Goal: Task Accomplishment & Management: Complete application form

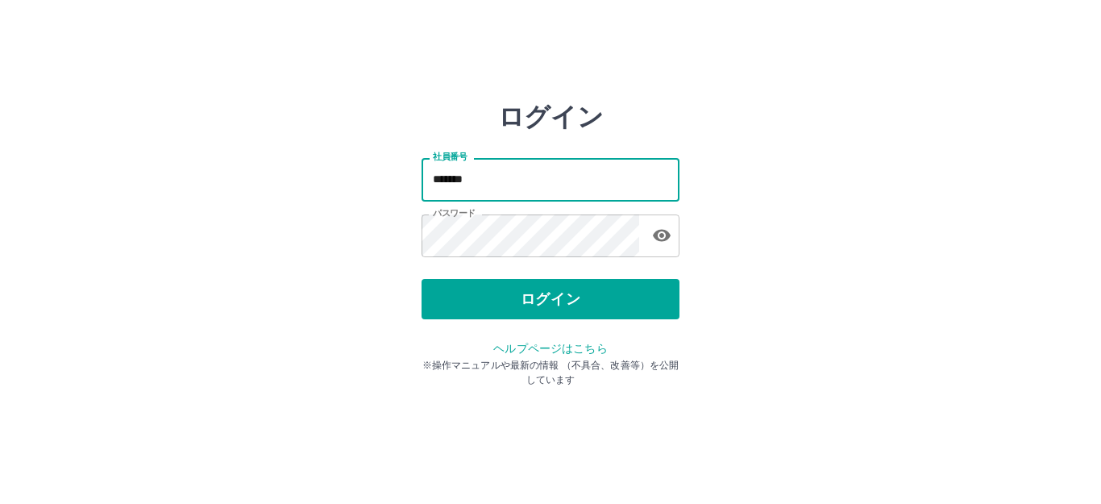
type input "*******"
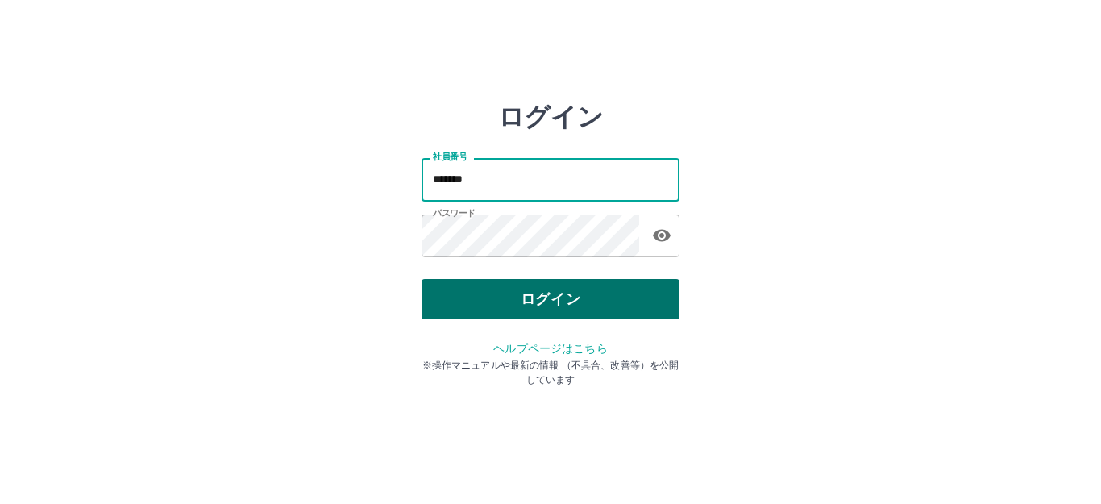
click at [579, 294] on button "ログイン" at bounding box center [551, 299] width 258 height 40
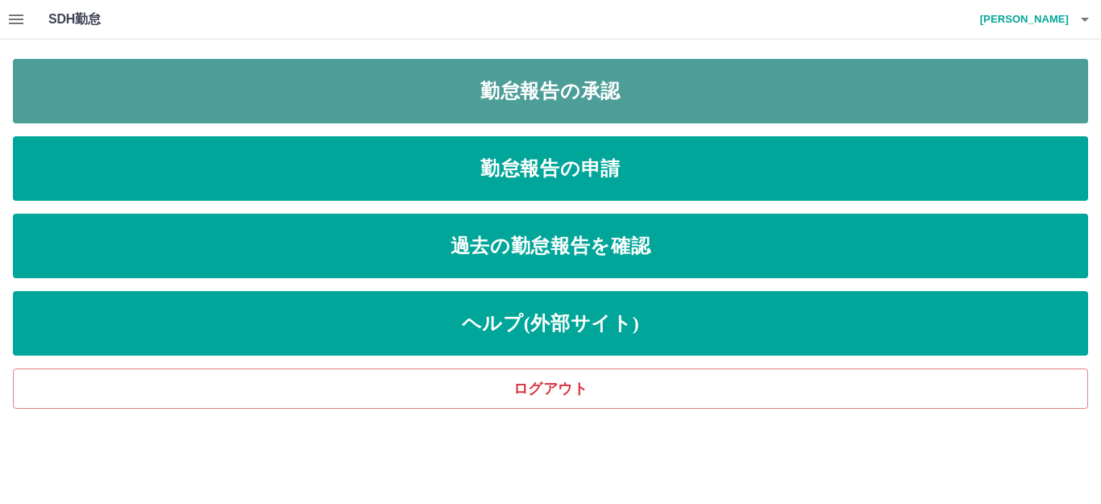
click at [420, 114] on link "勤怠報告の承認" at bounding box center [550, 91] width 1075 height 64
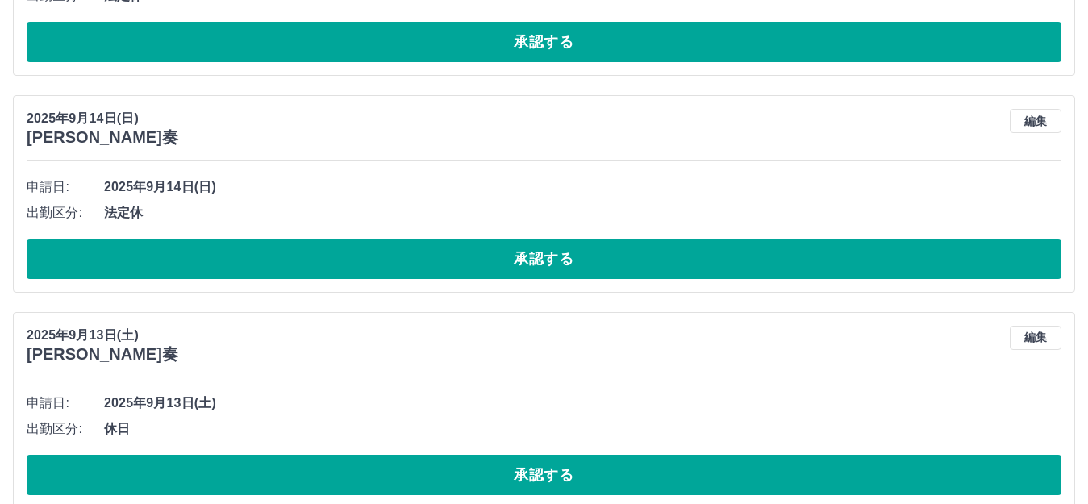
scroll to position [7477, 0]
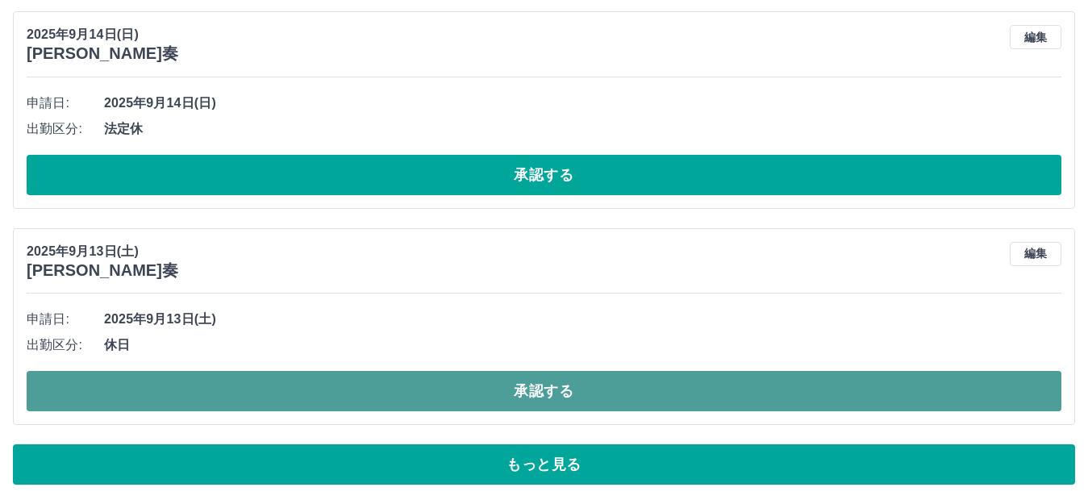
click at [380, 372] on button "承認する" at bounding box center [544, 391] width 1034 height 40
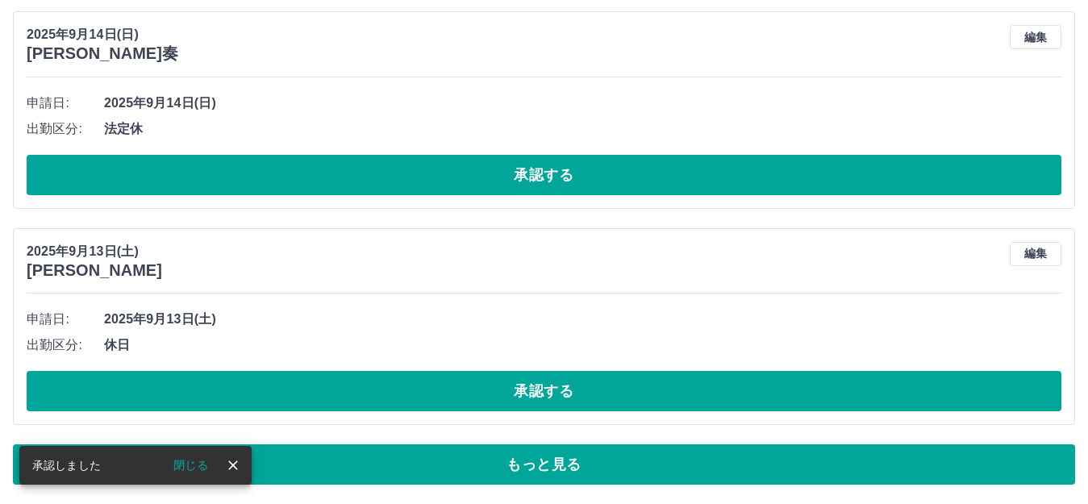
click at [383, 401] on button "承認する" at bounding box center [544, 391] width 1034 height 40
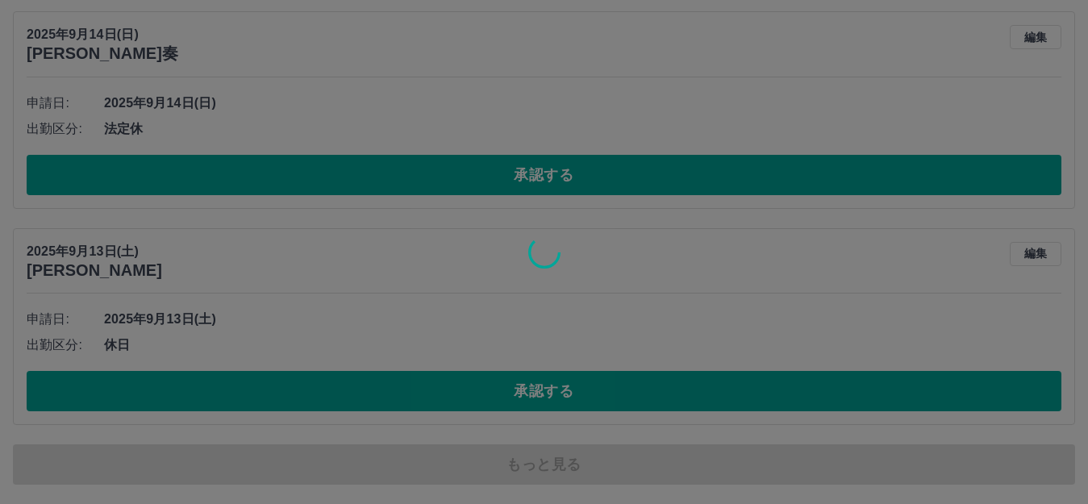
click at [383, 401] on div at bounding box center [544, 252] width 1088 height 504
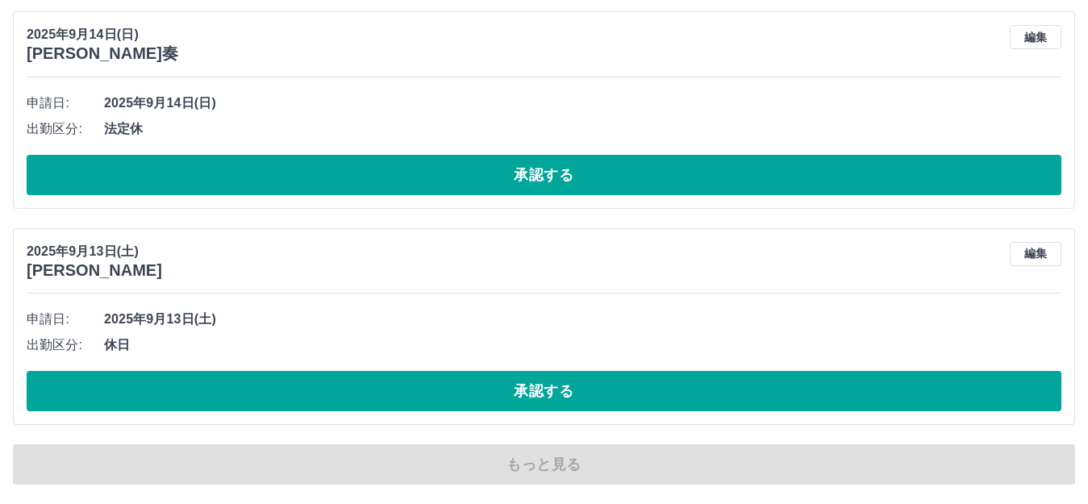
click at [383, 401] on button "承認する" at bounding box center [544, 391] width 1034 height 40
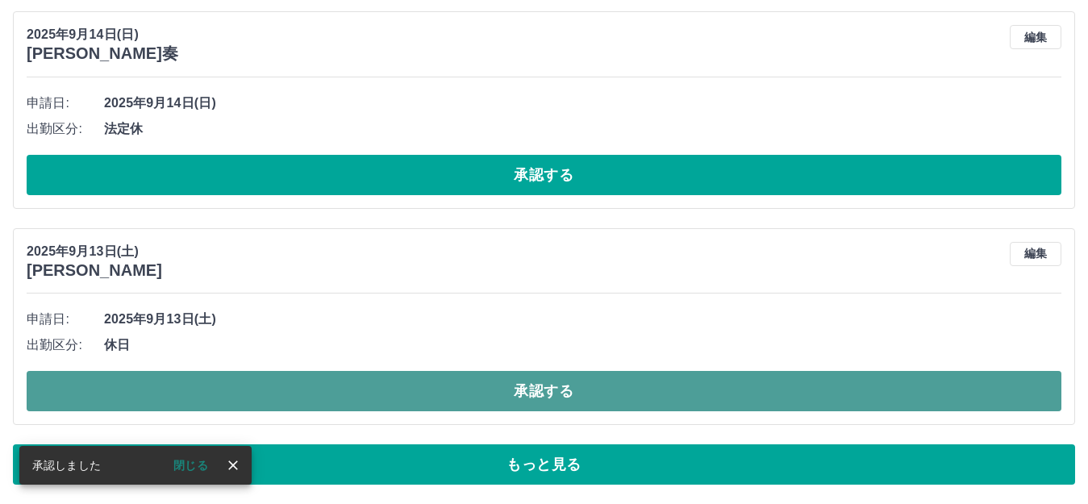
click at [368, 394] on button "承認する" at bounding box center [544, 391] width 1034 height 40
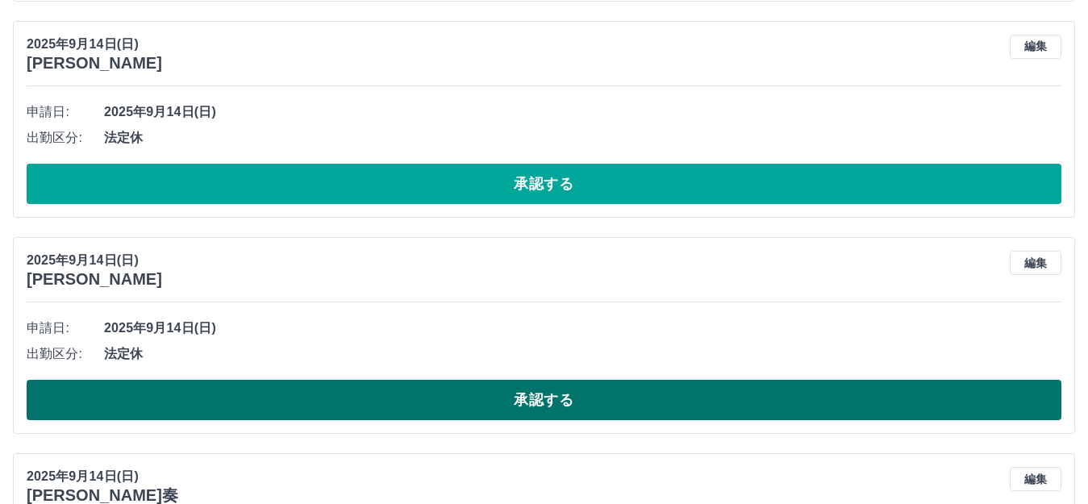
scroll to position [7074, 0]
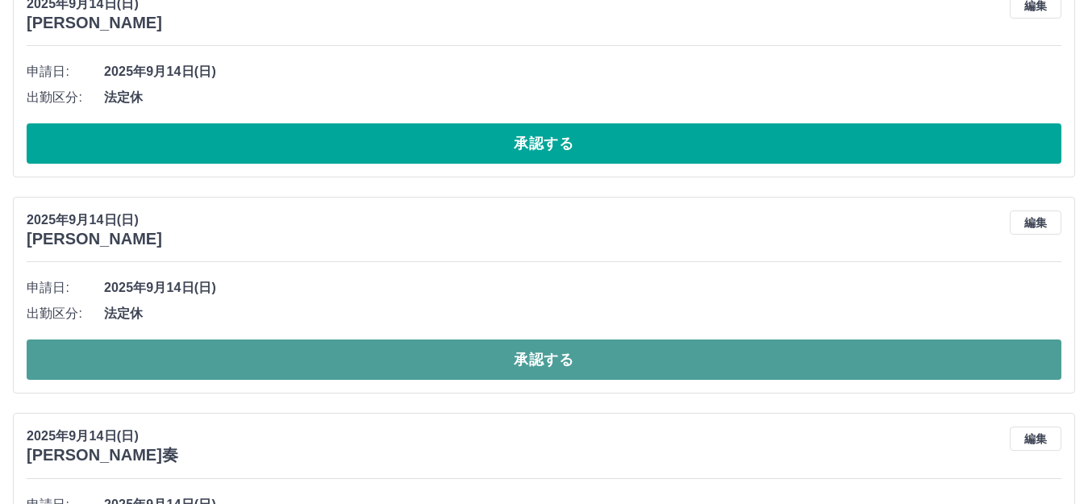
click at [393, 355] on button "承認する" at bounding box center [544, 359] width 1034 height 40
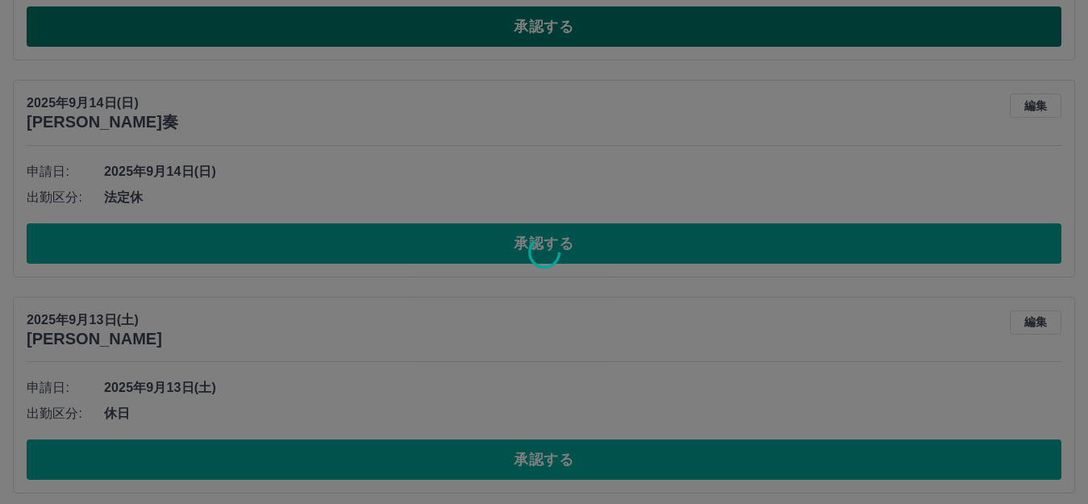
scroll to position [7477, 0]
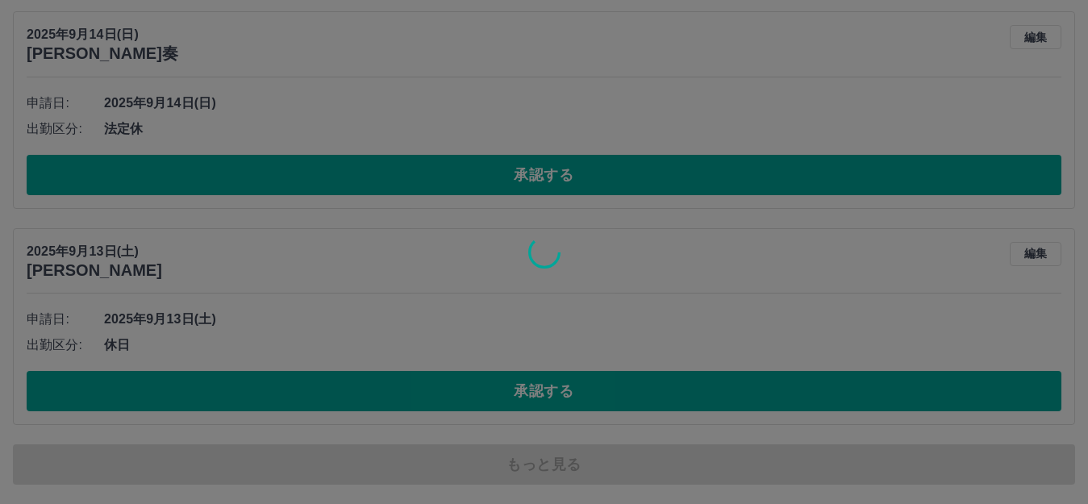
click at [393, 387] on div at bounding box center [544, 252] width 1088 height 504
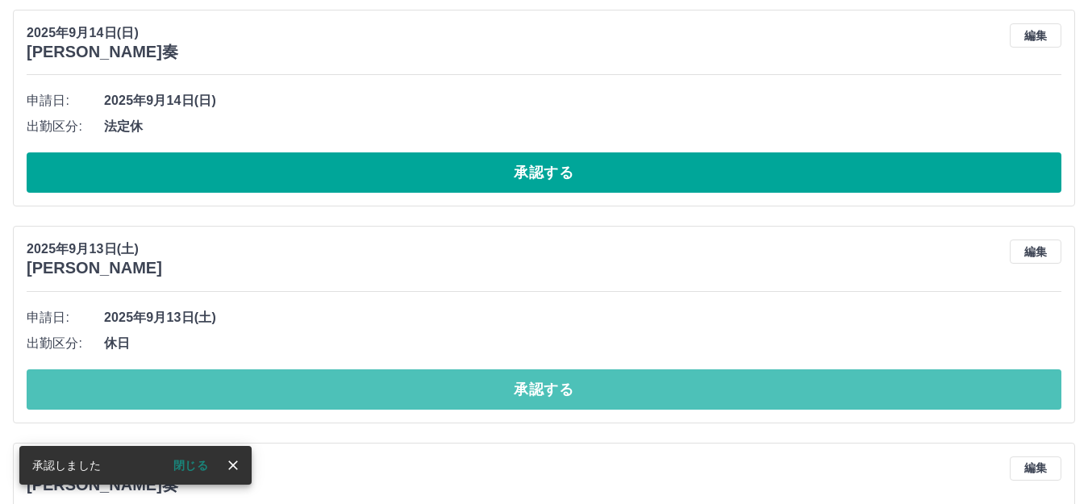
click at [393, 387] on button "承認する" at bounding box center [544, 389] width 1034 height 40
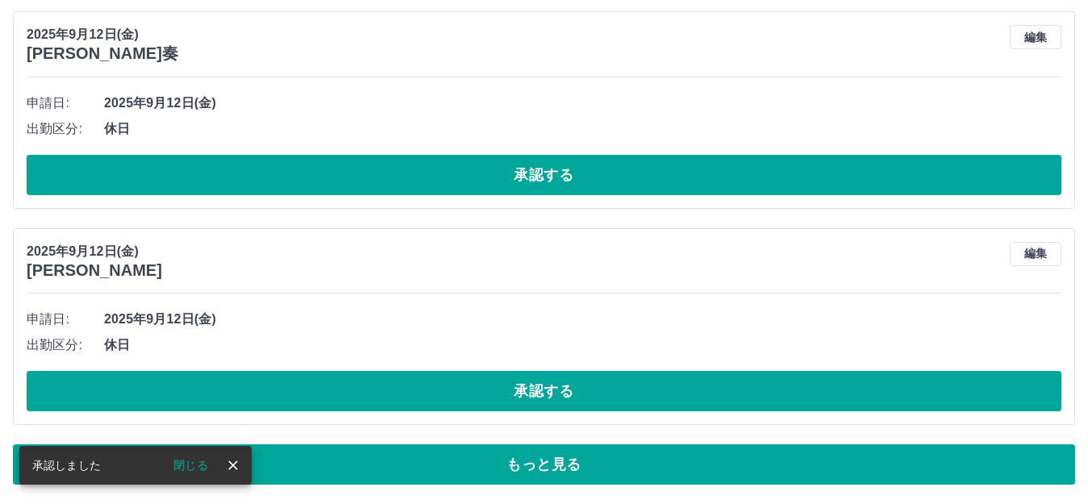
scroll to position [7260, 0]
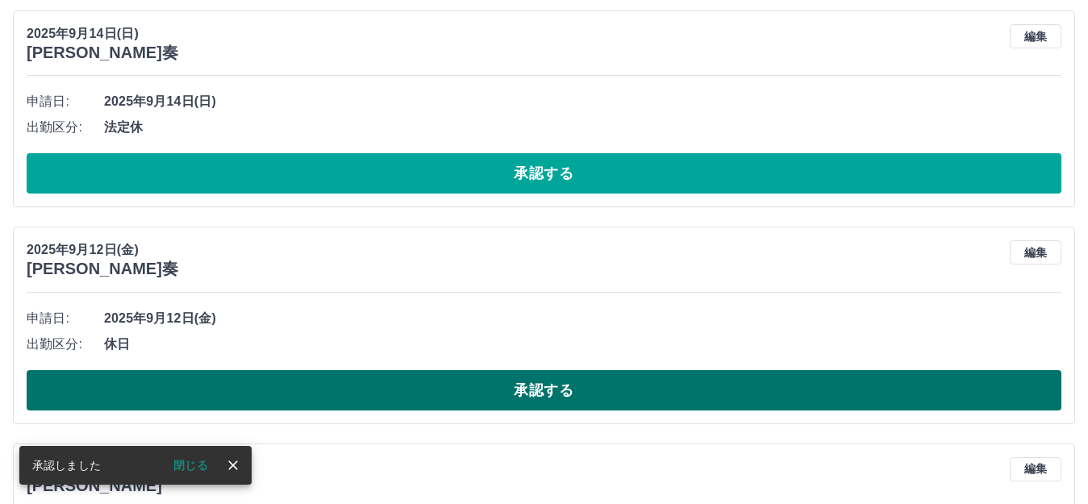
click at [369, 395] on button "承認する" at bounding box center [544, 390] width 1034 height 40
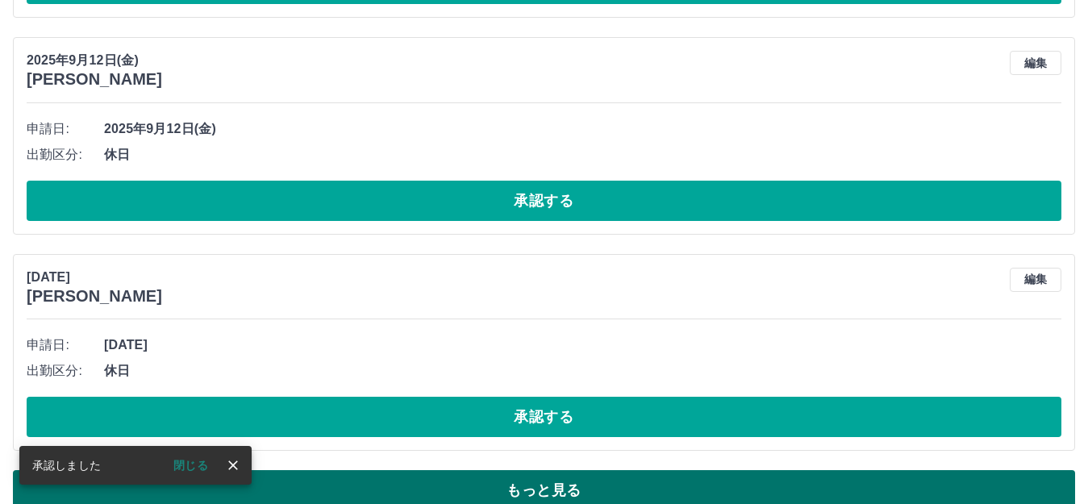
scroll to position [7477, 0]
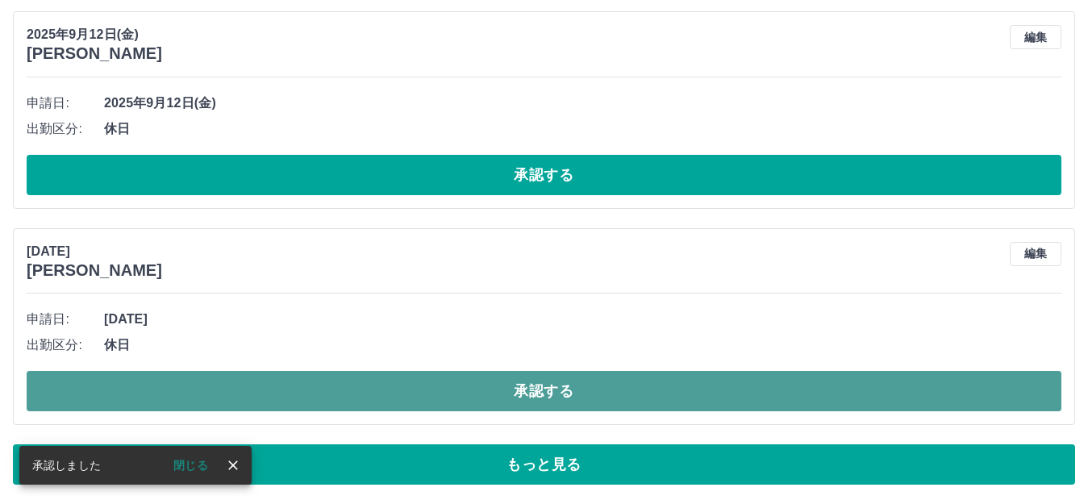
click at [333, 398] on button "承認する" at bounding box center [544, 391] width 1034 height 40
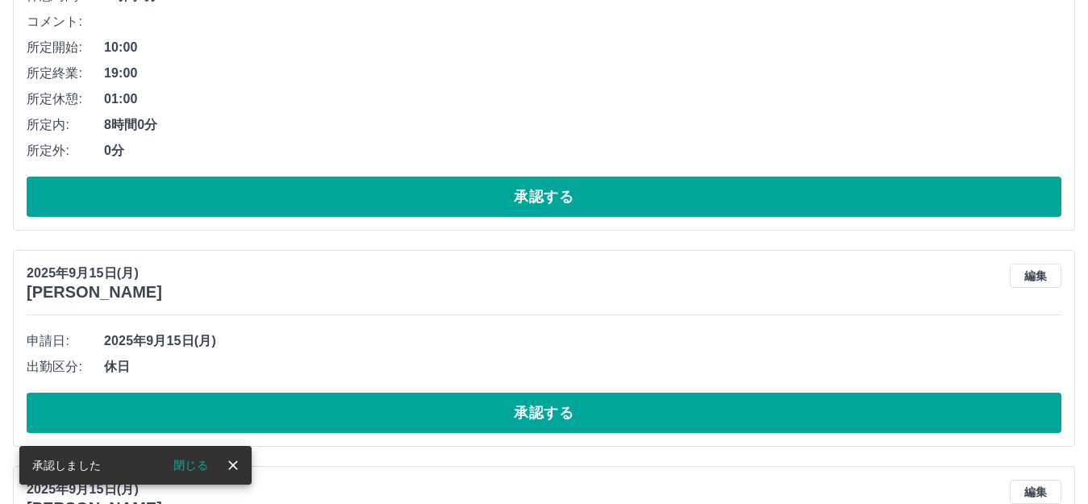
scroll to position [5725, 0]
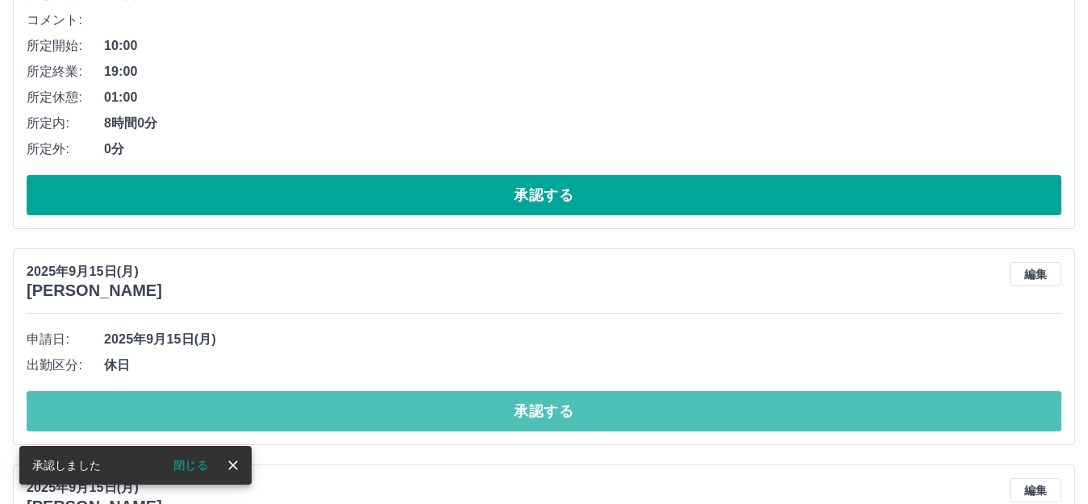
click at [331, 397] on button "承認する" at bounding box center [544, 411] width 1034 height 40
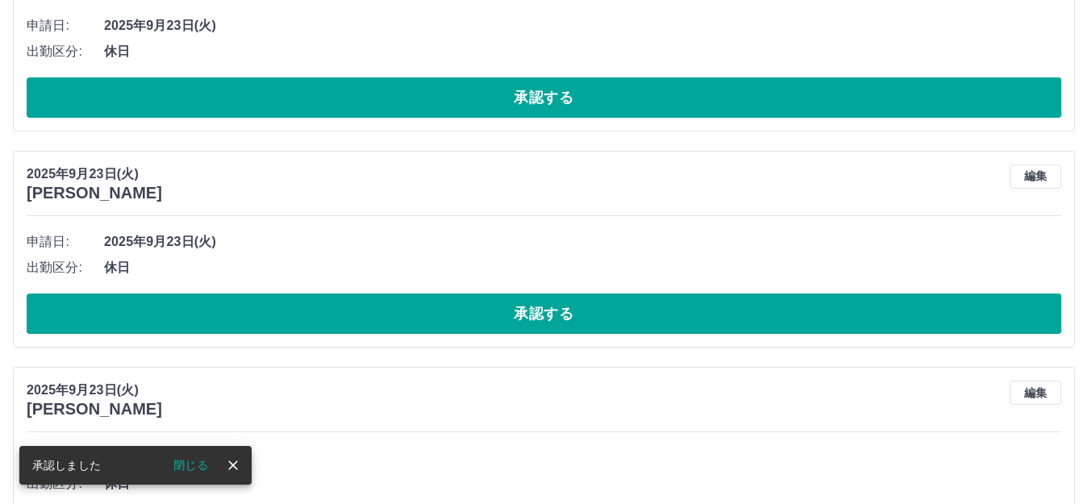
scroll to position [968, 0]
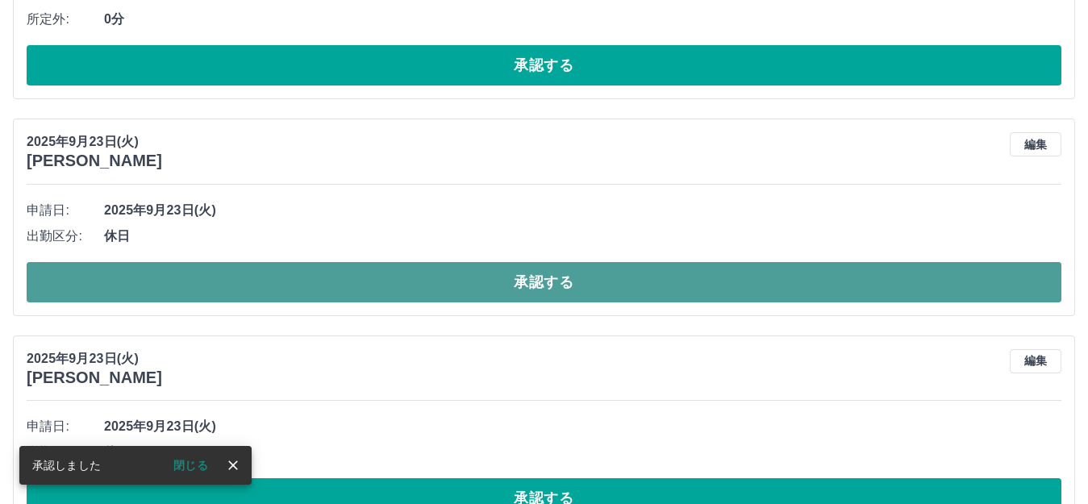
click at [301, 290] on button "承認する" at bounding box center [544, 282] width 1034 height 40
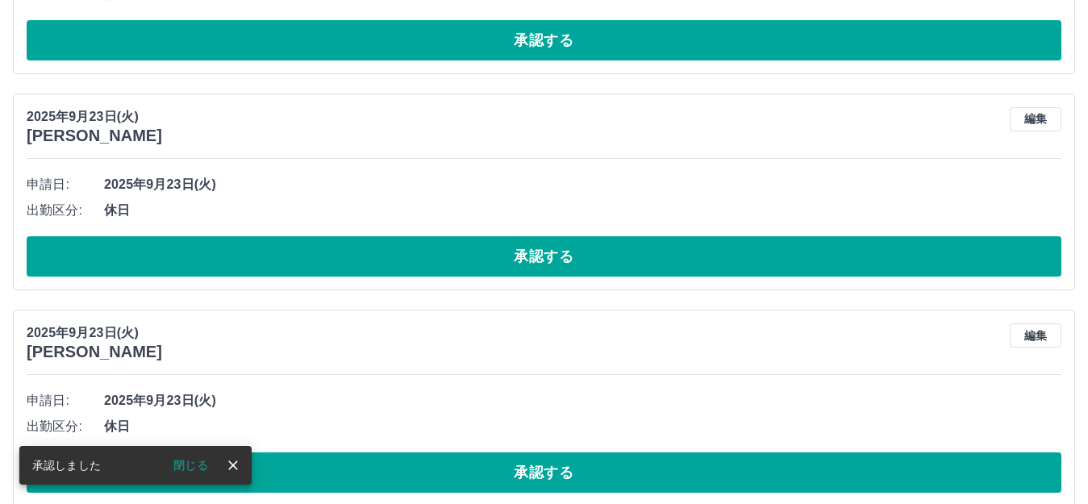
scroll to position [993, 0]
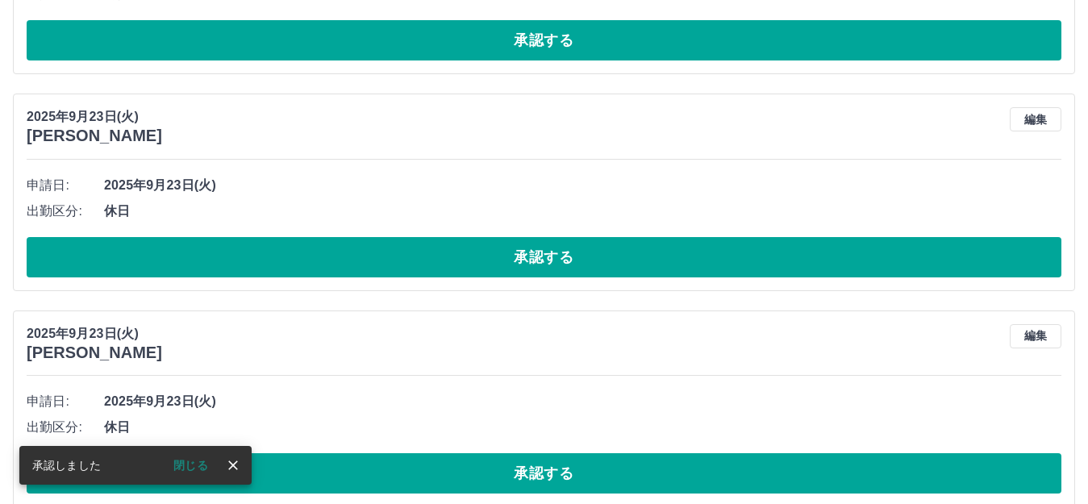
drag, startPoint x: 356, startPoint y: 476, endPoint x: 358, endPoint y: 468, distance: 8.2
click at [358, 468] on button "承認する" at bounding box center [544, 473] width 1034 height 40
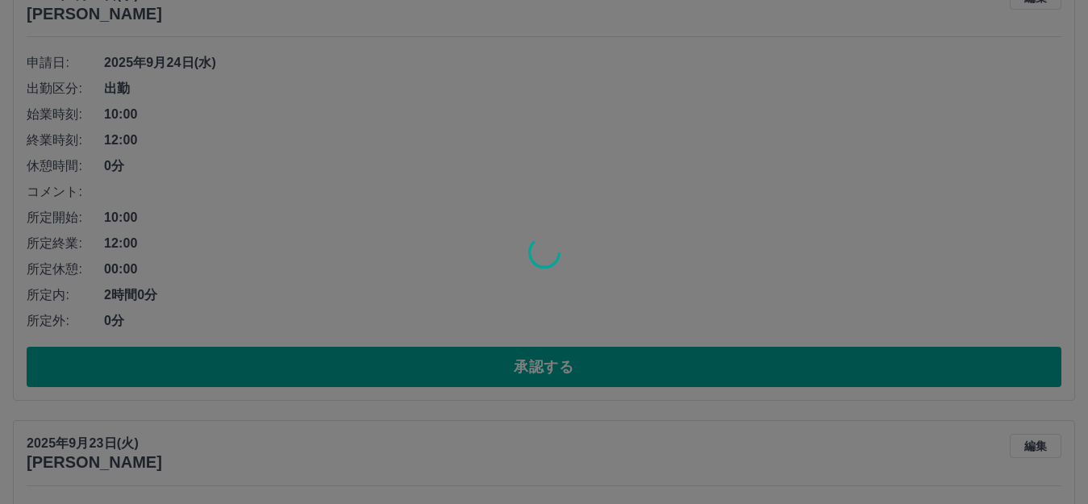
scroll to position [887, 0]
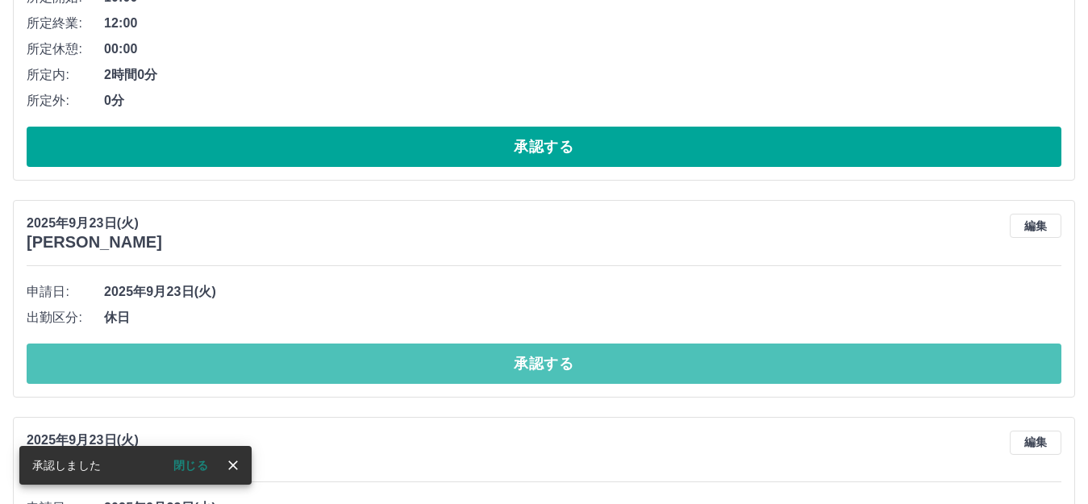
click at [350, 359] on button "承認する" at bounding box center [544, 363] width 1034 height 40
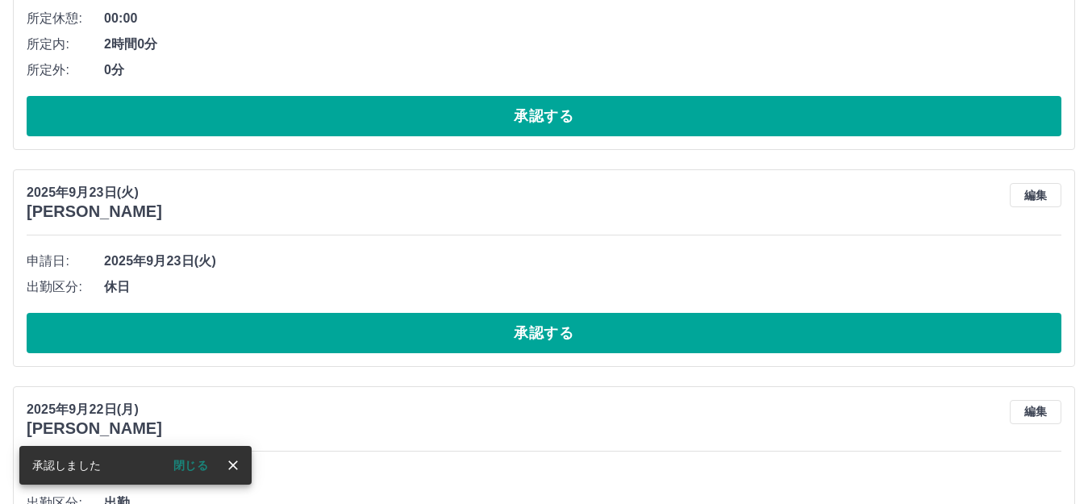
scroll to position [913, 0]
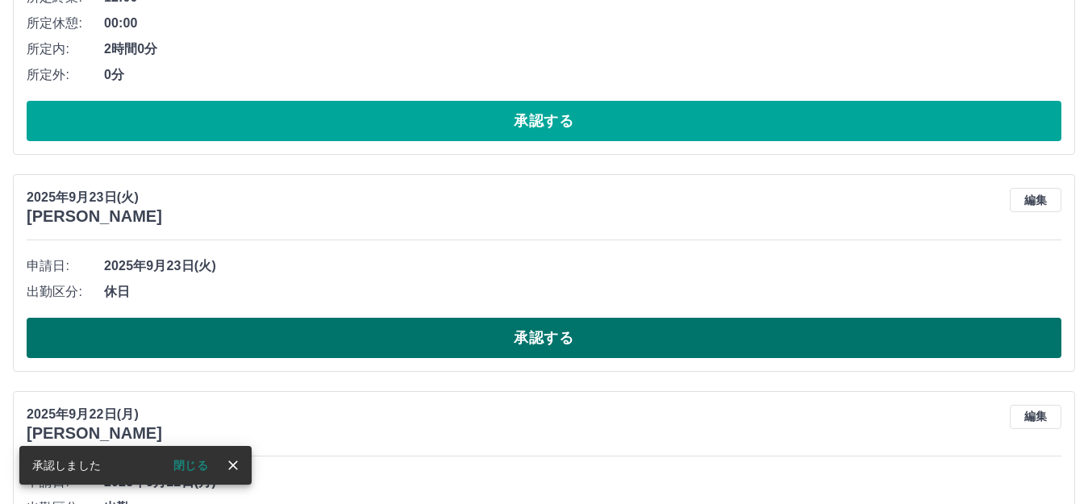
click at [333, 351] on button "承認する" at bounding box center [544, 338] width 1034 height 40
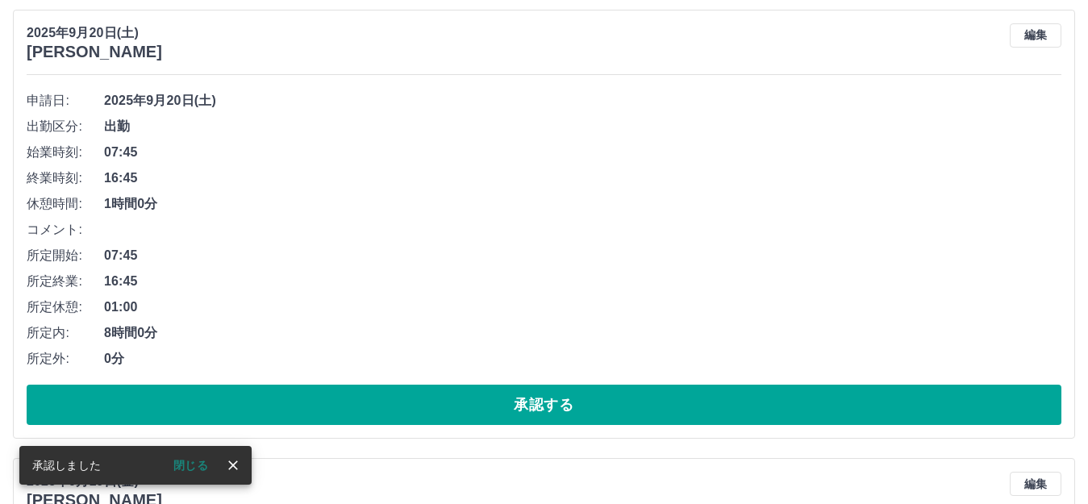
scroll to position [3895, 0]
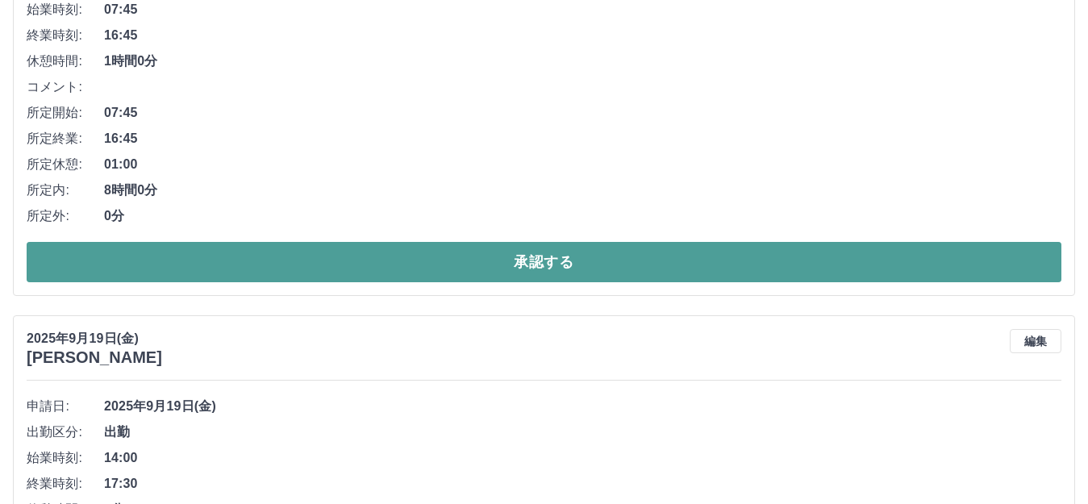
click at [337, 282] on button "承認する" at bounding box center [544, 262] width 1034 height 40
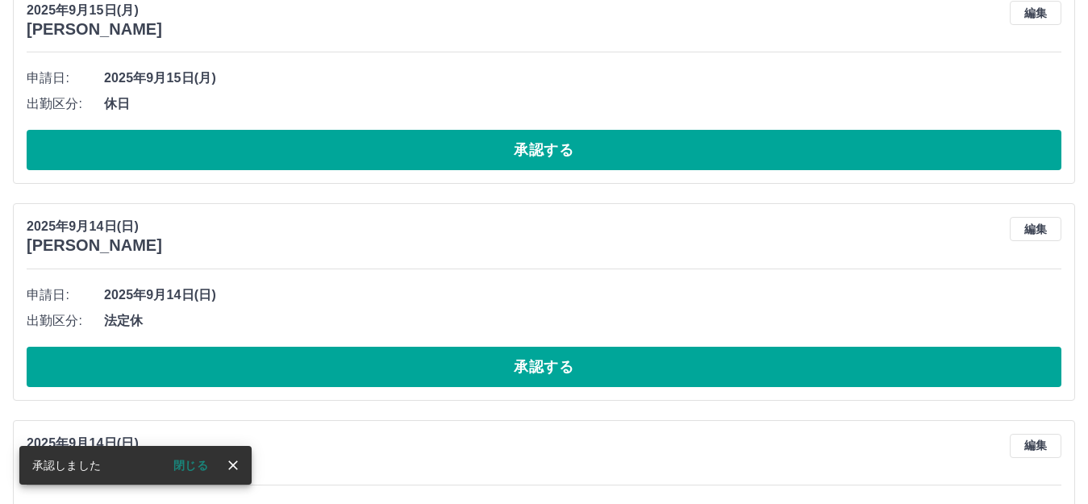
scroll to position [4656, 0]
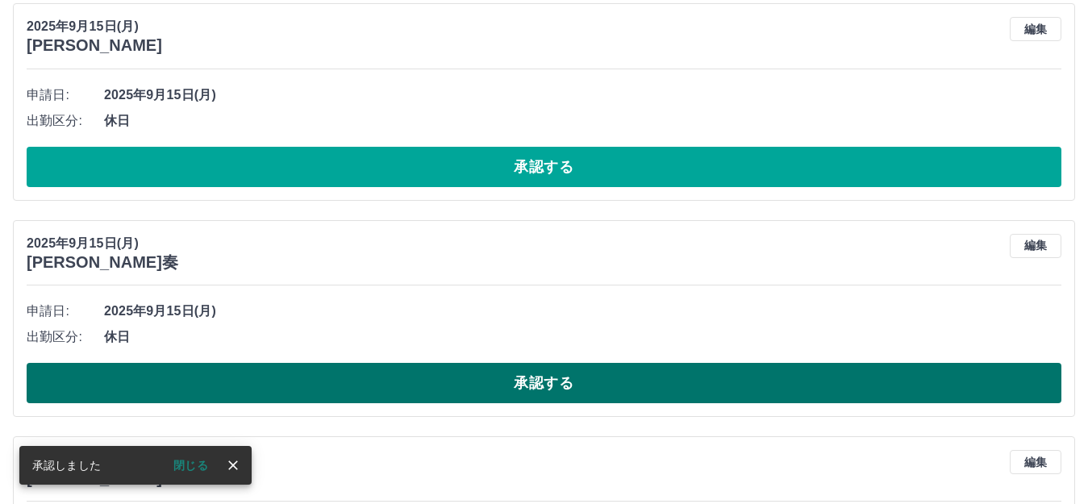
click at [302, 384] on button "承認する" at bounding box center [544, 383] width 1034 height 40
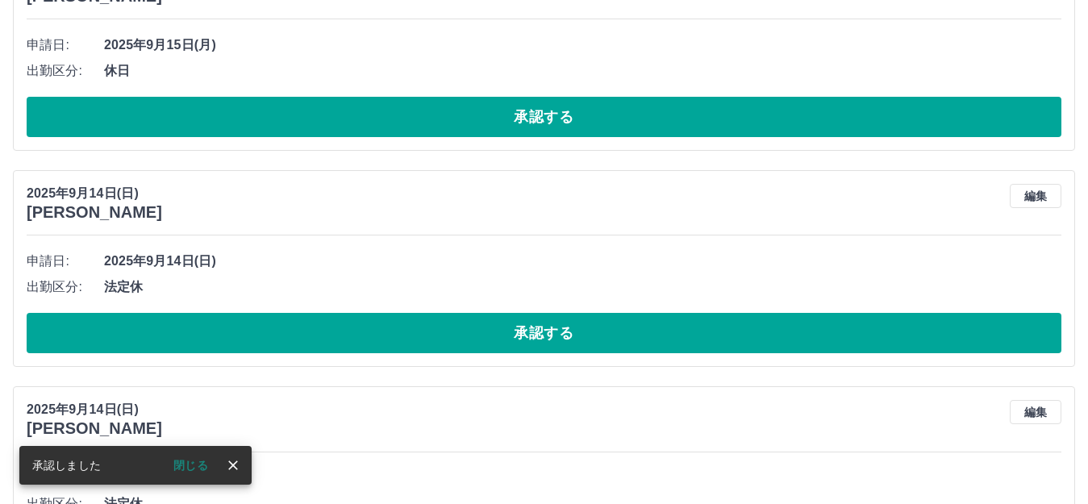
scroll to position [4923, 0]
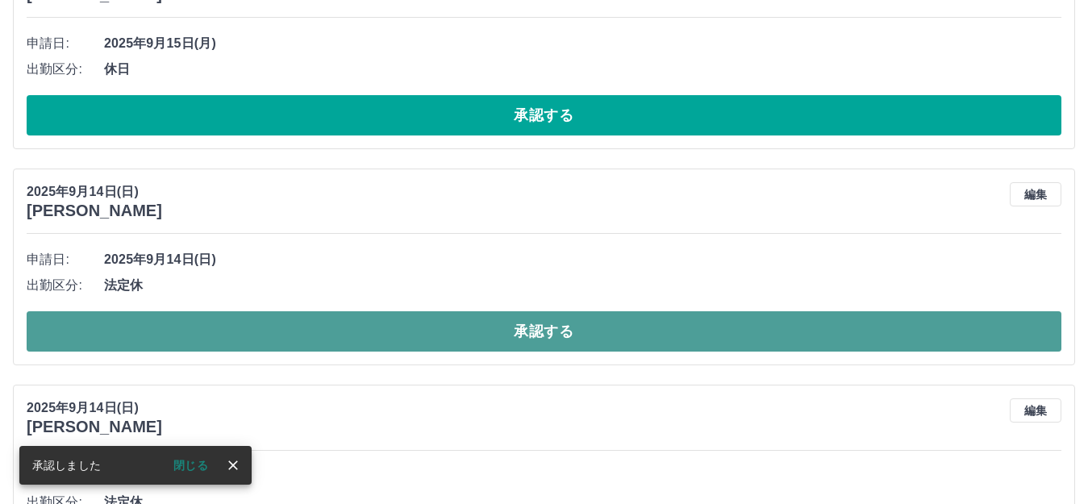
click at [297, 347] on button "承認する" at bounding box center [544, 331] width 1034 height 40
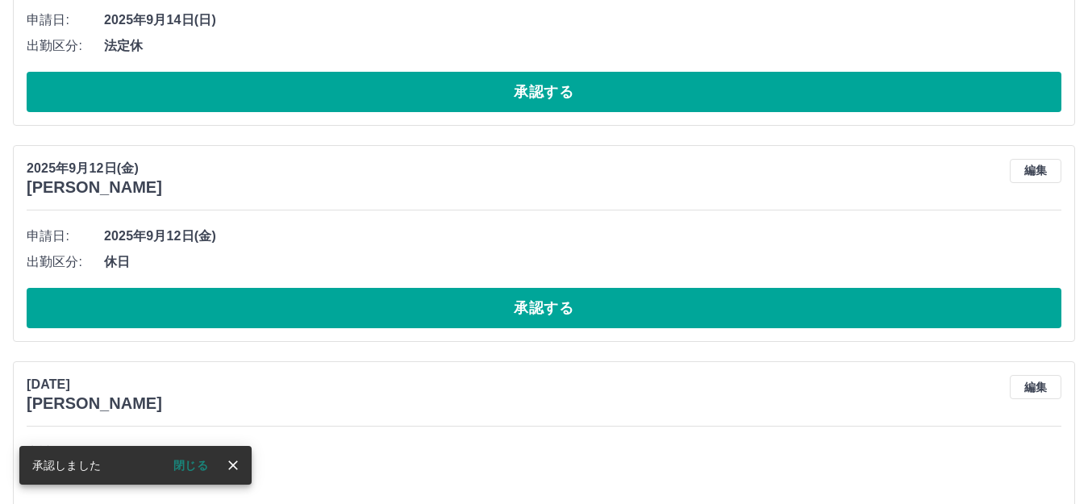
scroll to position [5407, 0]
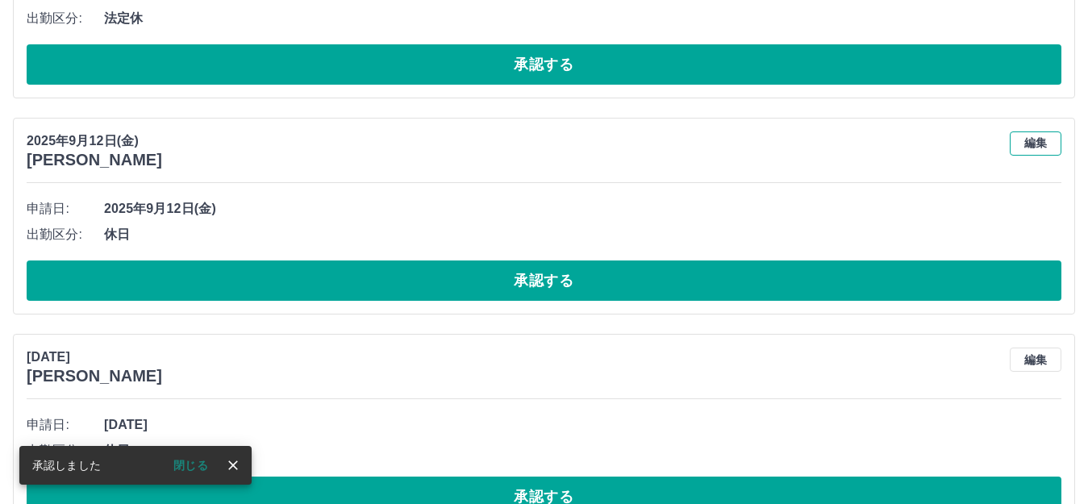
click at [1016, 146] on button "編集" at bounding box center [1035, 143] width 52 height 24
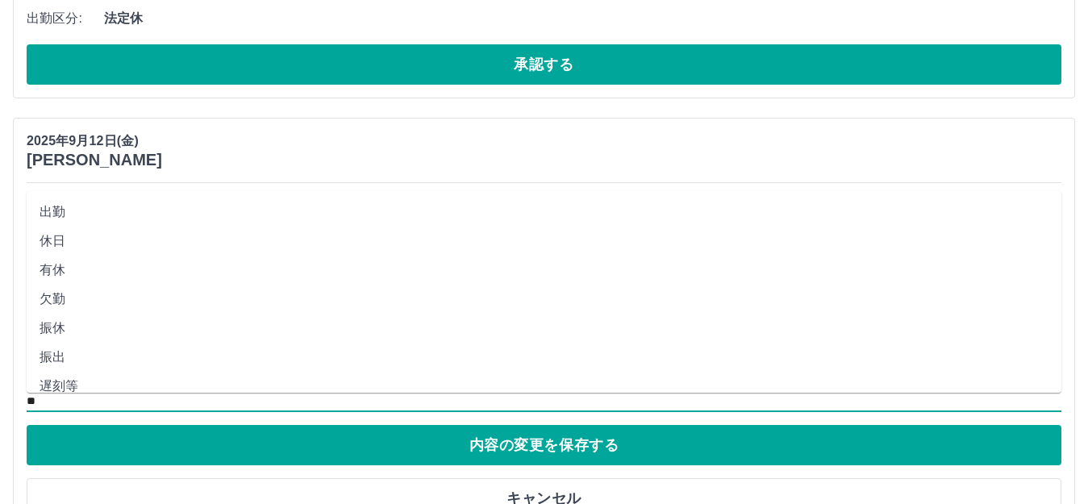
click at [74, 394] on input "**" at bounding box center [544, 401] width 1034 height 20
click at [93, 218] on li "出勤" at bounding box center [544, 212] width 1034 height 29
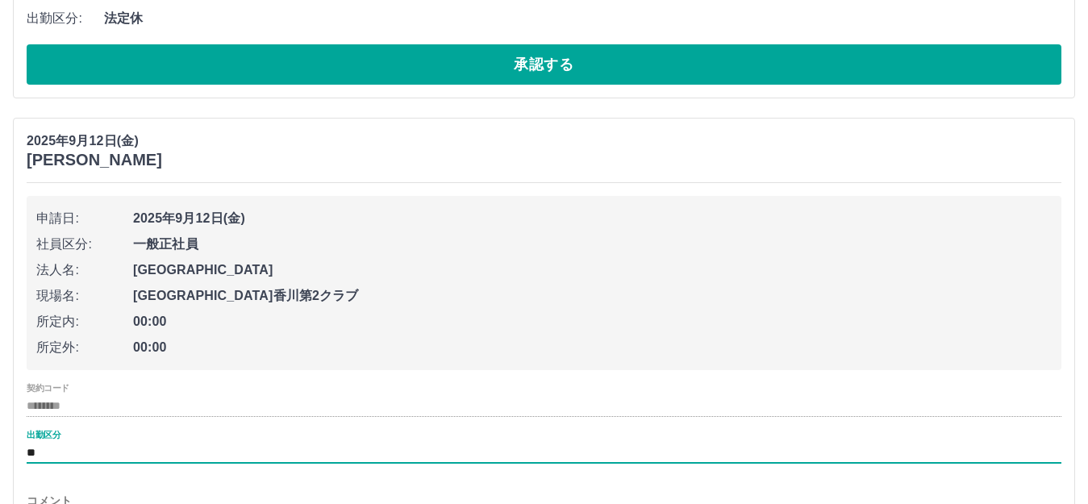
type input "**"
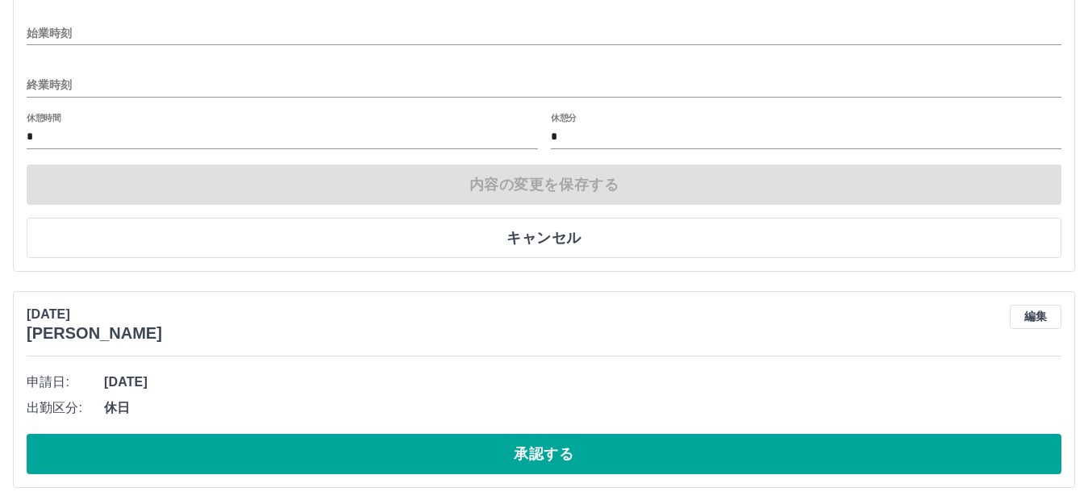
scroll to position [5931, 0]
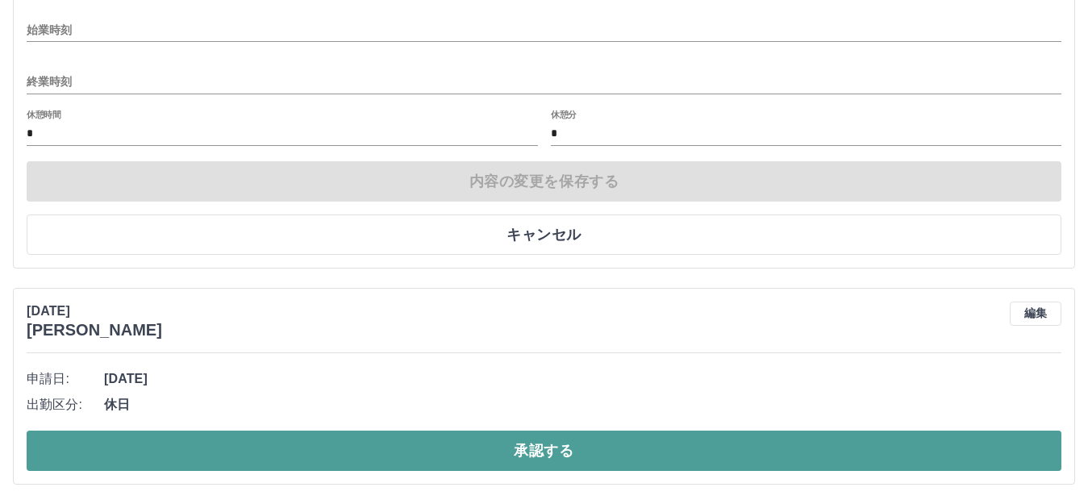
click at [174, 455] on button "承認する" at bounding box center [544, 450] width 1034 height 40
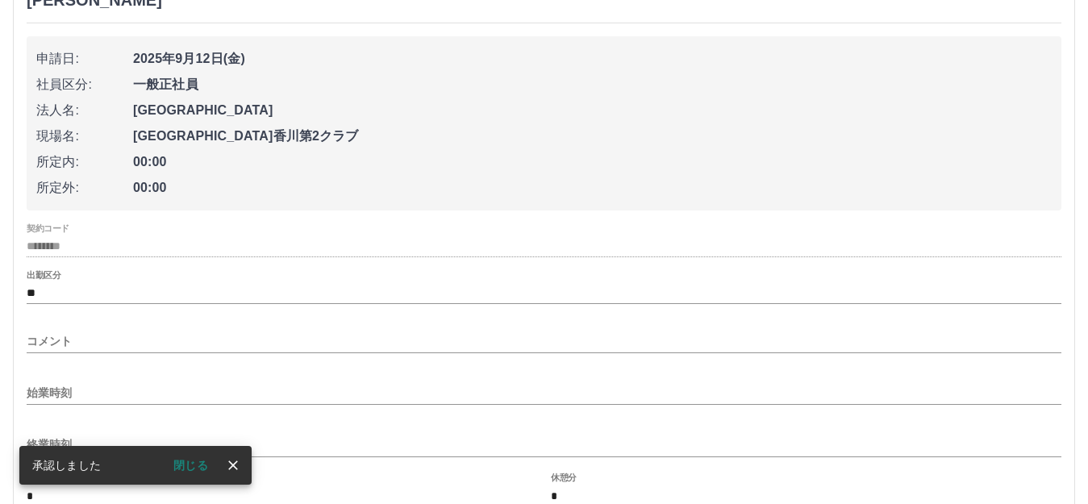
scroll to position [5715, 0]
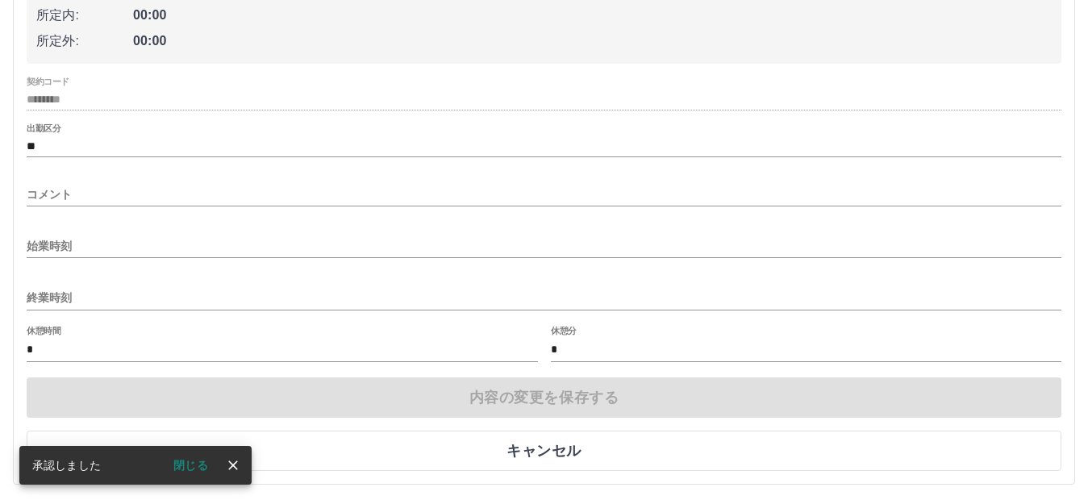
click at [144, 251] on input "始業時刻" at bounding box center [544, 246] width 1034 height 23
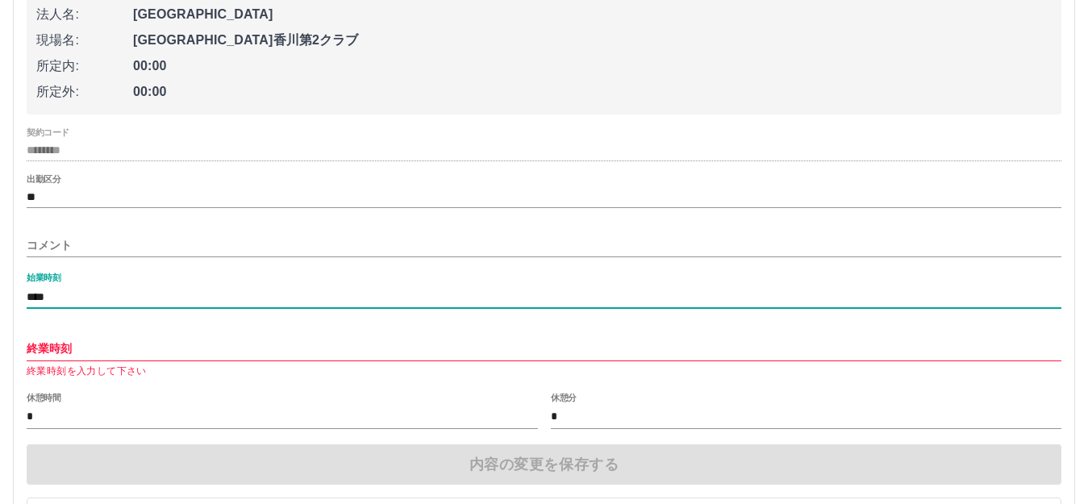
scroll to position [5634, 0]
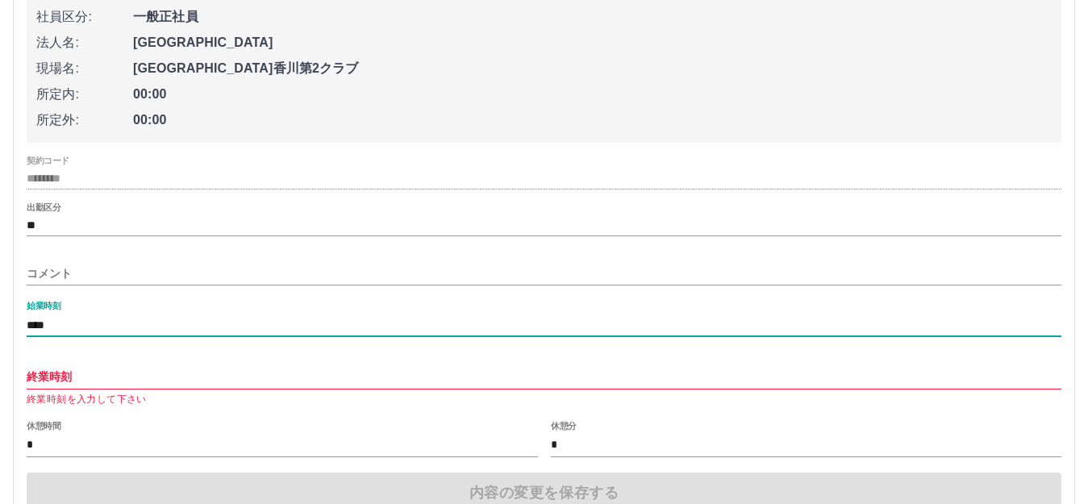
type input "****"
click at [129, 368] on input "終業時刻" at bounding box center [544, 376] width 1034 height 23
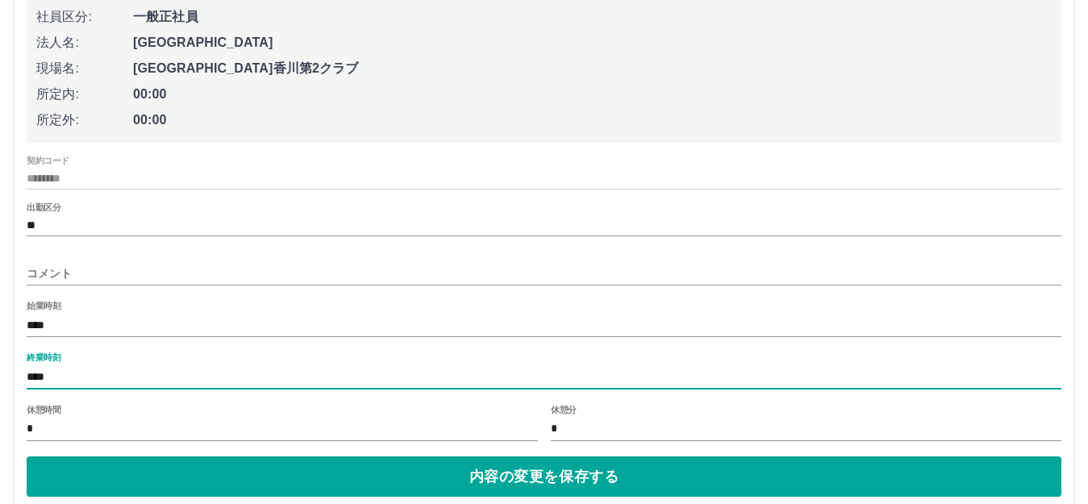
type input "****"
click at [79, 434] on input "*" at bounding box center [282, 429] width 511 height 23
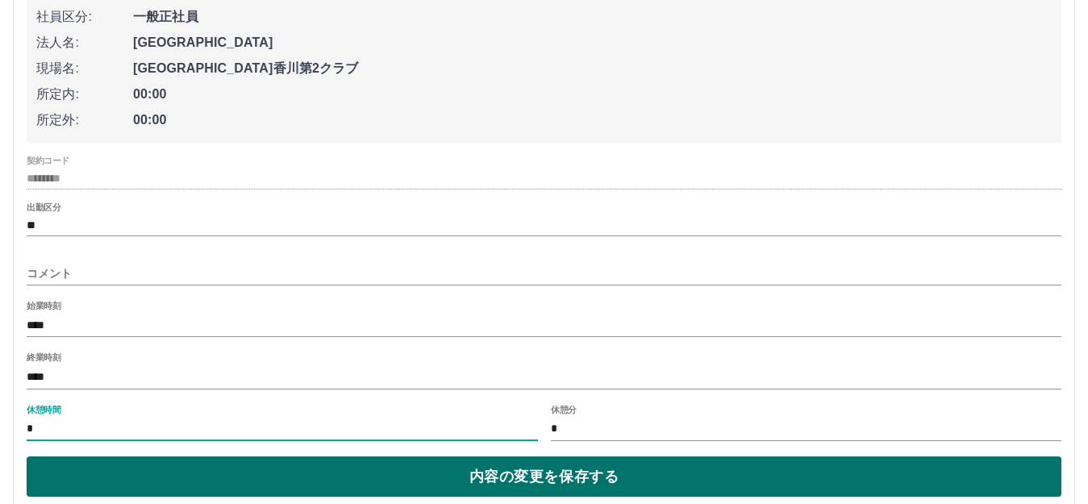
type input "*"
click at [98, 472] on button "内容の変更を保存する" at bounding box center [544, 476] width 1034 height 40
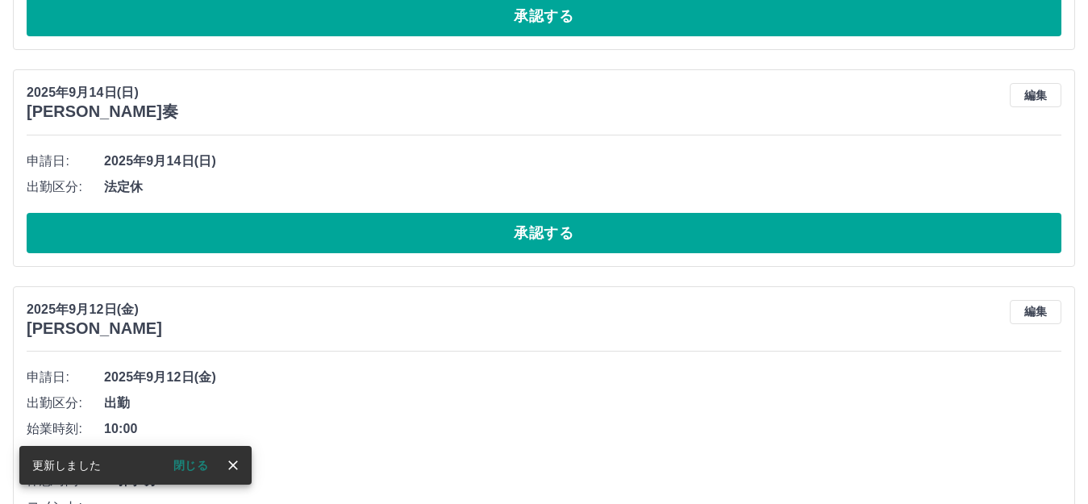
scroll to position [5471, 0]
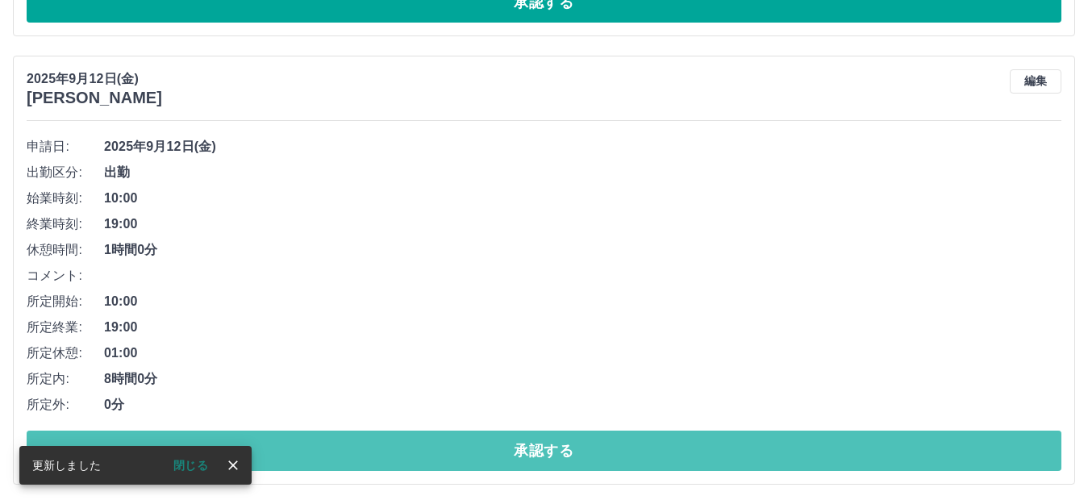
click at [360, 456] on button "承認する" at bounding box center [544, 450] width 1034 height 40
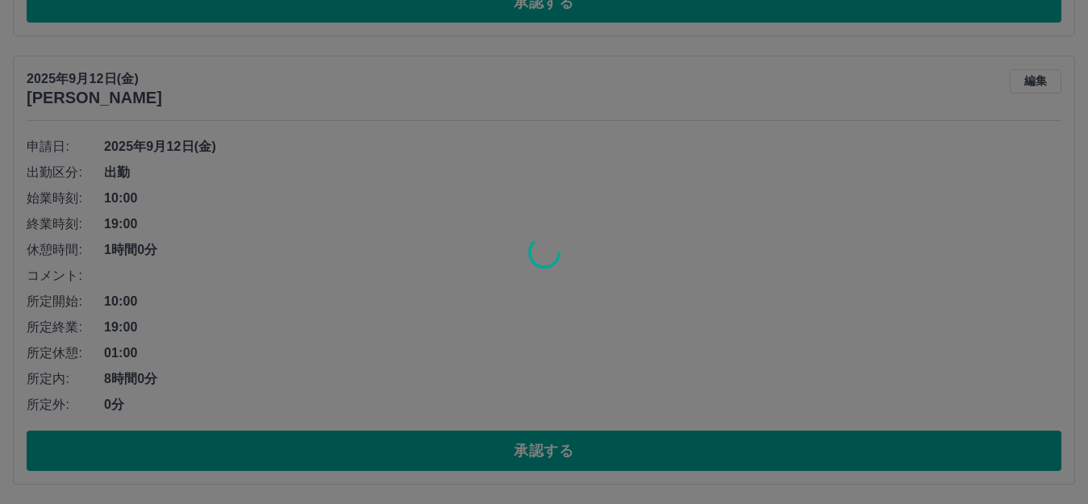
scroll to position [5022, 0]
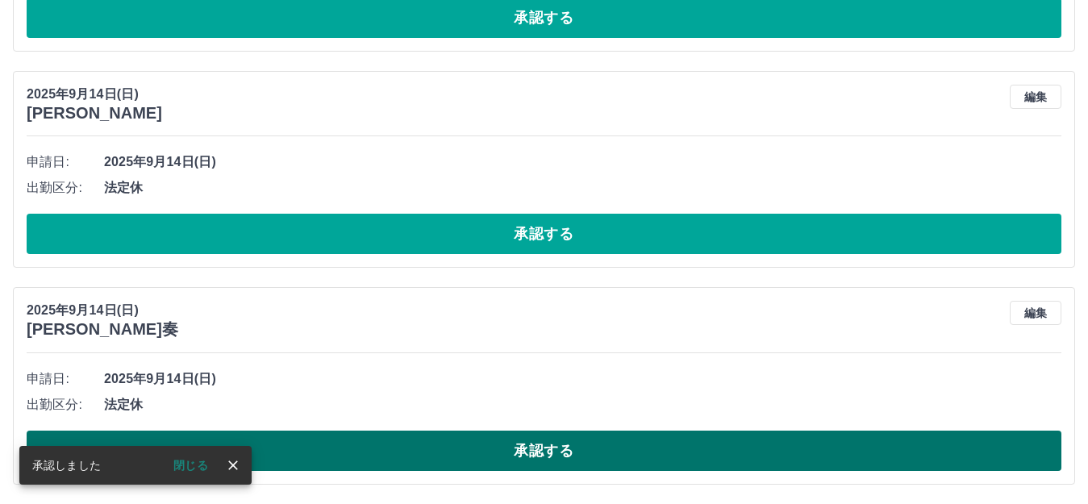
click at [293, 441] on button "承認する" at bounding box center [544, 450] width 1034 height 40
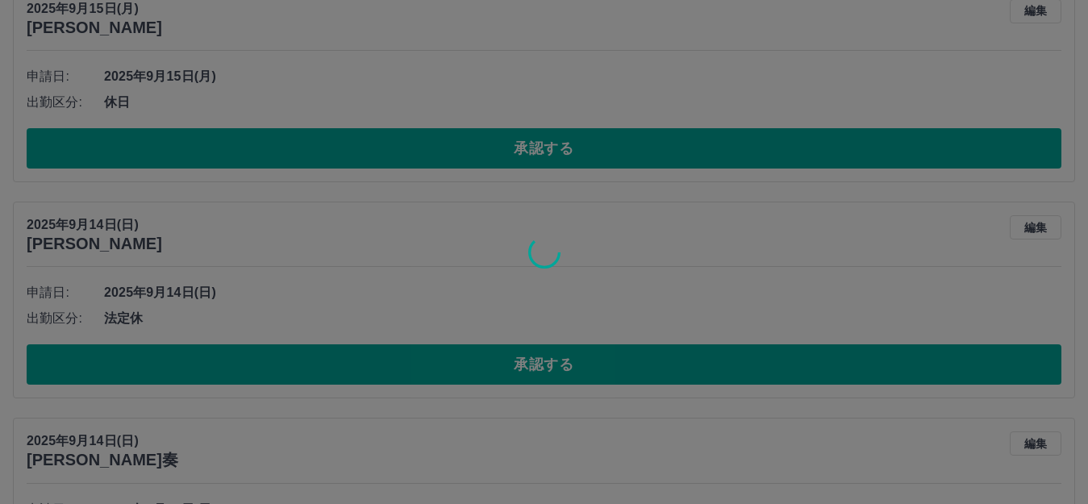
scroll to position [4781, 0]
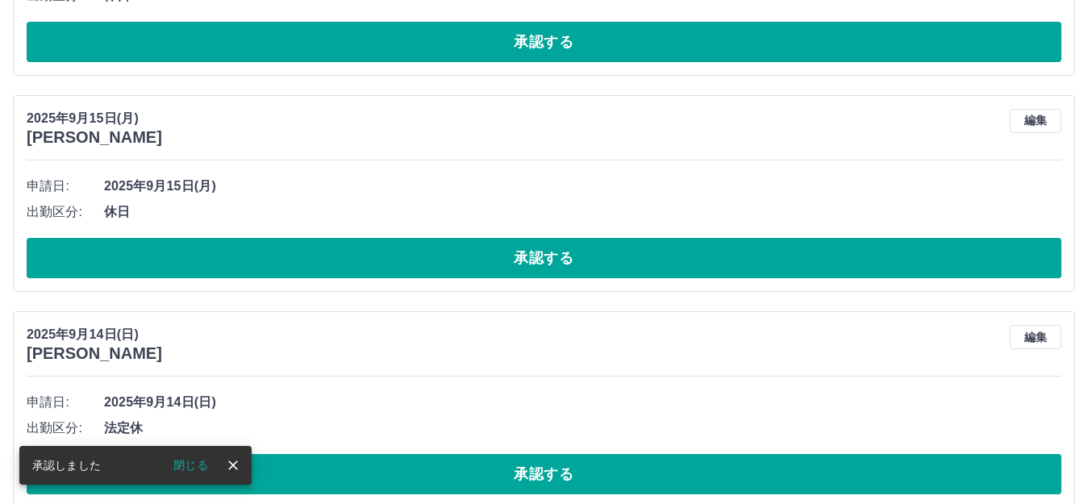
click at [297, 451] on div "申請日: 2025年9月14日(日) 出勤区分: 法定休 承認する" at bounding box center [544, 441] width 1034 height 105
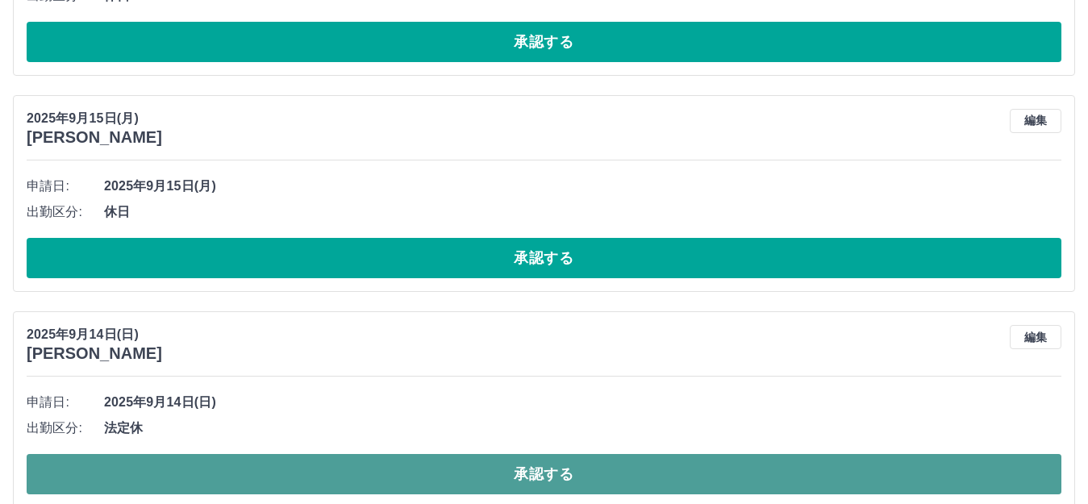
click at [297, 458] on button "承認する" at bounding box center [544, 474] width 1034 height 40
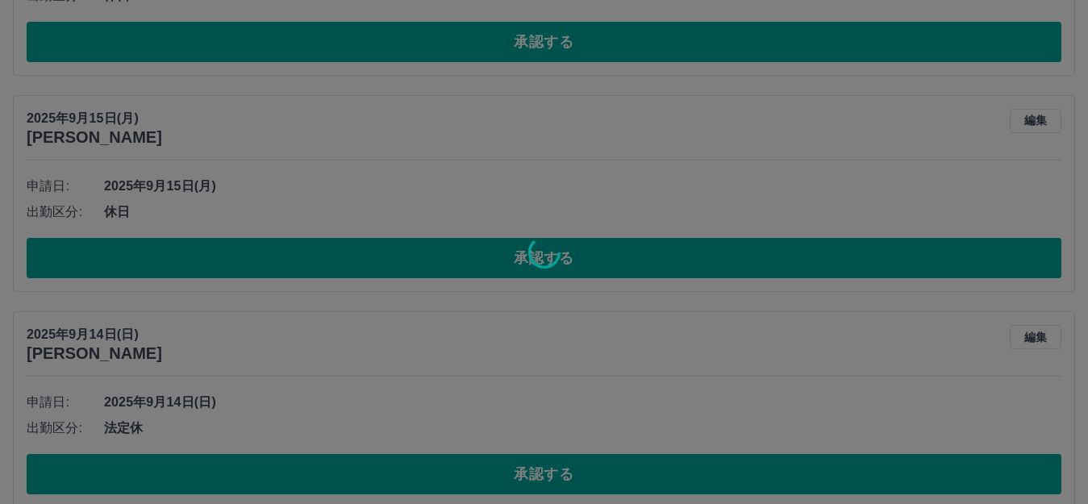
scroll to position [4590, 0]
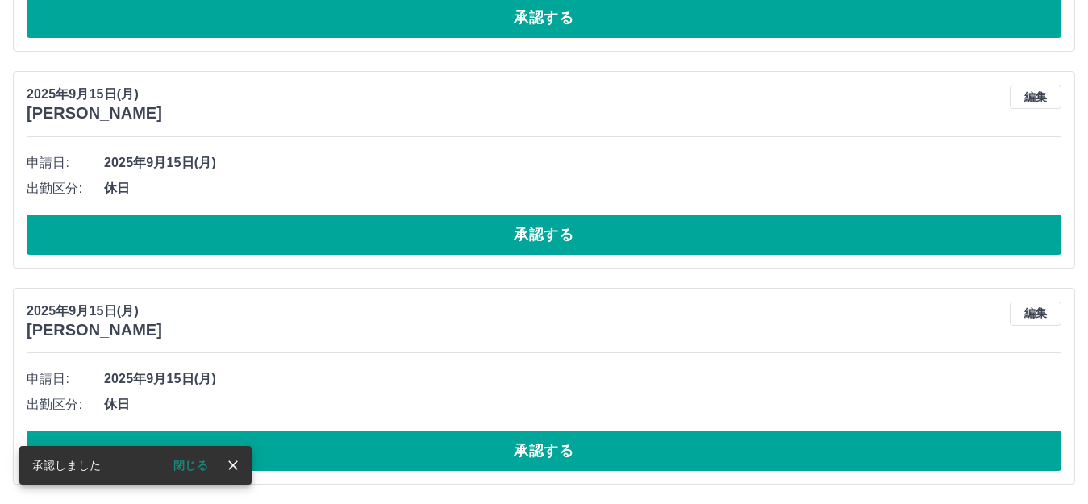
click at [276, 479] on div "2025年9月15日(月) 河合　彩心 編集 申請日: 2025年9月15日(月) 出勤区分: 休日 承認する" at bounding box center [544, 386] width 1062 height 197
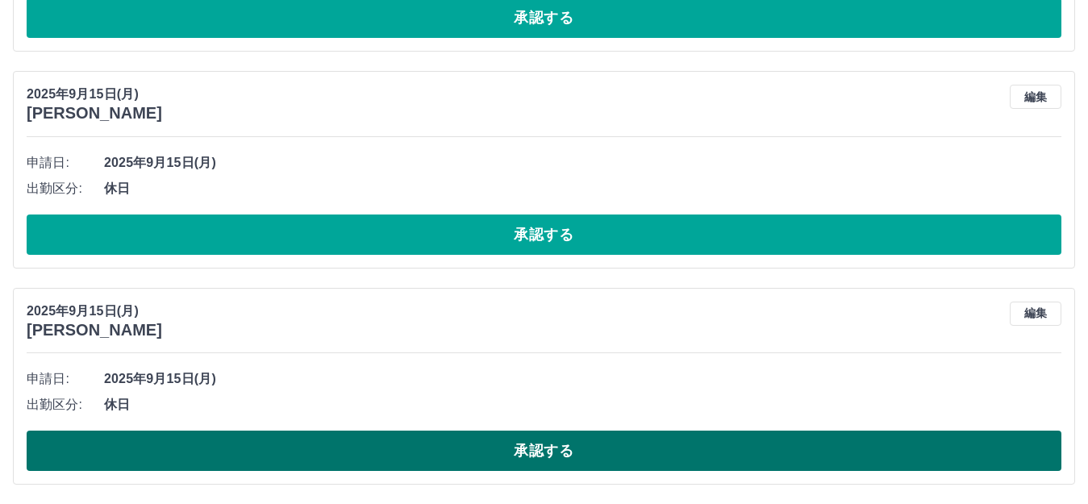
click at [275, 464] on button "承認する" at bounding box center [544, 450] width 1034 height 40
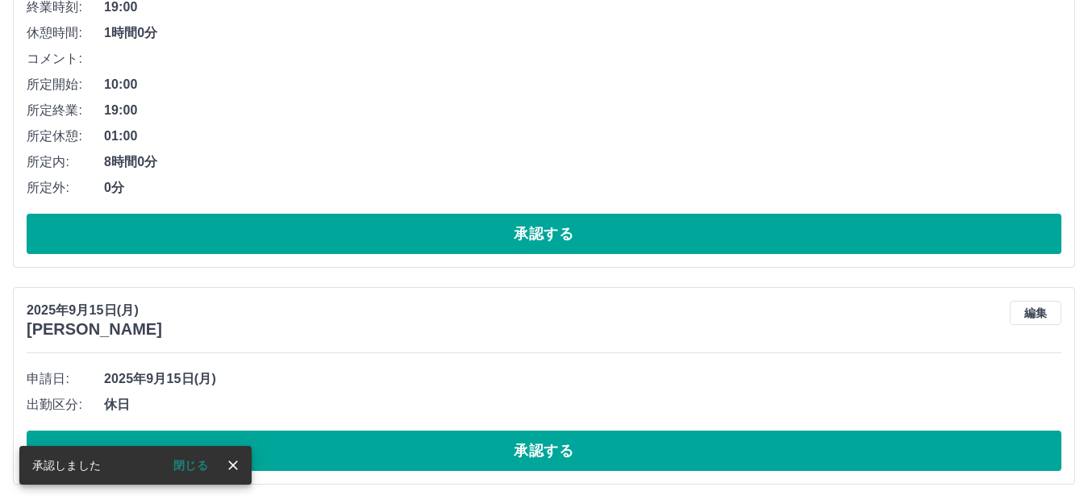
scroll to position [4374, 0]
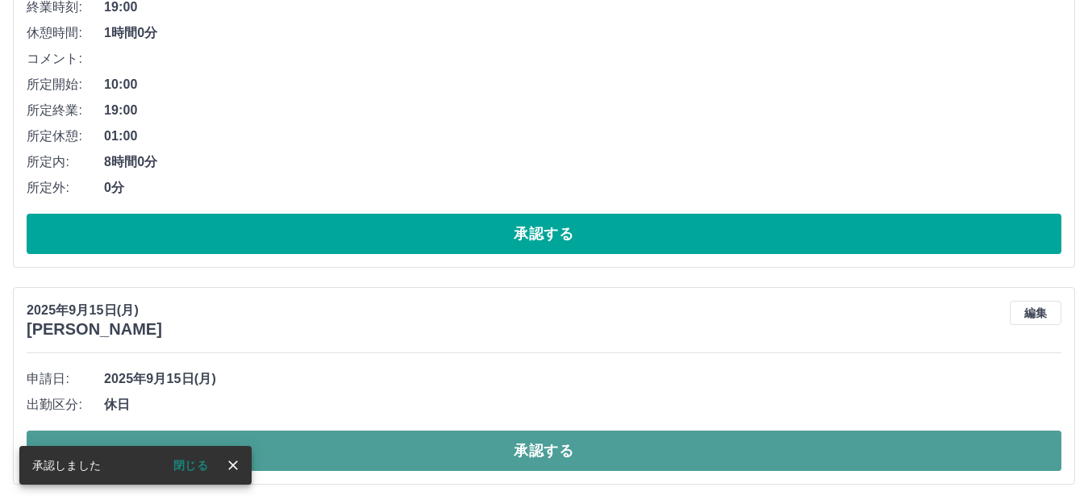
click at [272, 457] on button "承認する" at bounding box center [544, 450] width 1034 height 40
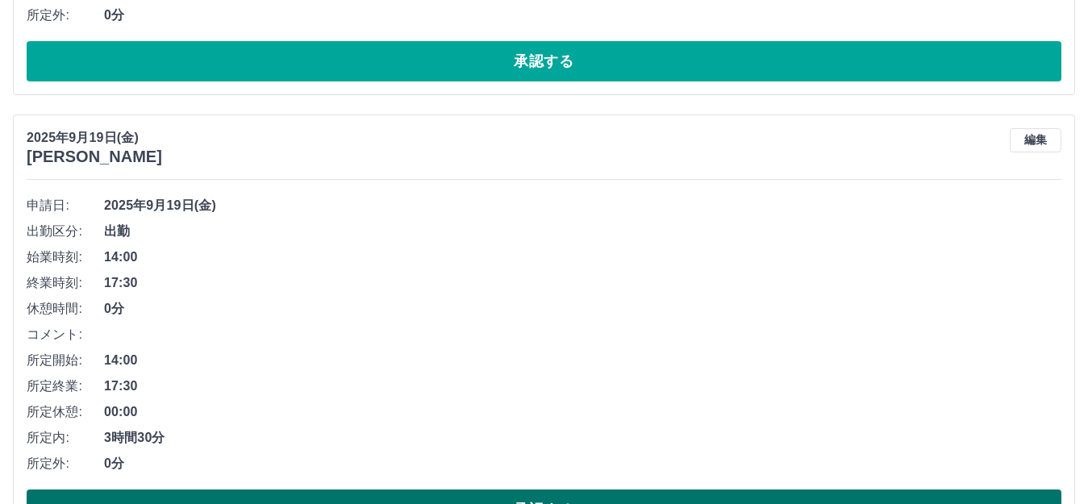
scroll to position [3729, 0]
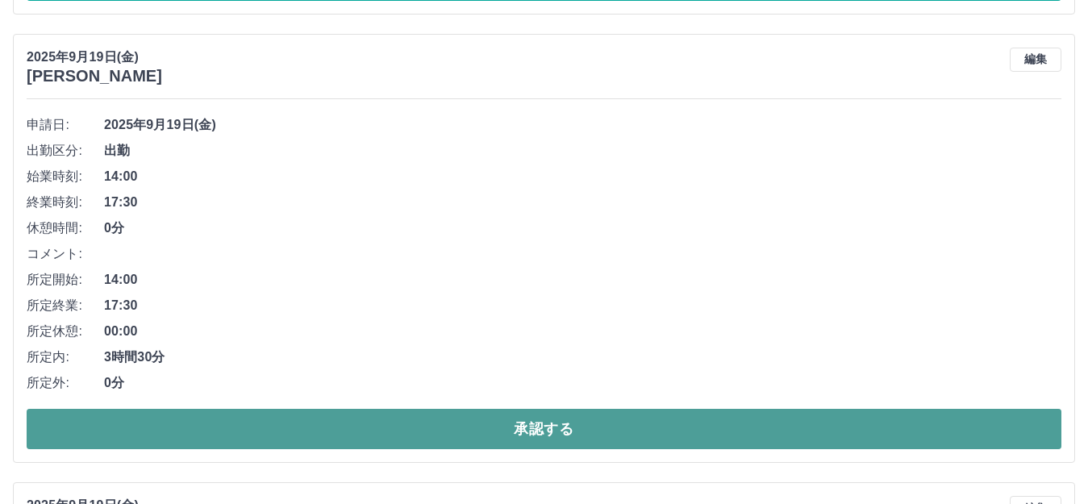
click at [605, 418] on button "承認する" at bounding box center [544, 429] width 1034 height 40
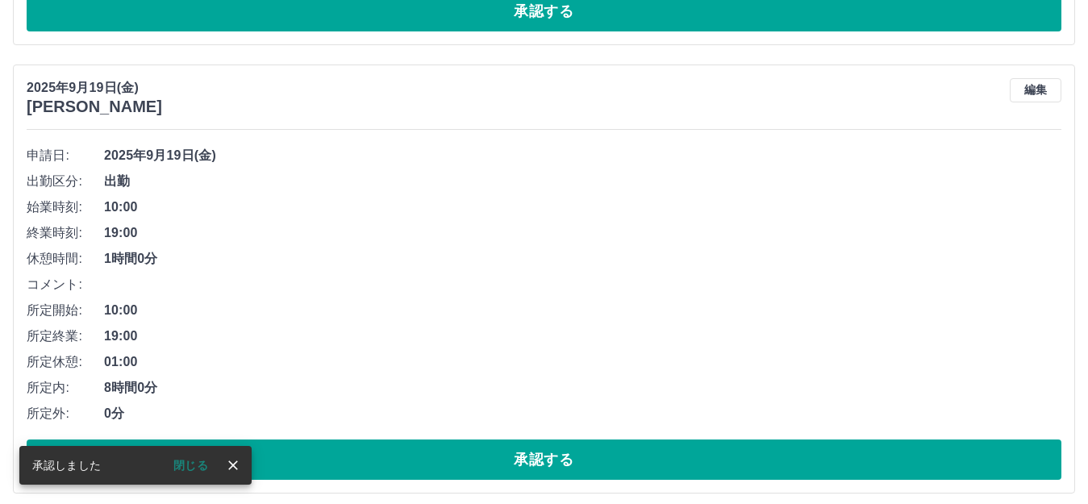
scroll to position [3708, 0]
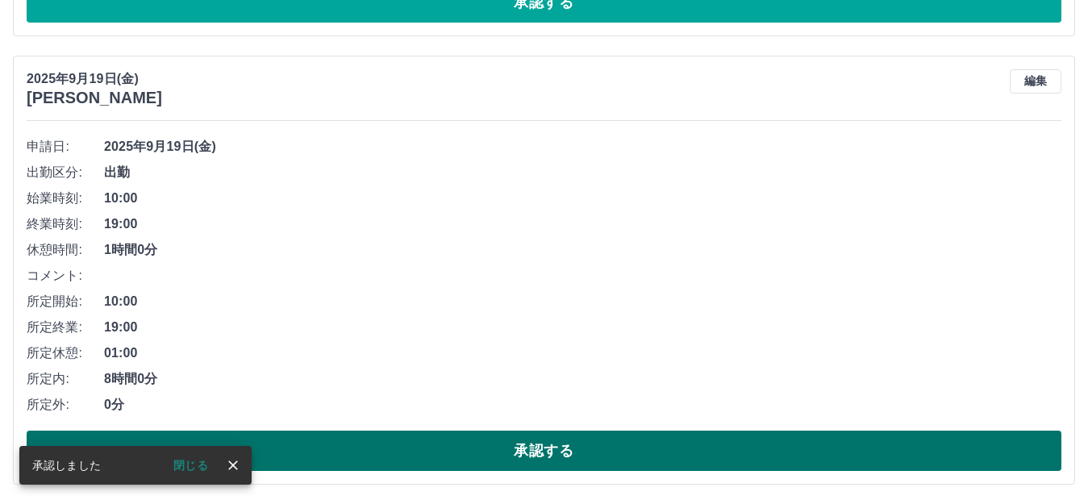
click at [550, 446] on button "承認する" at bounding box center [544, 450] width 1034 height 40
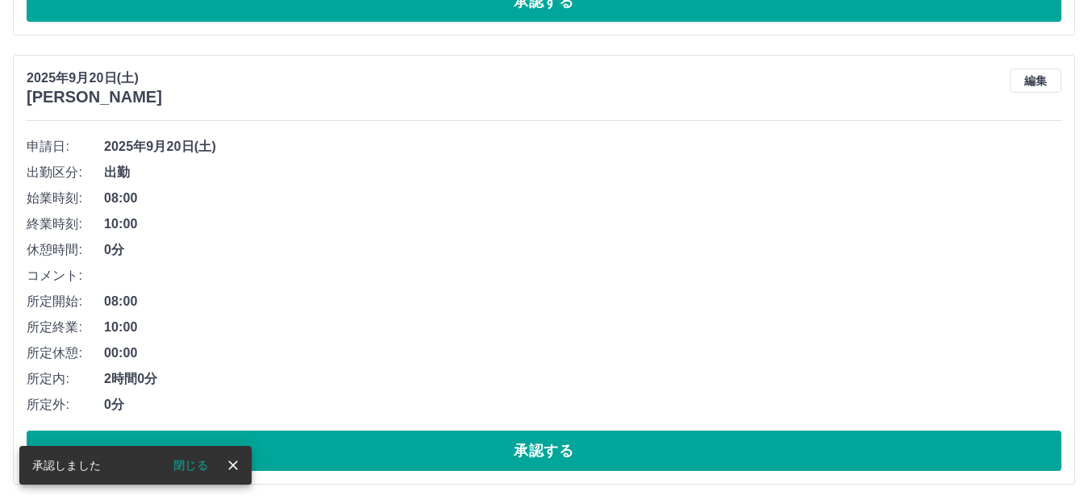
scroll to position [3260, 0]
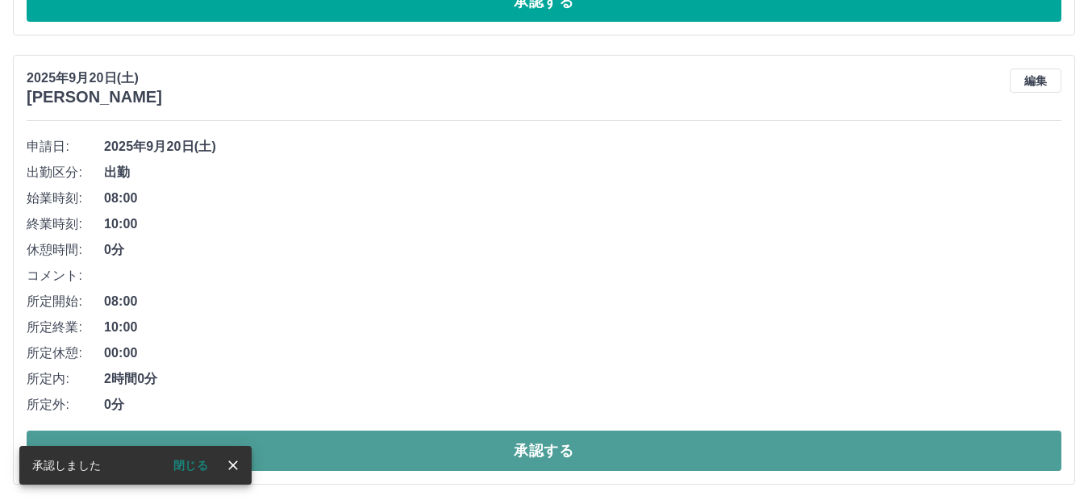
click at [538, 432] on button "承認する" at bounding box center [544, 450] width 1034 height 40
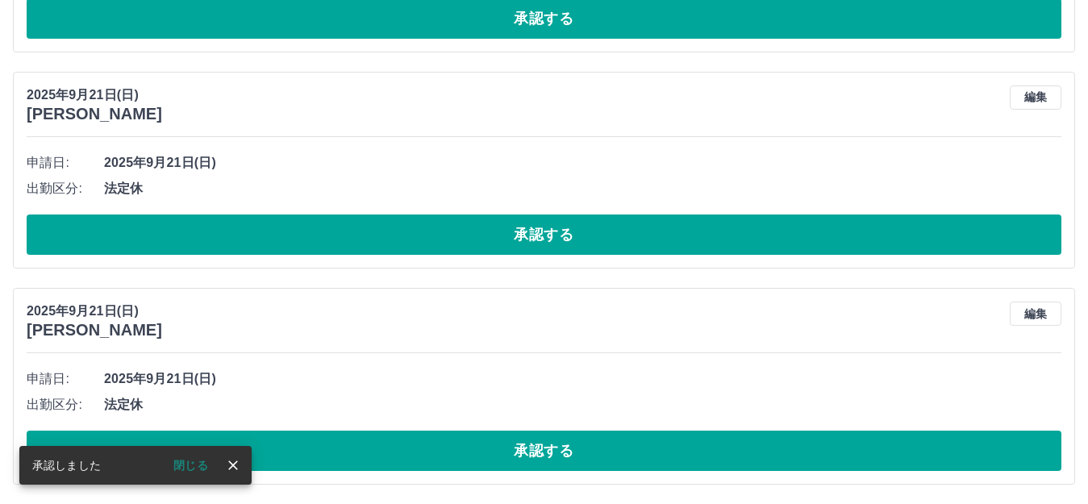
scroll to position [2811, 0]
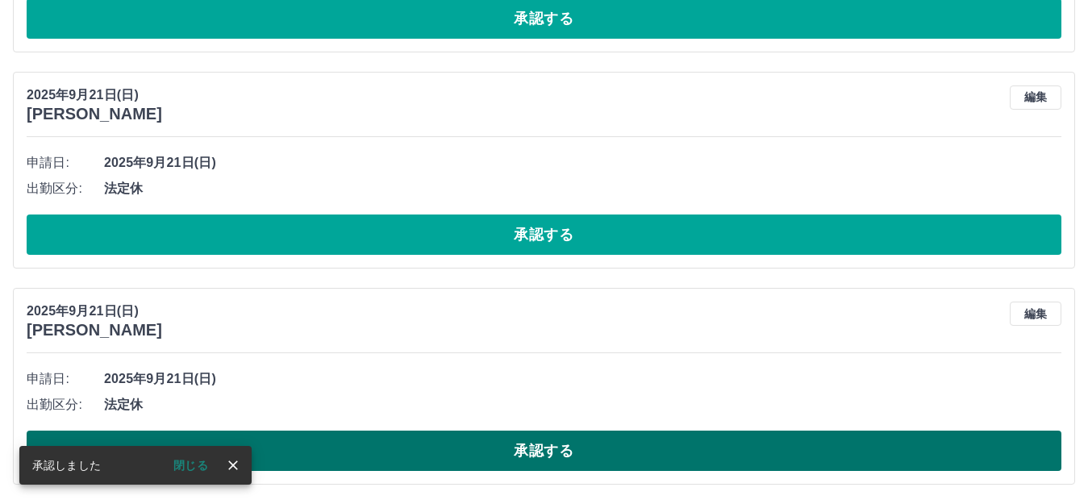
click at [539, 434] on button "承認する" at bounding box center [544, 450] width 1034 height 40
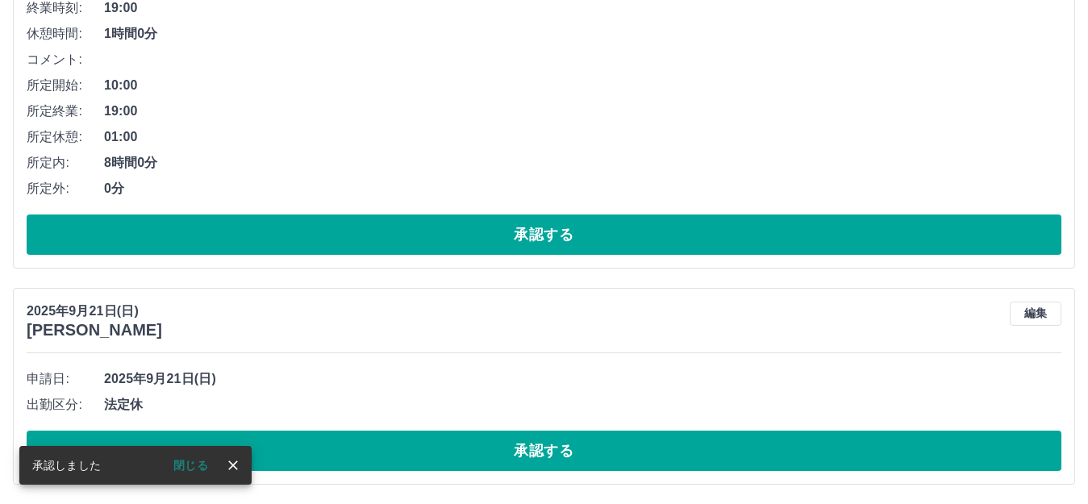
scroll to position [2595, 0]
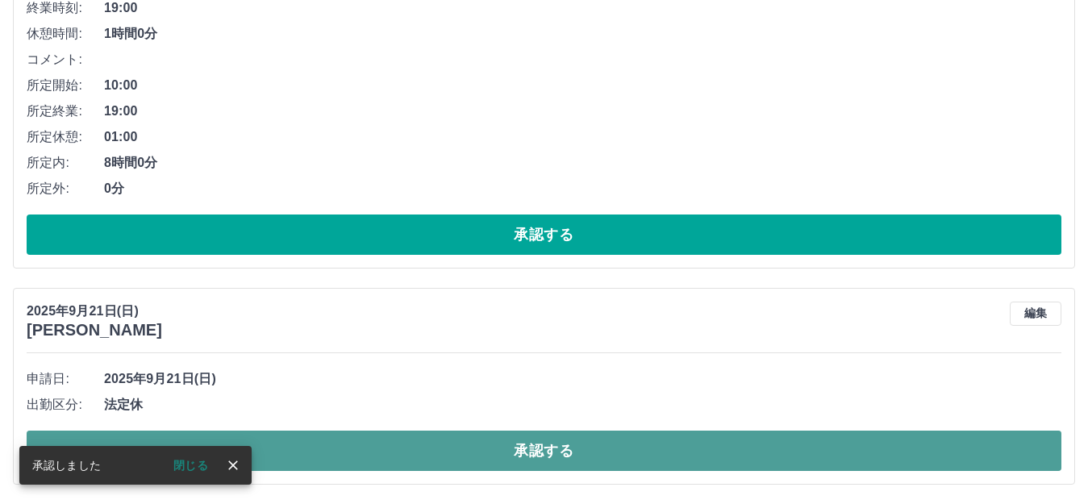
click at [538, 438] on button "承認する" at bounding box center [544, 450] width 1034 height 40
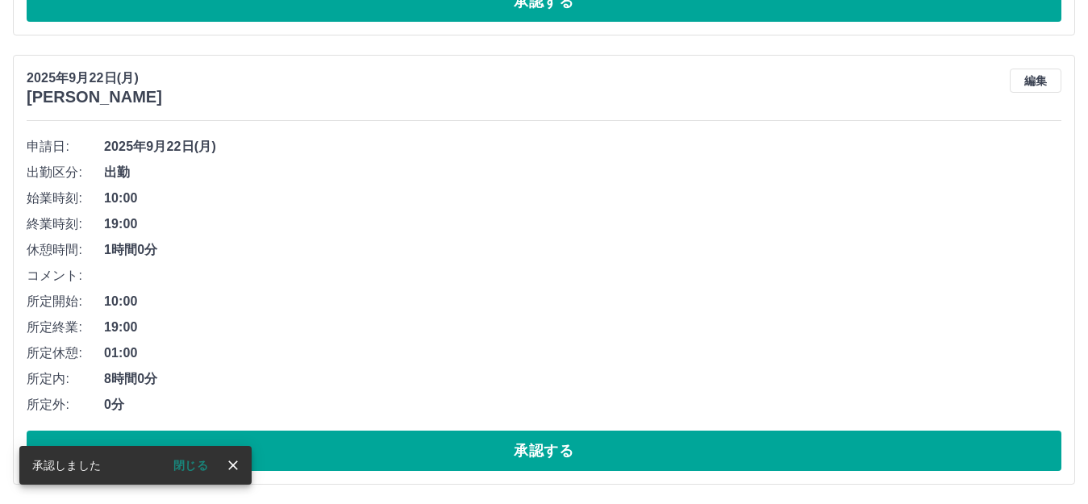
scroll to position [2379, 0]
drag, startPoint x: 538, startPoint y: 437, endPoint x: 523, endPoint y: 355, distance: 83.5
click at [526, 352] on div "申請日: 2025年9月22日(月) 出勤区分: 出勤 始業時刻: 10:00 終業時刻: 19:00 休憩時間: 1時間0分 コメント: 所定開始: 10:…" at bounding box center [544, 302] width 1034 height 337
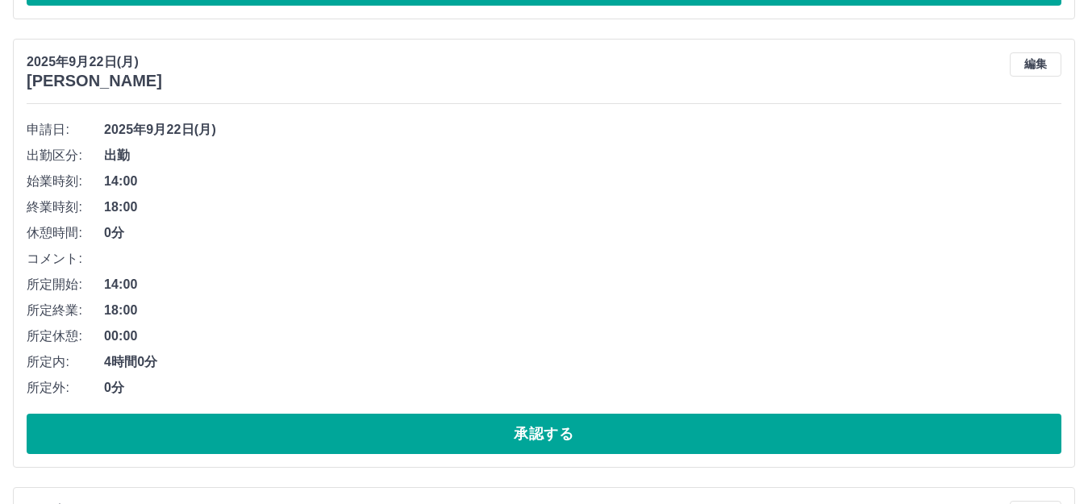
scroll to position [1492, 0]
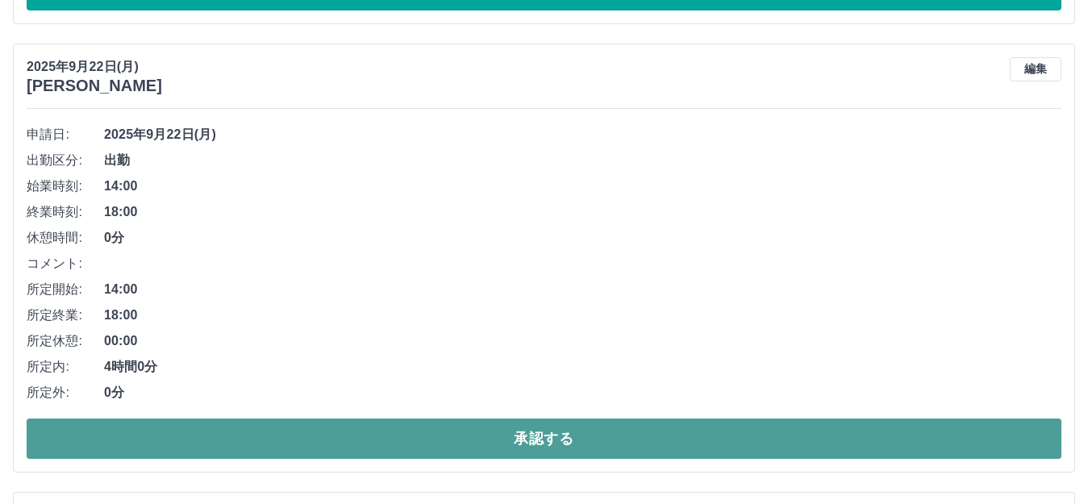
click at [435, 439] on button "承認する" at bounding box center [544, 438] width 1034 height 40
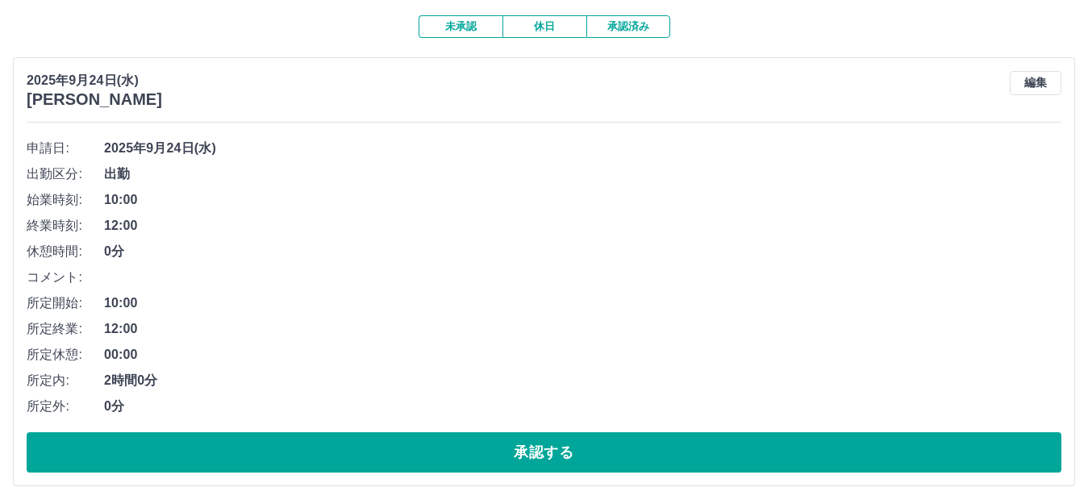
scroll to position [161, 0]
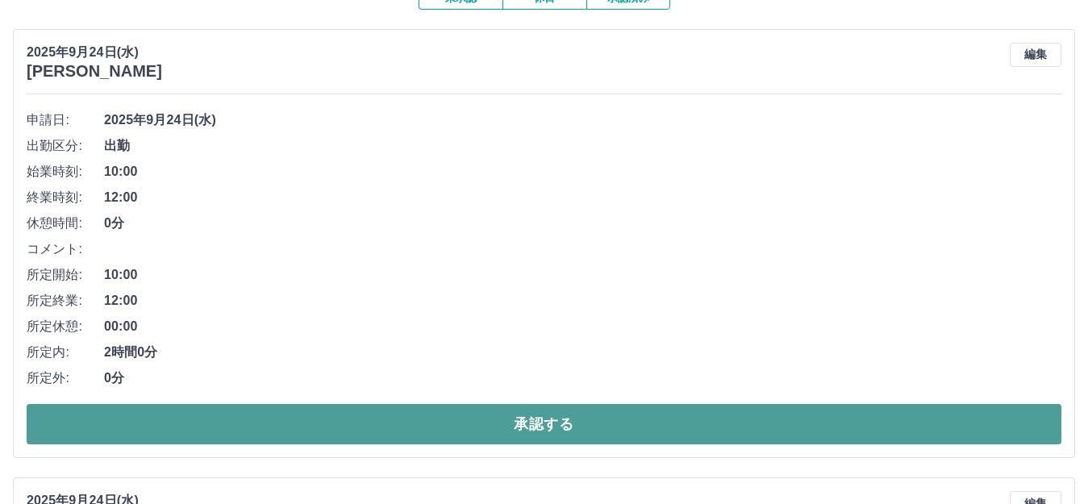
click at [393, 417] on button "承認する" at bounding box center [544, 424] width 1034 height 40
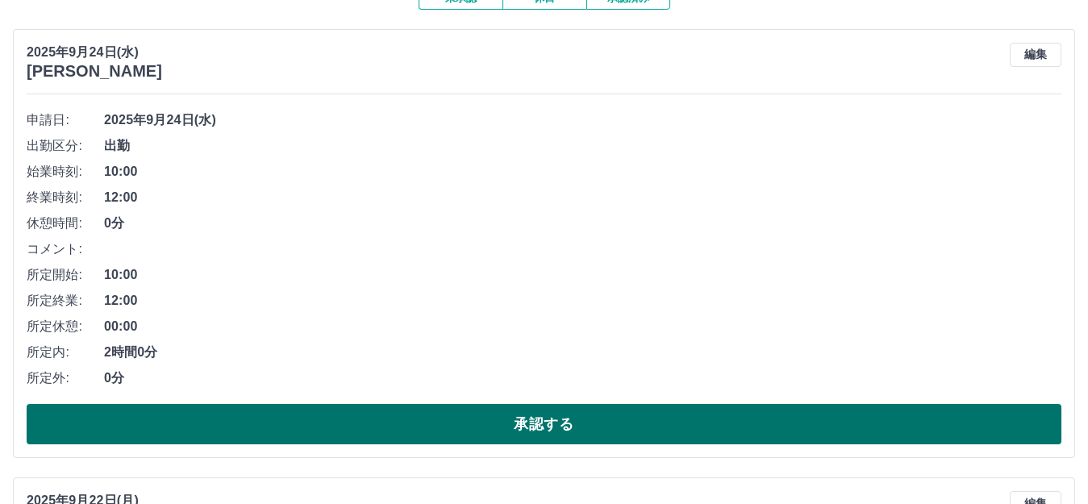
click at [314, 413] on button "承認する" at bounding box center [544, 424] width 1034 height 40
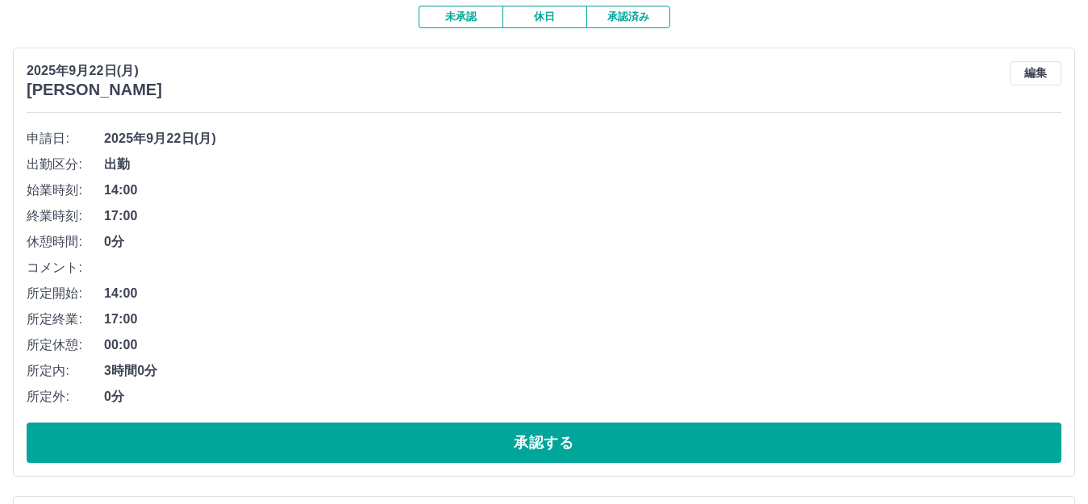
scroll to position [322, 0]
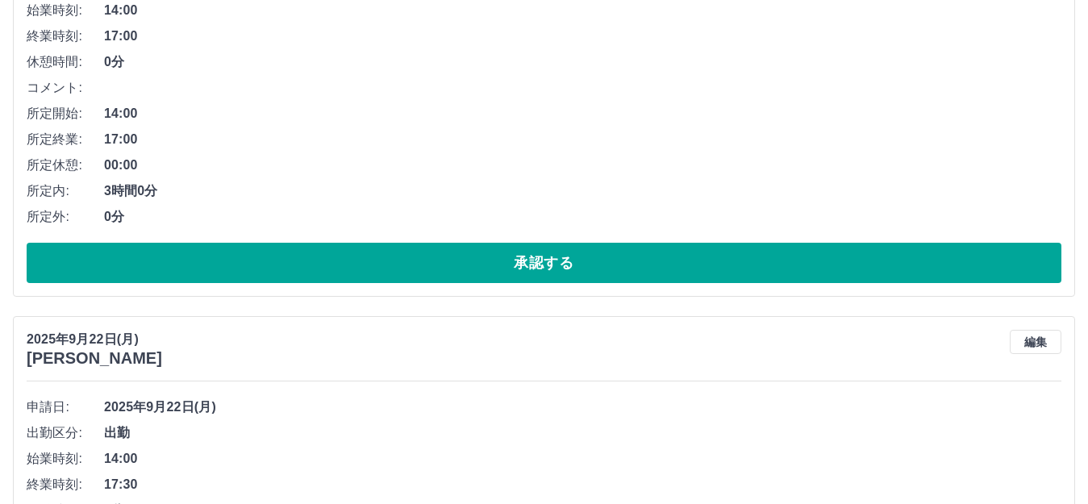
click at [305, 400] on span "2025年9月22日(月)" at bounding box center [582, 406] width 957 height 19
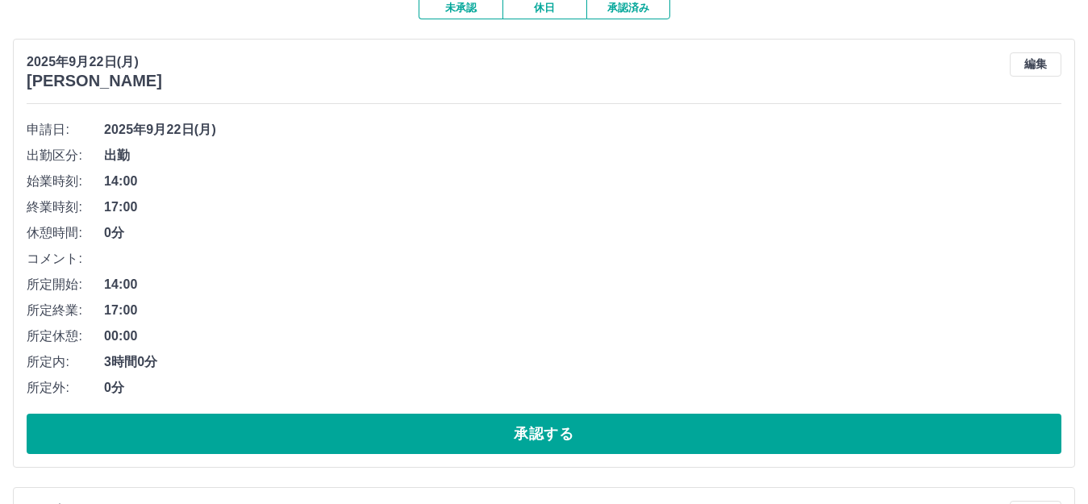
scroll to position [242, 0]
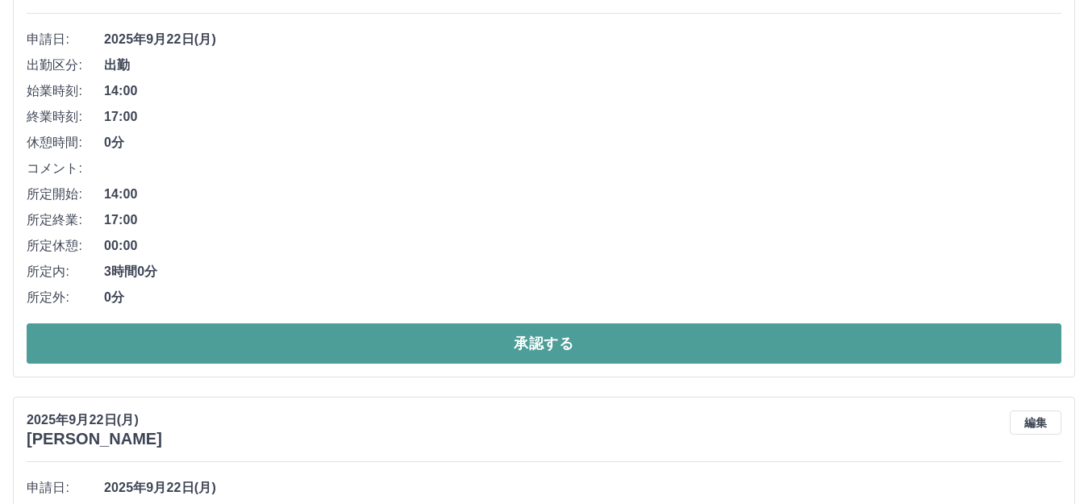
click at [290, 345] on button "承認する" at bounding box center [544, 343] width 1034 height 40
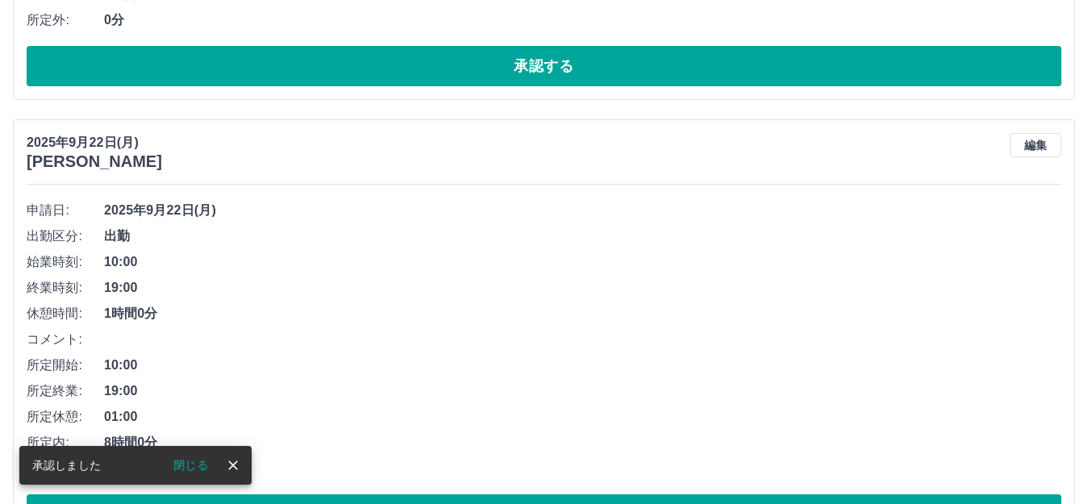
scroll to position [584, 0]
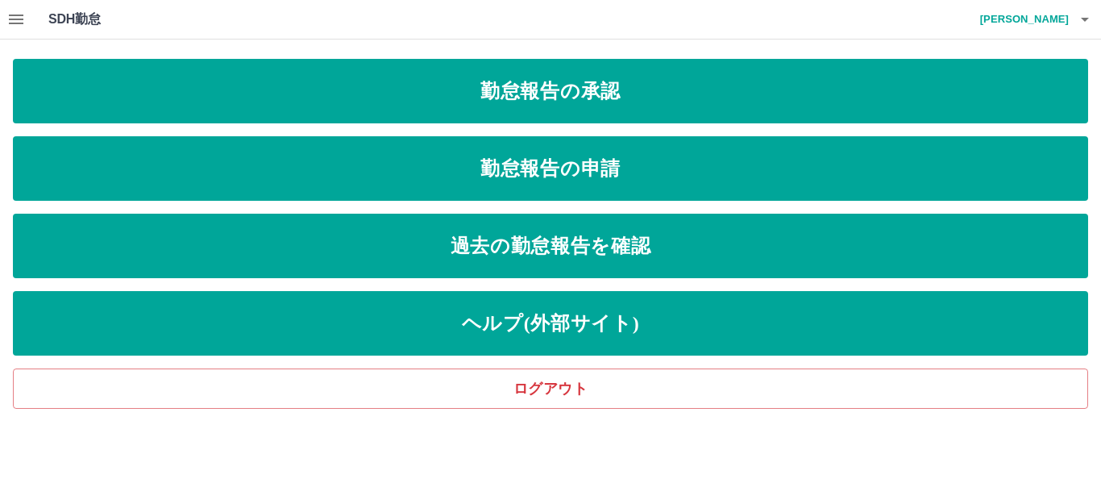
click at [1076, 12] on icon "button" at bounding box center [1084, 19] width 19 height 19
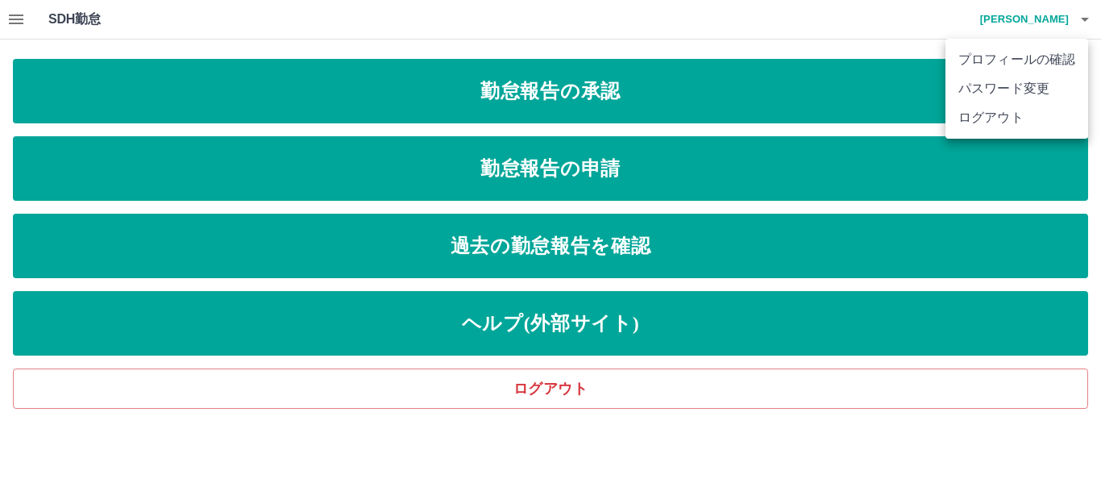
click at [1024, 121] on li "ログアウト" at bounding box center [1017, 117] width 143 height 29
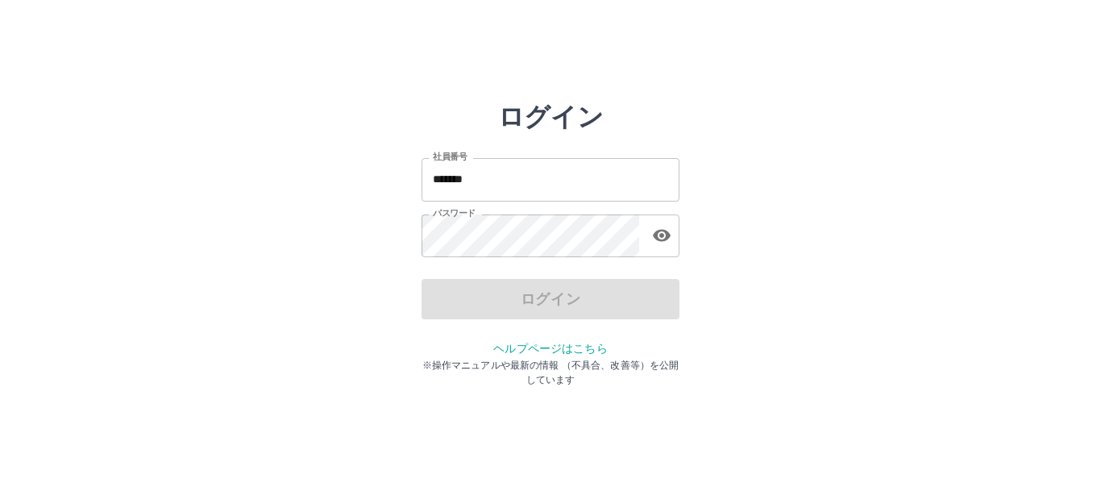
click at [613, 187] on input "*******" at bounding box center [551, 179] width 258 height 43
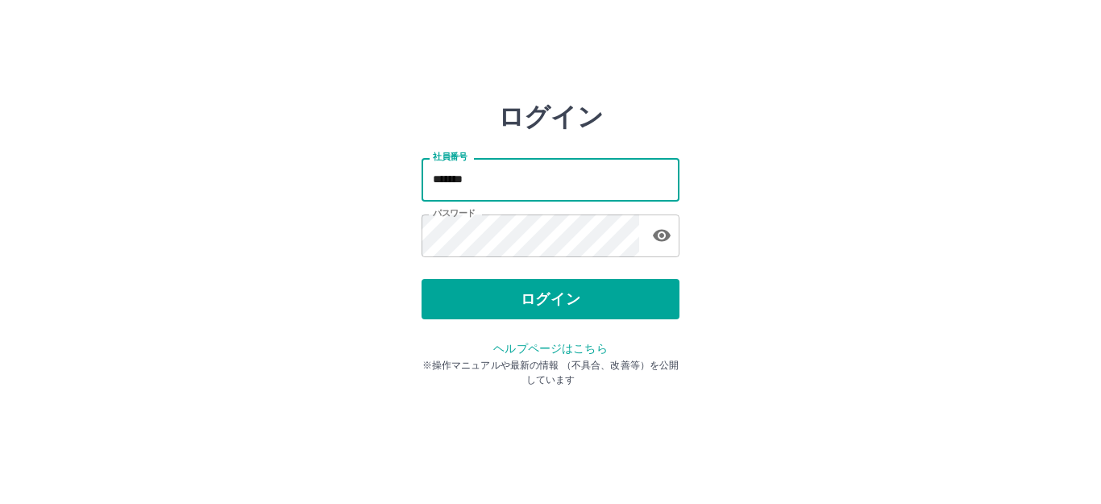
type input "*******"
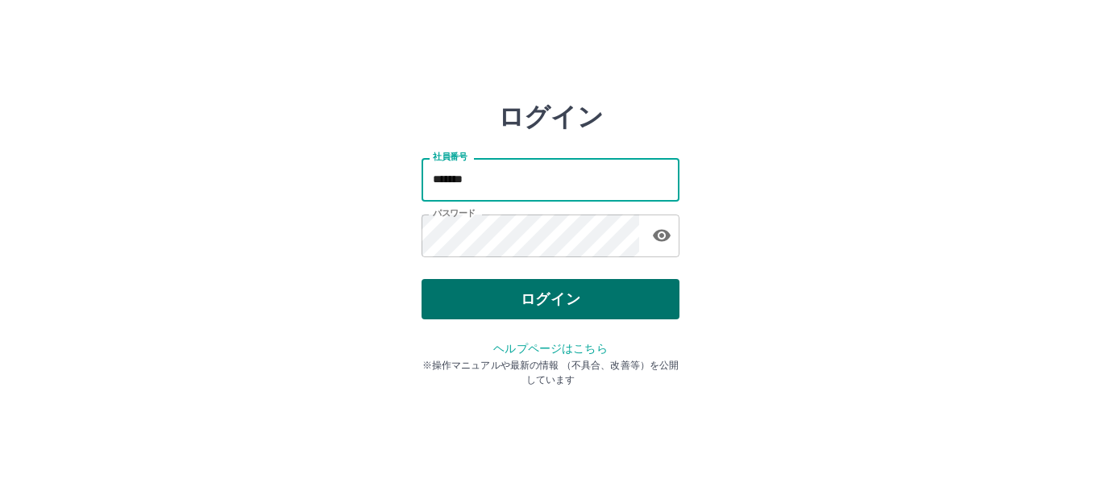
click at [623, 295] on button "ログイン" at bounding box center [551, 299] width 258 height 40
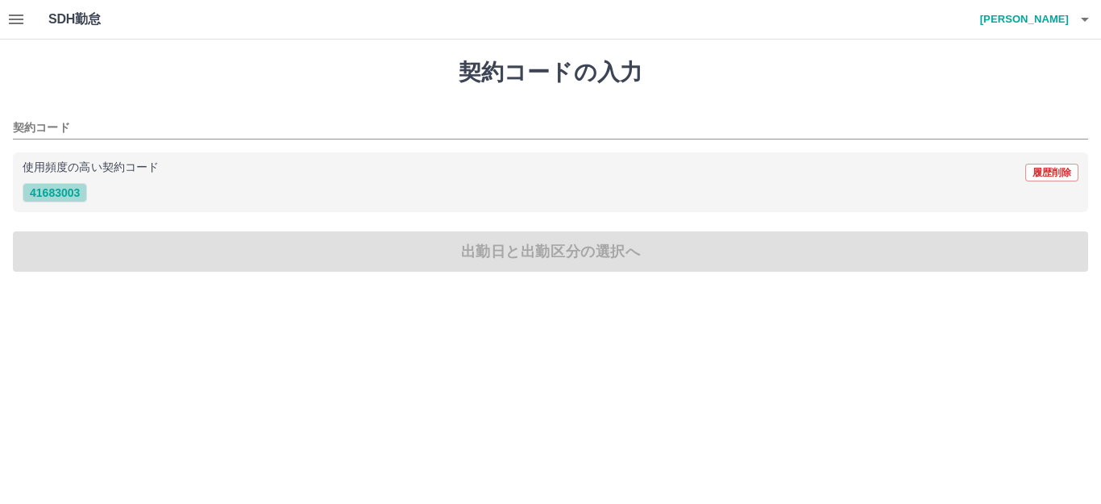
click at [75, 193] on button "41683003" at bounding box center [55, 192] width 64 height 19
type input "********"
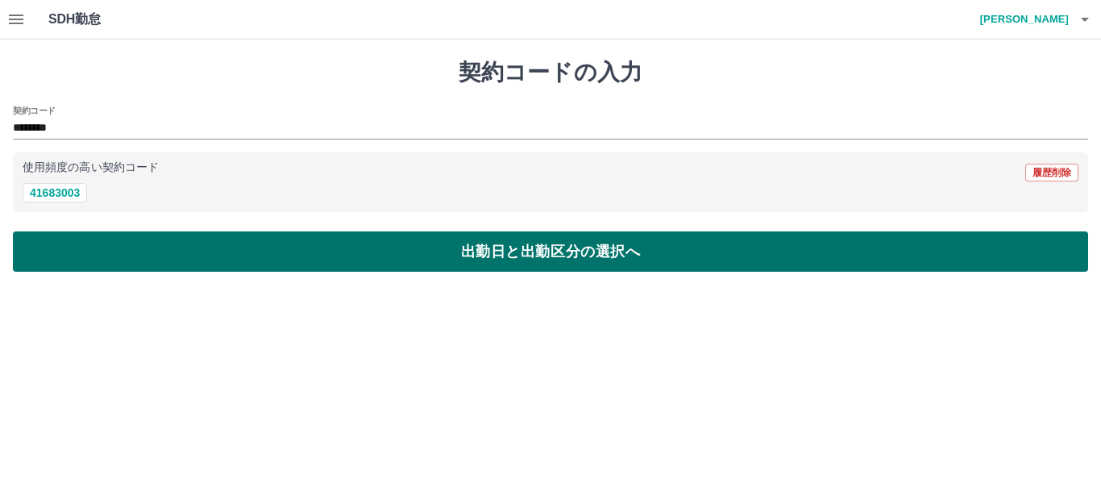
click at [89, 246] on button "出勤日と出勤区分の選択へ" at bounding box center [550, 251] width 1075 height 40
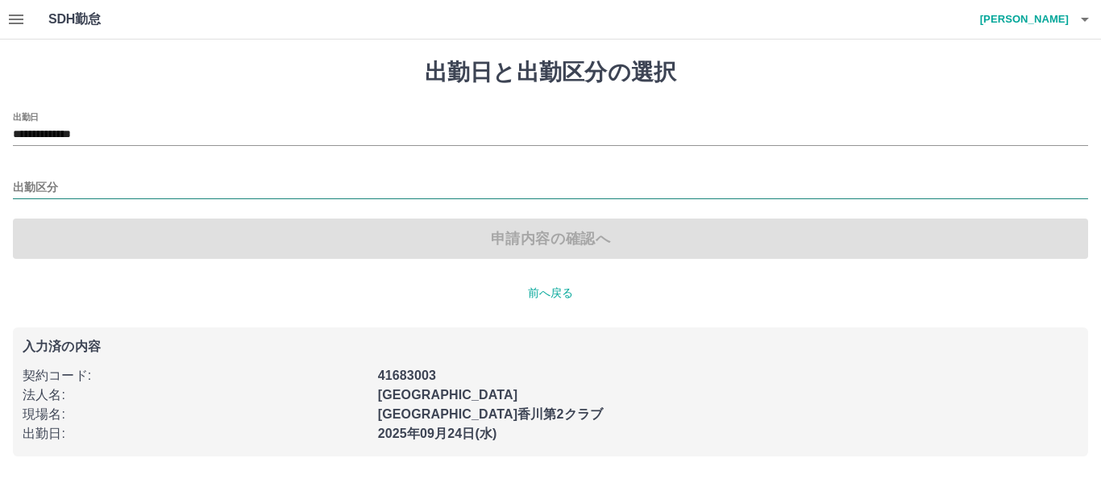
click at [67, 184] on input "出勤区分" at bounding box center [550, 188] width 1075 height 20
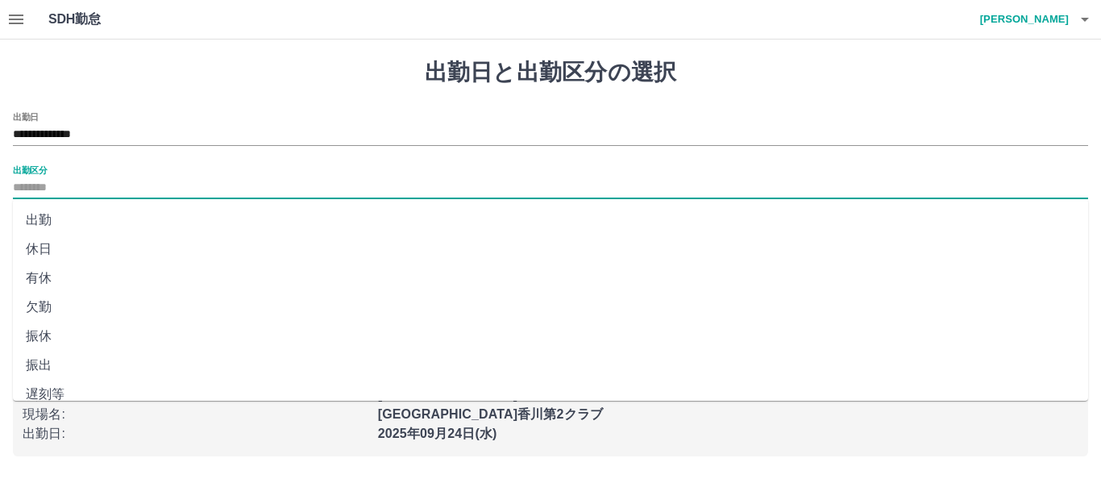
click at [43, 219] on li "出勤" at bounding box center [550, 220] width 1075 height 29
type input "**"
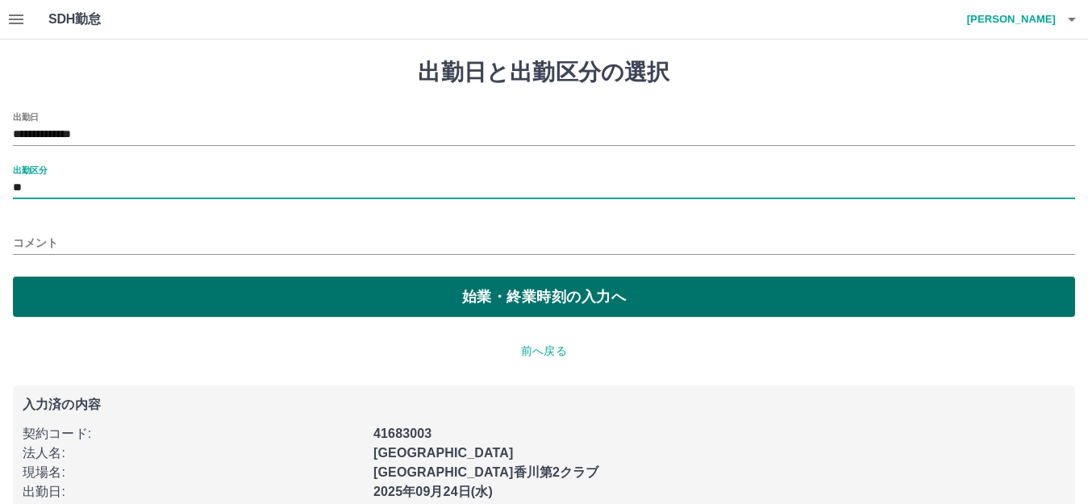
click at [295, 303] on button "始業・終業時刻の入力へ" at bounding box center [544, 297] width 1062 height 40
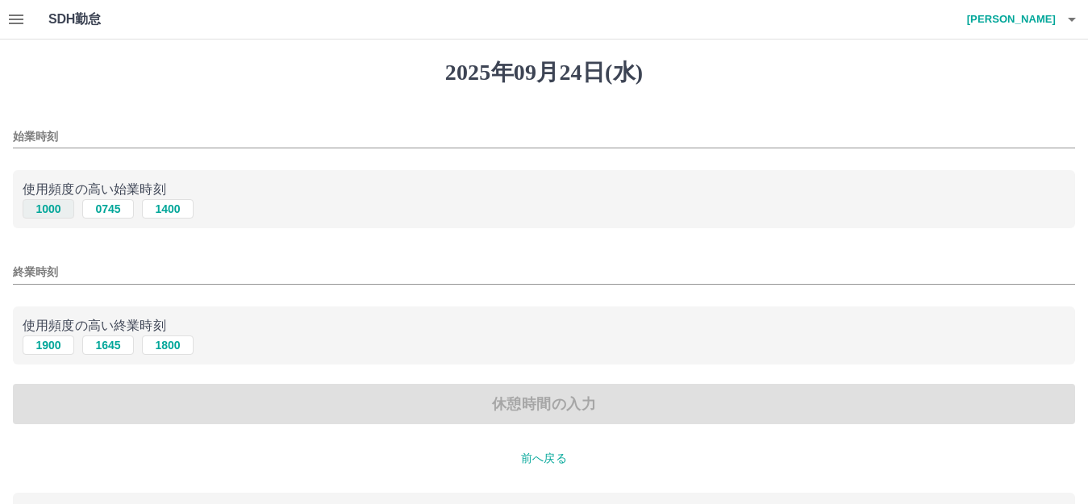
click at [57, 206] on button "1000" at bounding box center [49, 208] width 52 height 19
type input "****"
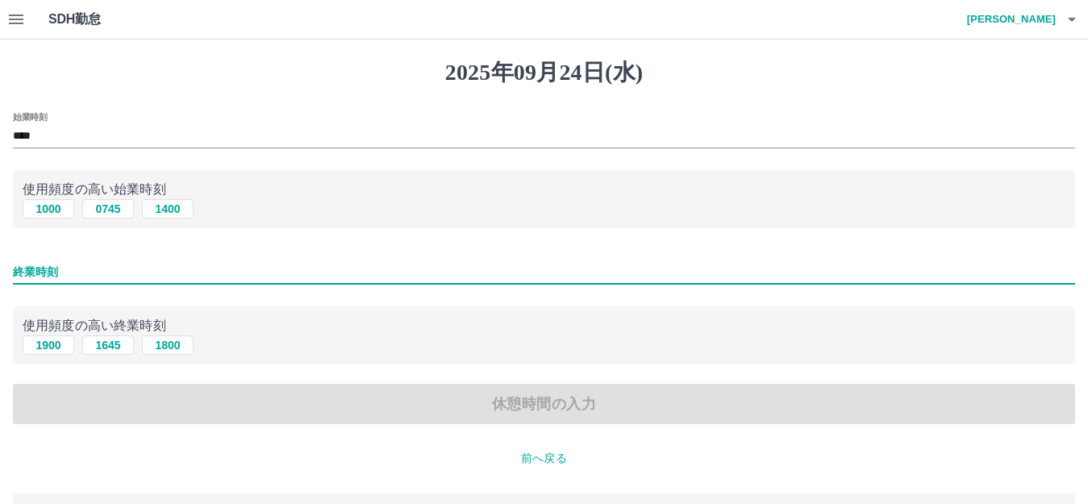
click at [88, 265] on input "終業時刻" at bounding box center [544, 271] width 1062 height 23
click at [166, 345] on button "1800" at bounding box center [168, 344] width 52 height 19
type input "****"
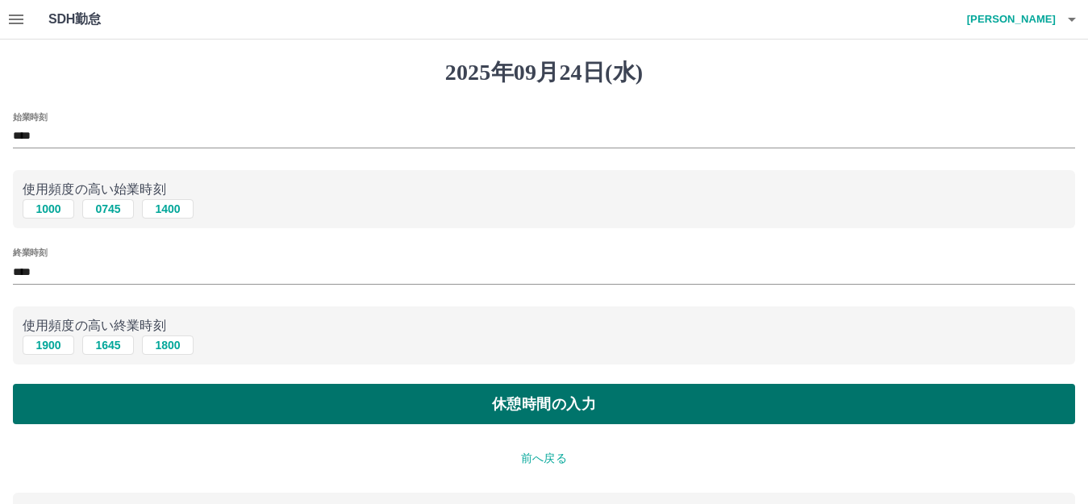
click at [377, 408] on button "休憩時間の入力" at bounding box center [544, 404] width 1062 height 40
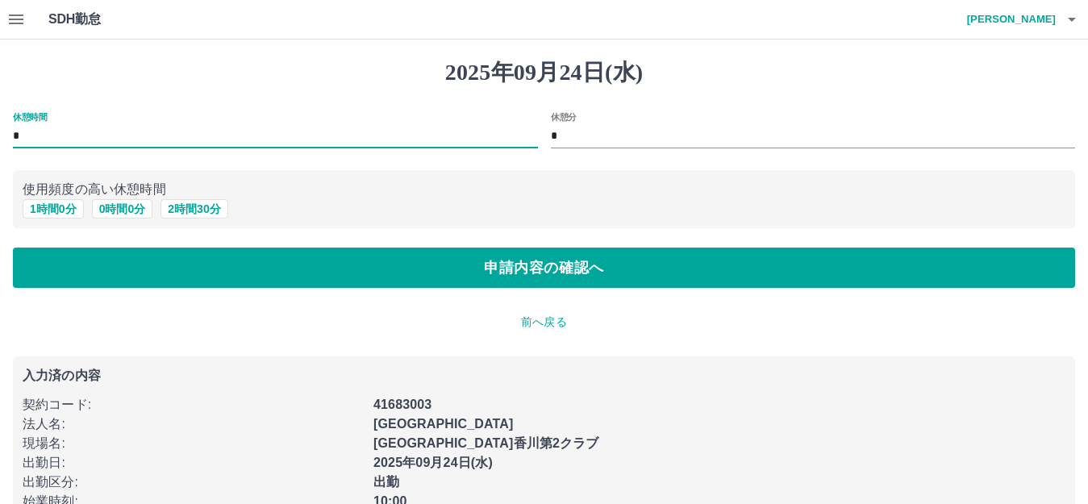
click at [123, 127] on input "*" at bounding box center [275, 136] width 525 height 23
type input "*"
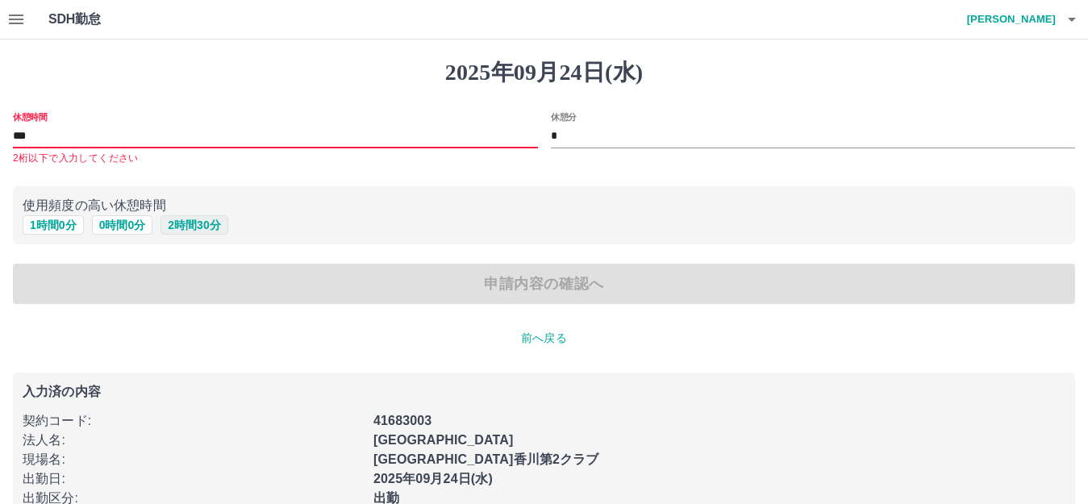
click at [193, 228] on button "2 時間 30 分" at bounding box center [193, 224] width 67 height 19
type input "*"
type input "**"
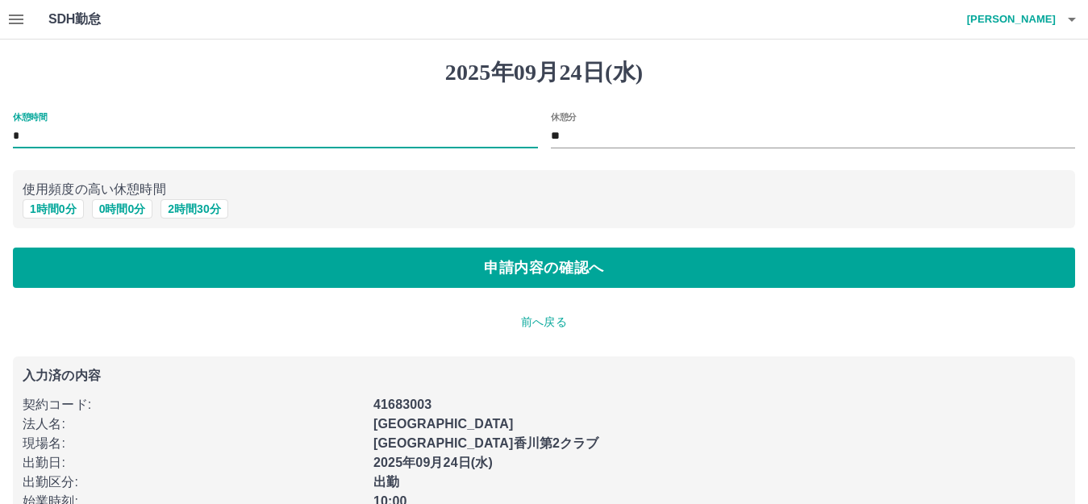
click at [54, 135] on input "*" at bounding box center [275, 136] width 525 height 23
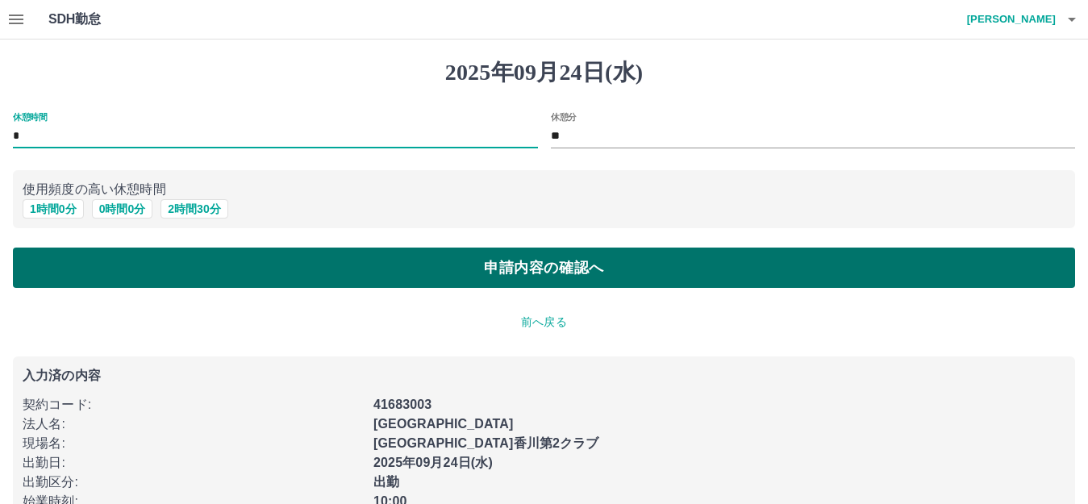
click at [231, 265] on button "申請内容の確認へ" at bounding box center [544, 267] width 1062 height 40
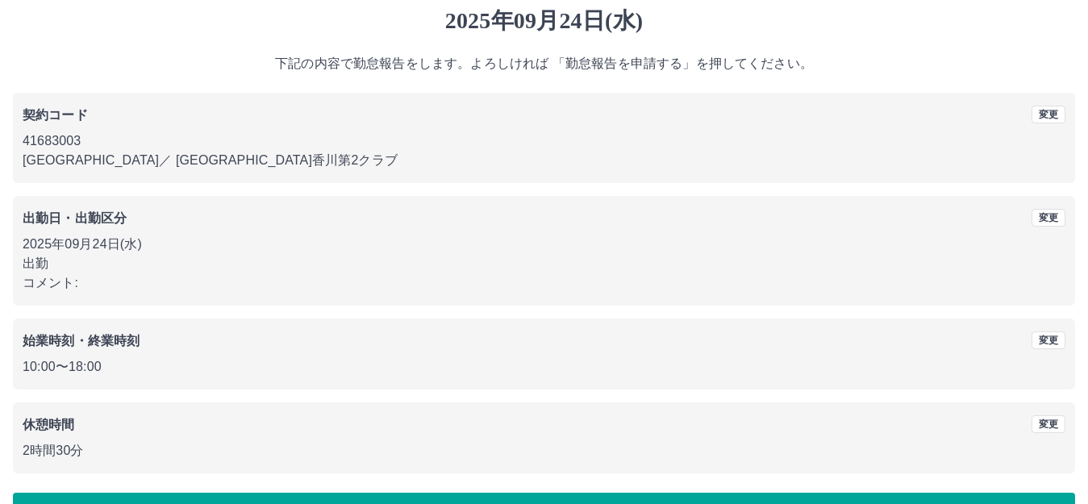
scroll to position [81, 0]
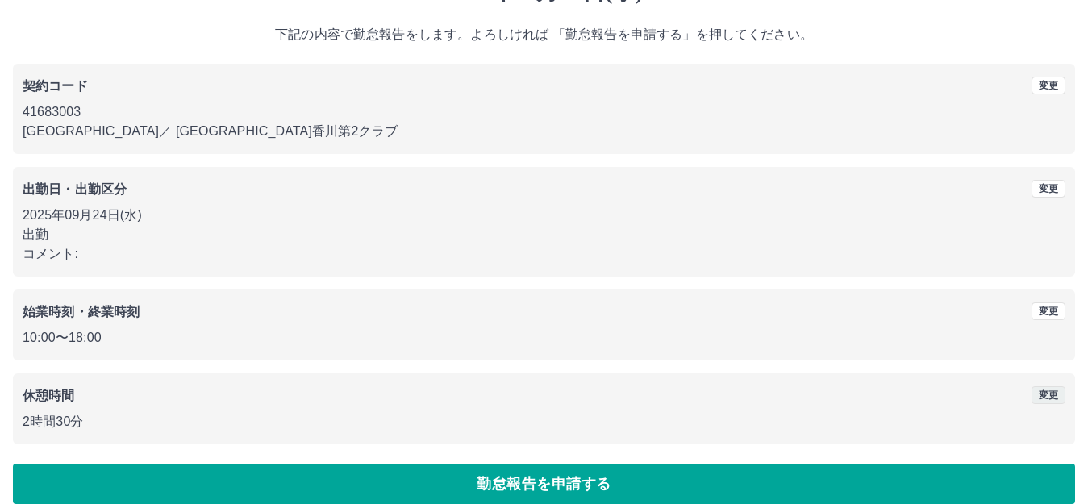
click at [1044, 393] on button "変更" at bounding box center [1048, 395] width 34 height 18
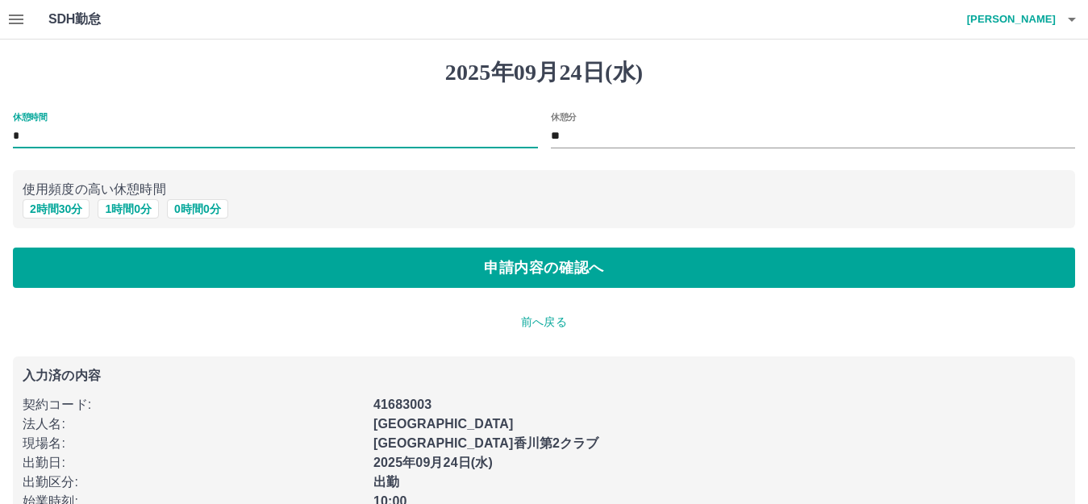
click at [35, 132] on input "*" at bounding box center [275, 136] width 525 height 23
click at [575, 134] on input "**" at bounding box center [813, 136] width 525 height 23
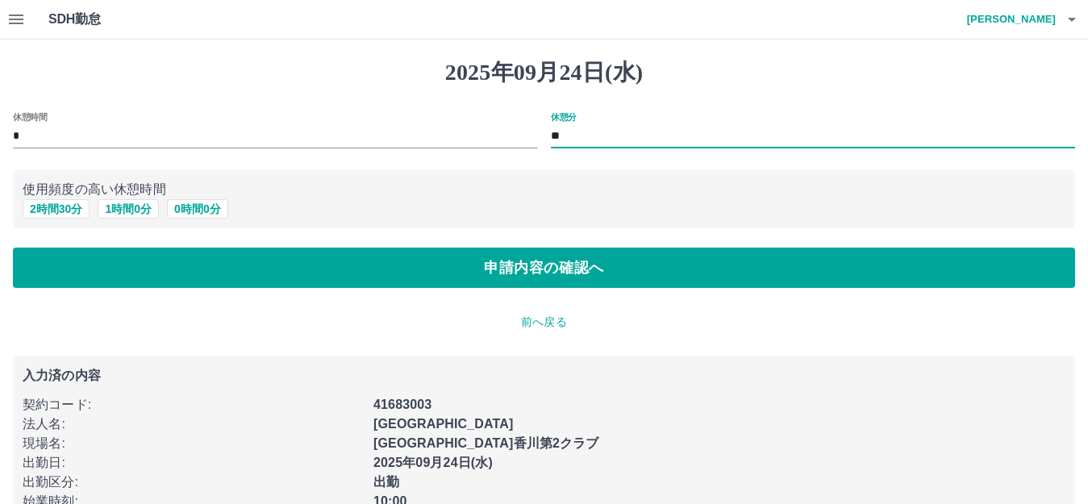
type input "*"
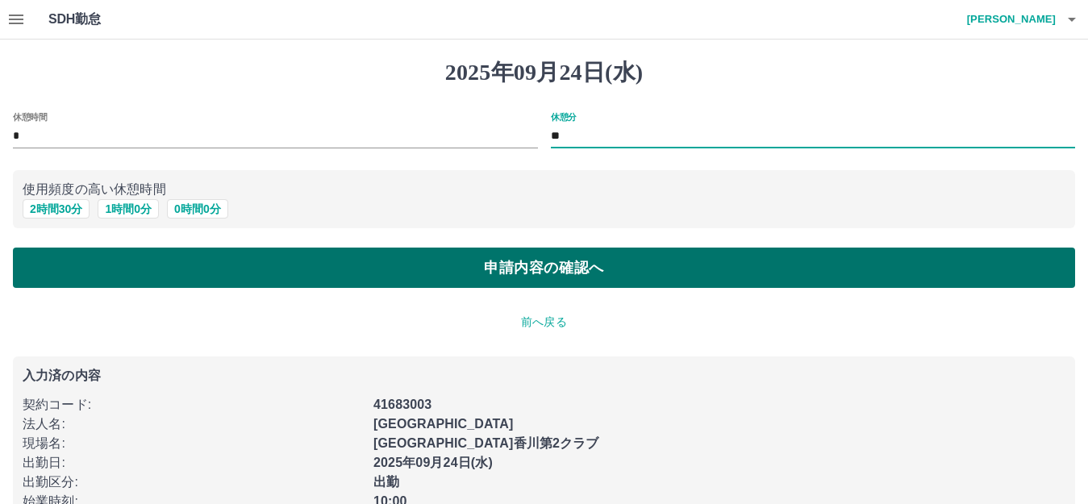
type input "**"
click at [589, 266] on button "申請内容の確認へ" at bounding box center [544, 267] width 1062 height 40
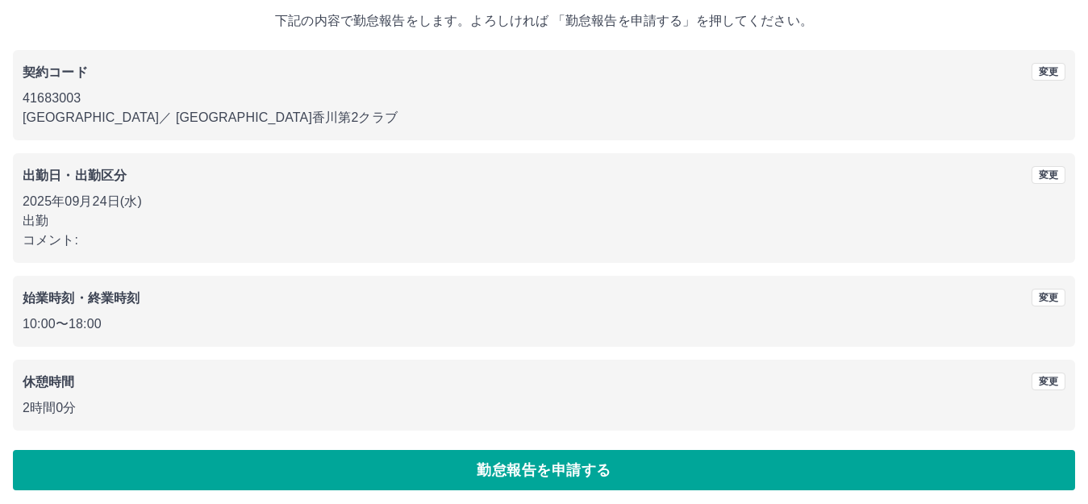
scroll to position [100, 0]
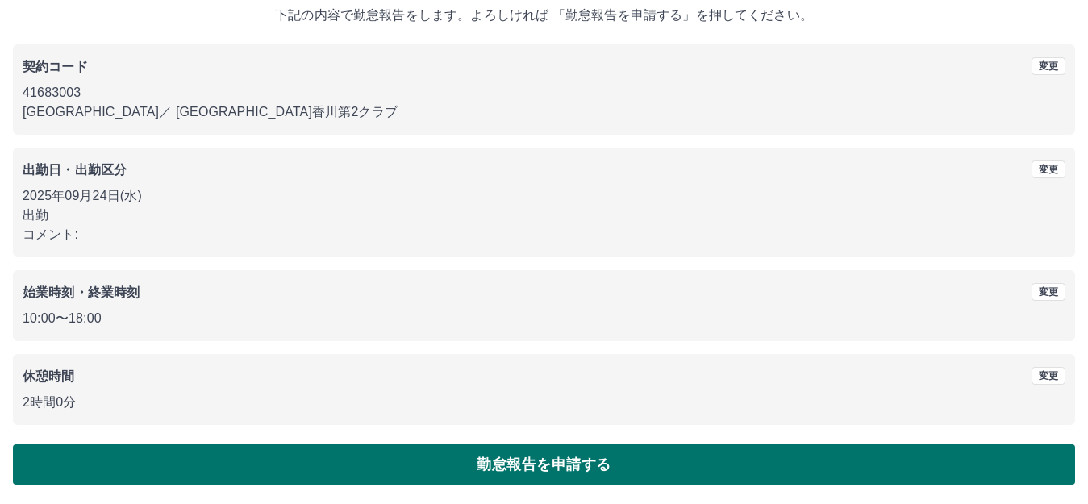
click at [431, 465] on button "勤怠報告を申請する" at bounding box center [544, 464] width 1062 height 40
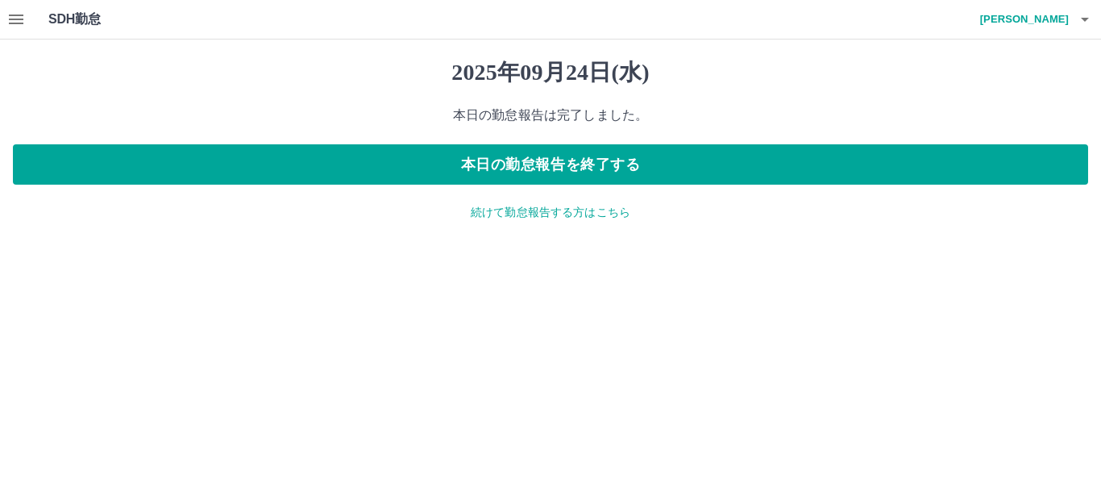
click at [503, 216] on p "続けて勤怠報告する方はこちら" at bounding box center [550, 212] width 1075 height 17
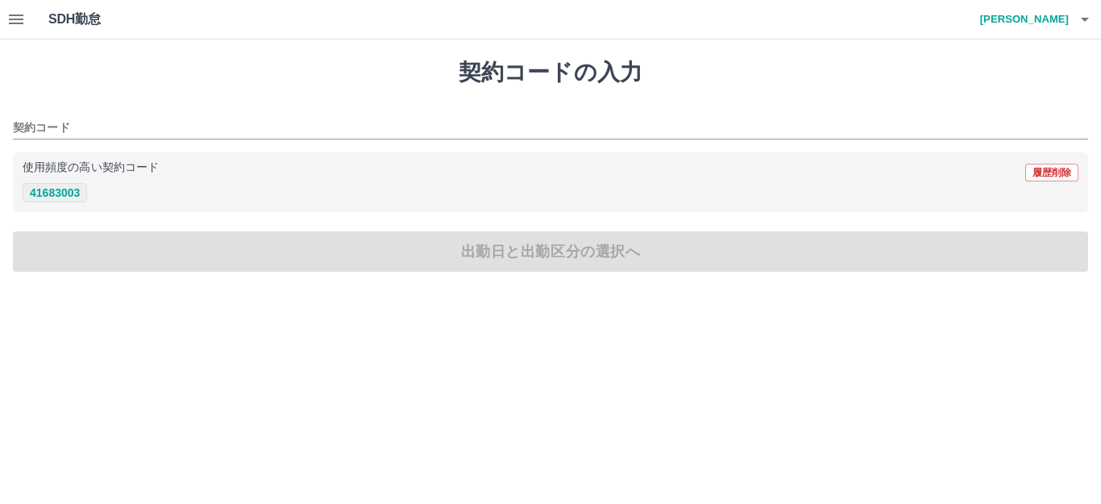
click at [50, 191] on button "41683003" at bounding box center [55, 192] width 64 height 19
type input "********"
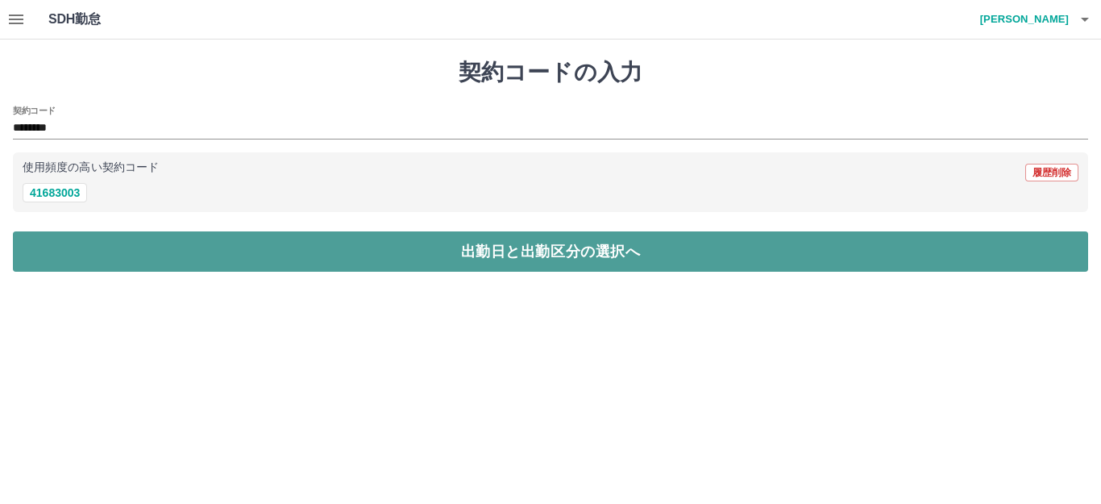
click at [78, 239] on button "出勤日と出勤区分の選択へ" at bounding box center [550, 251] width 1075 height 40
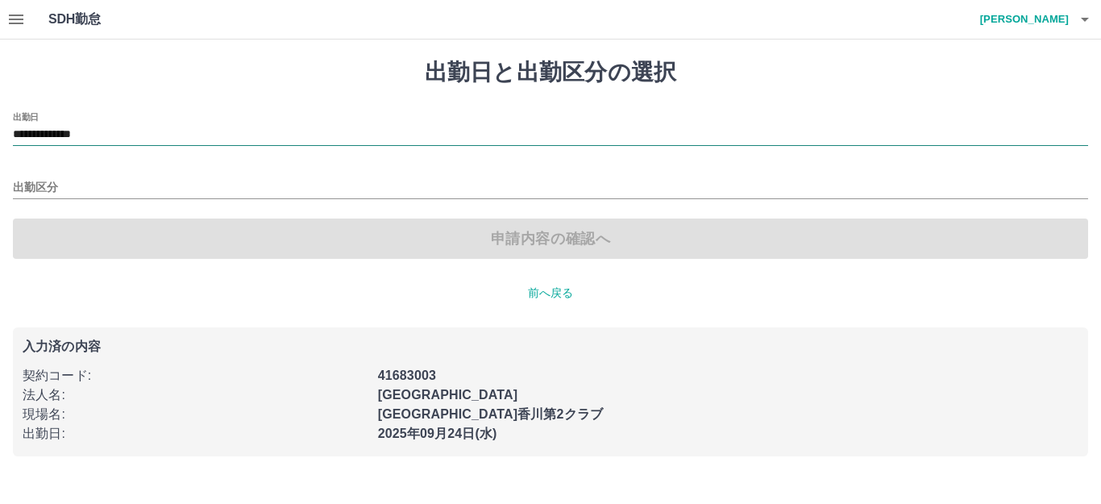
click at [116, 128] on input "**********" at bounding box center [550, 135] width 1075 height 20
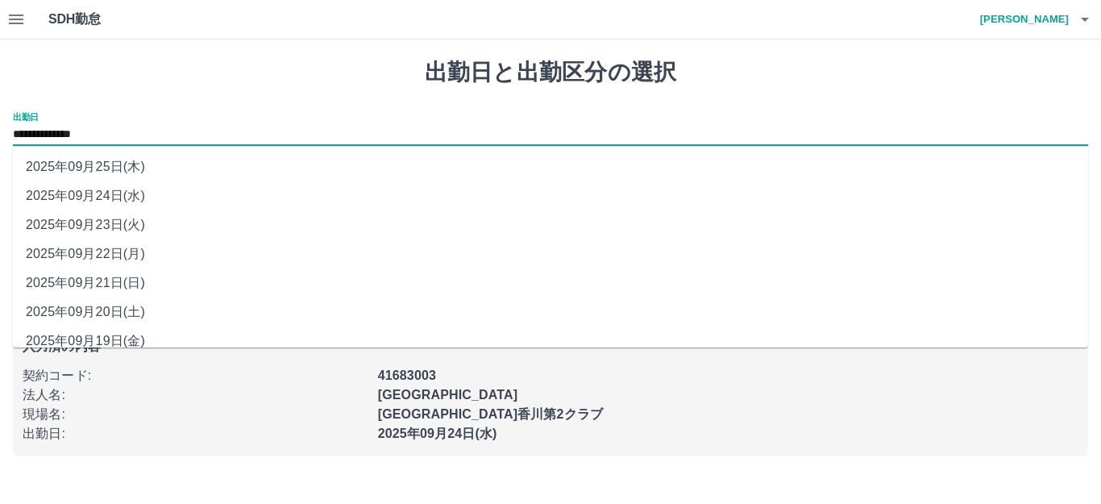
click at [132, 219] on li "2025年09月23日(火)" at bounding box center [550, 224] width 1075 height 29
type input "**********"
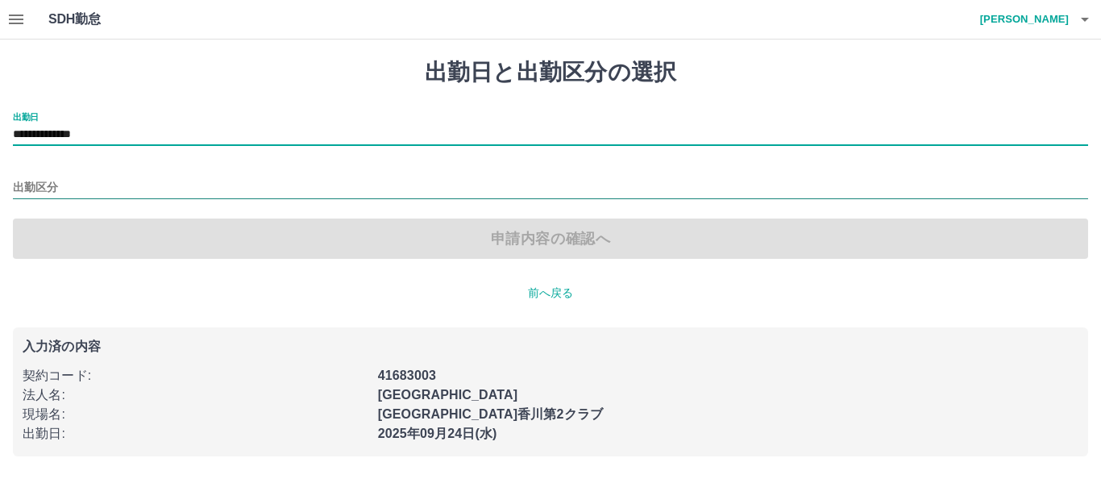
click at [74, 190] on input "出勤区分" at bounding box center [550, 188] width 1075 height 20
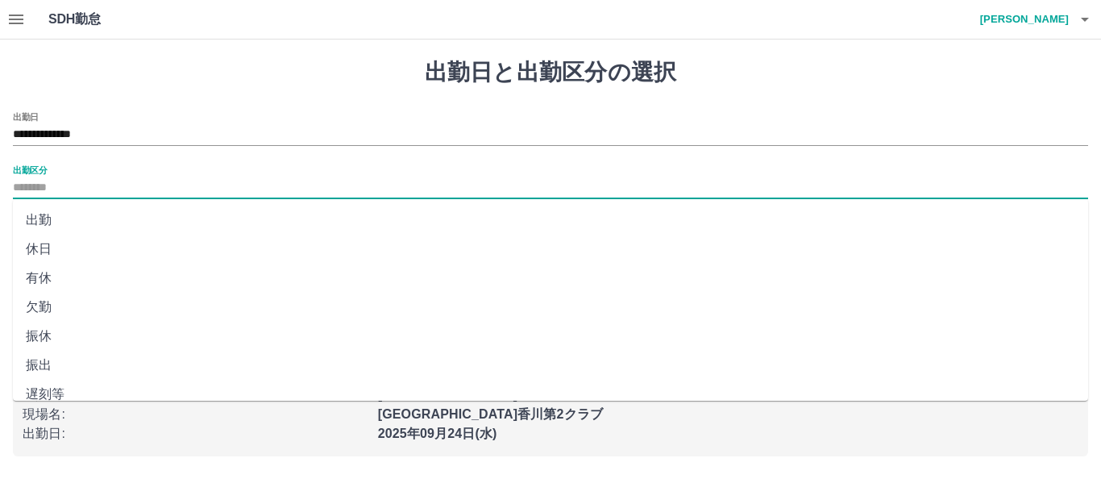
click at [56, 247] on li "休日" at bounding box center [550, 249] width 1075 height 29
type input "**"
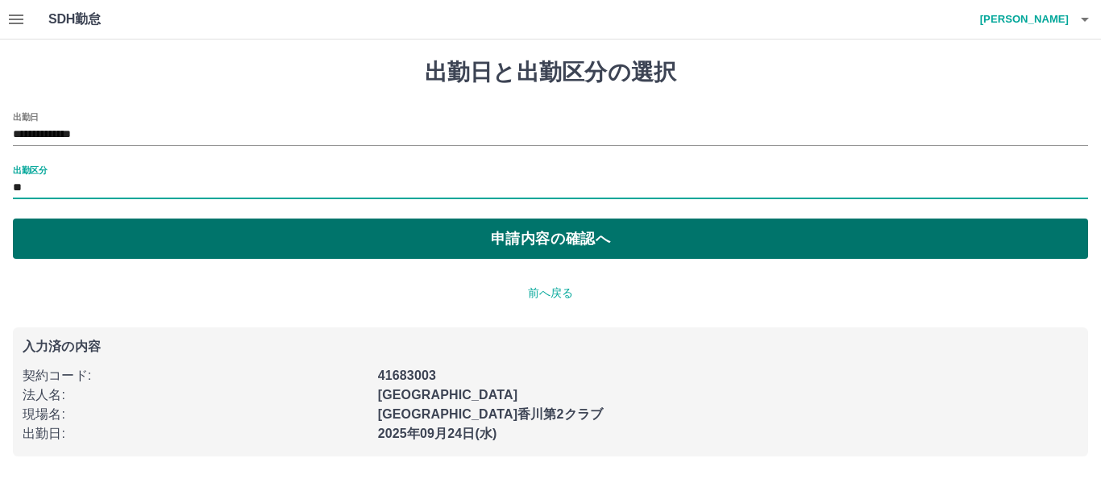
click at [463, 237] on button "申請内容の確認へ" at bounding box center [550, 238] width 1075 height 40
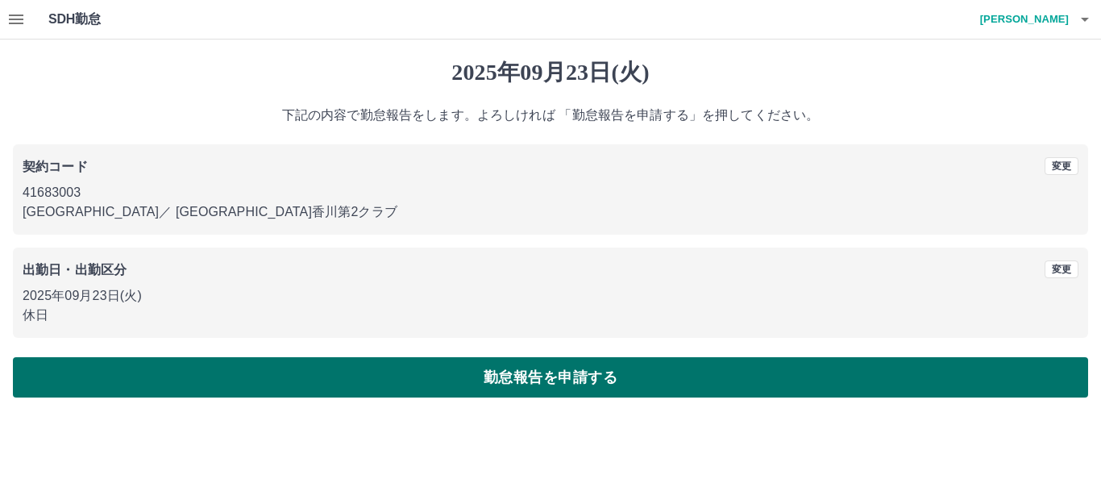
click at [534, 382] on button "勤怠報告を申請する" at bounding box center [550, 377] width 1075 height 40
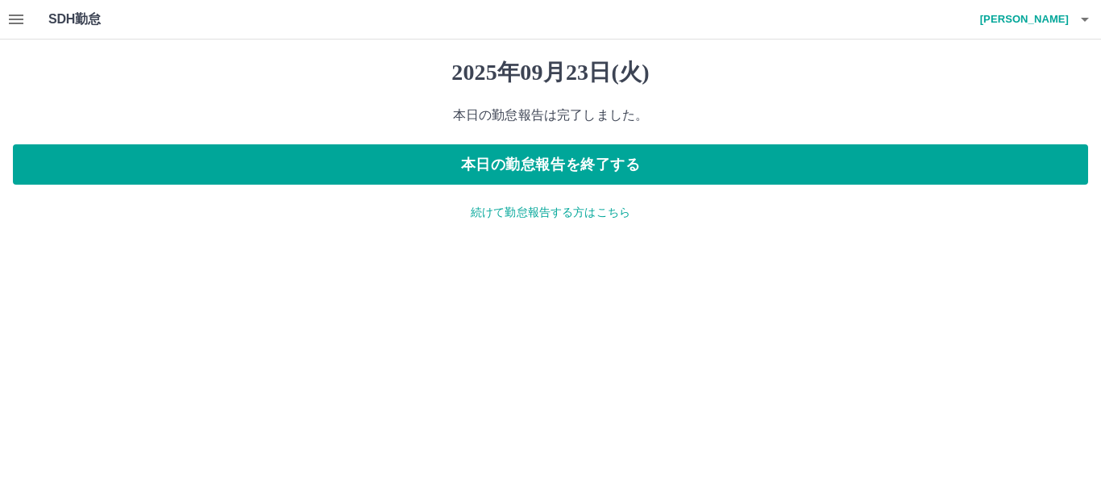
click at [543, 216] on p "続けて勤怠報告する方はこちら" at bounding box center [550, 212] width 1075 height 17
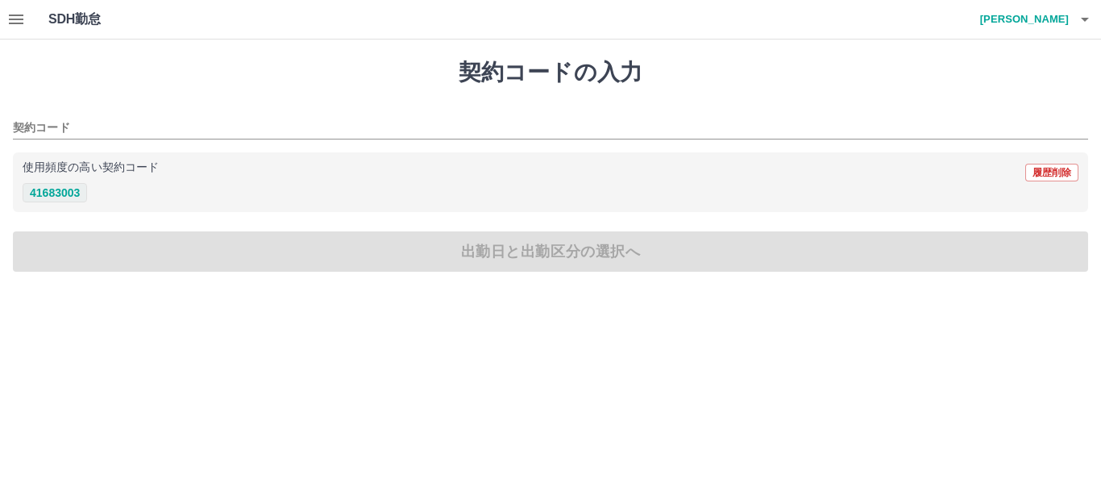
click at [73, 193] on button "41683003" at bounding box center [55, 192] width 64 height 19
type input "********"
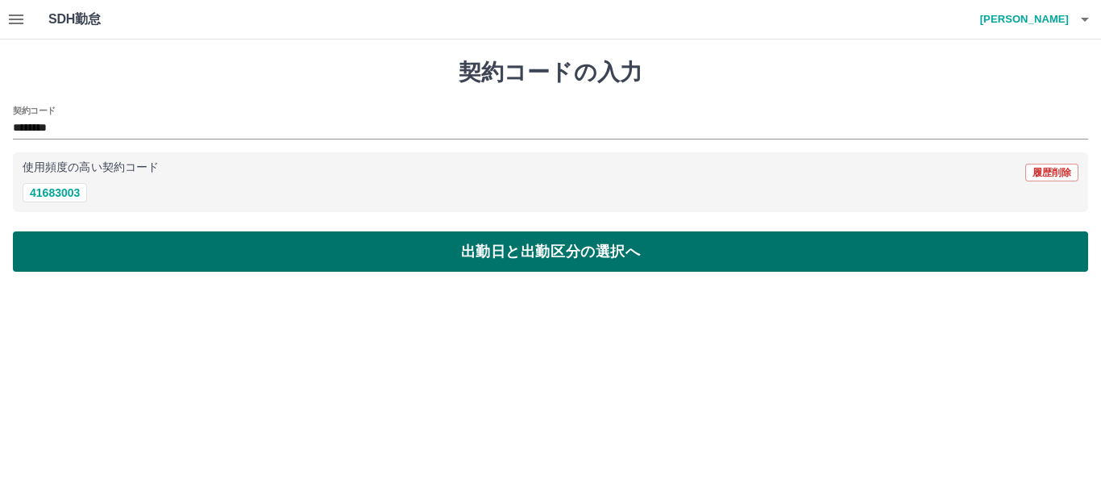
click at [139, 239] on button "出勤日と出勤区分の選択へ" at bounding box center [550, 251] width 1075 height 40
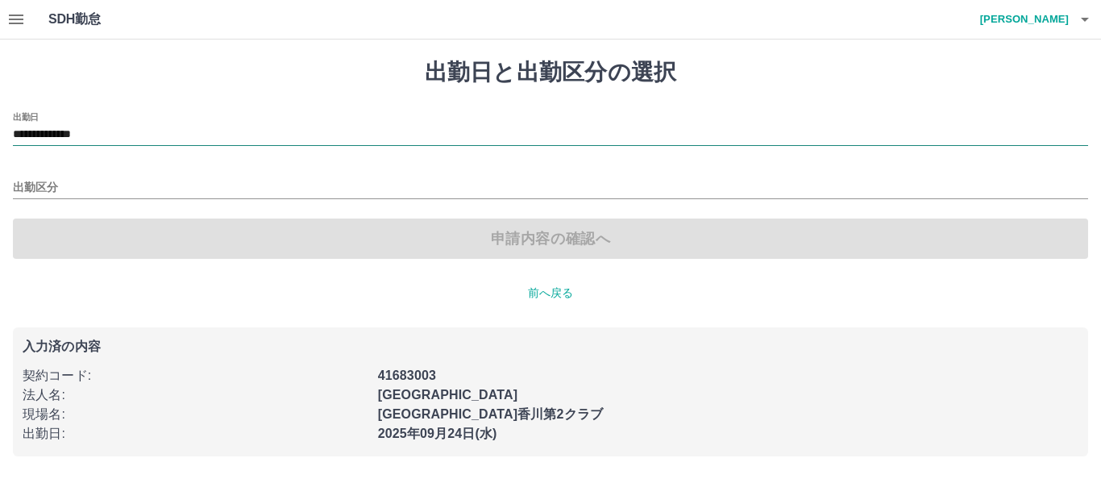
click at [123, 127] on input "**********" at bounding box center [550, 135] width 1075 height 20
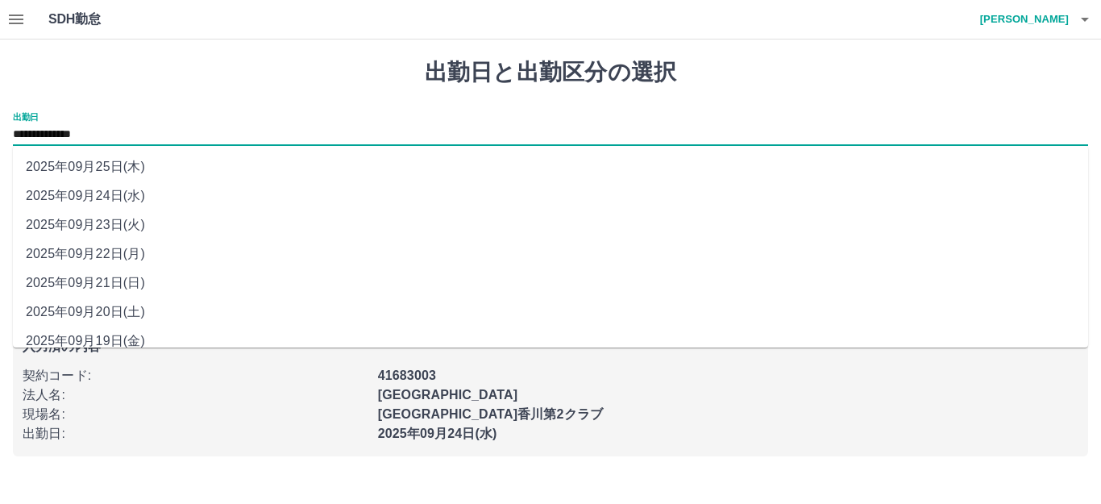
click at [114, 248] on li "2025年09月22日(月)" at bounding box center [550, 253] width 1075 height 29
type input "**********"
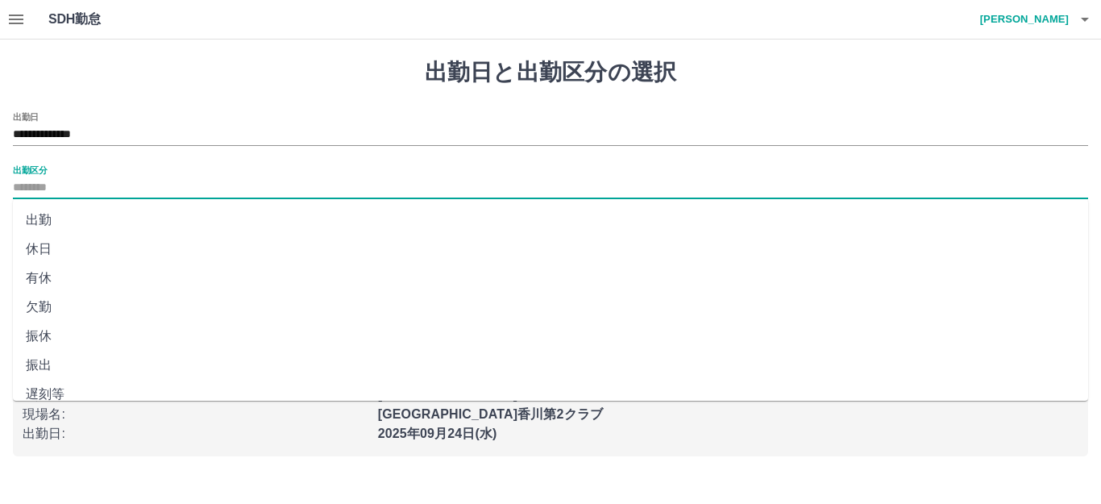
click at [81, 186] on input "出勤区分" at bounding box center [550, 188] width 1075 height 20
click at [56, 255] on li "休日" at bounding box center [550, 249] width 1075 height 29
type input "**"
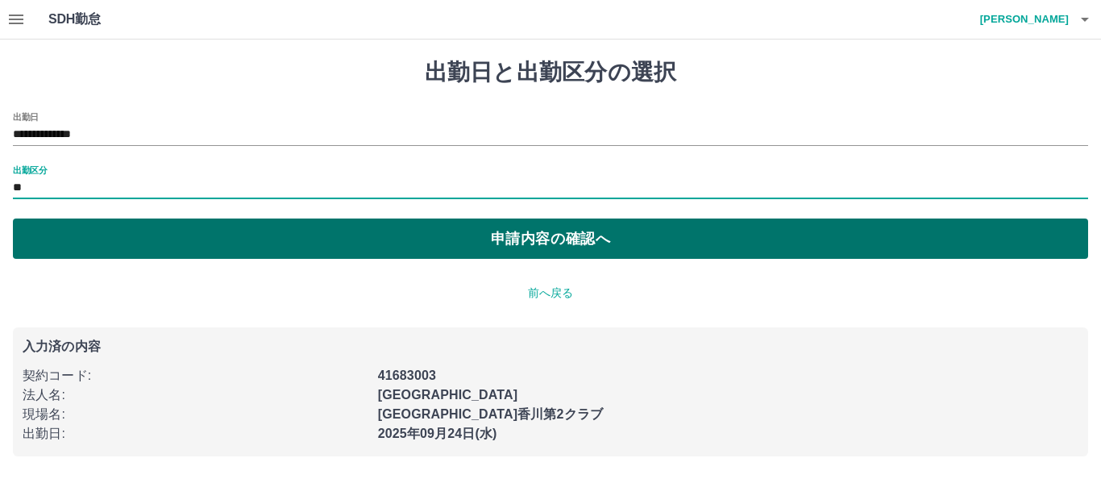
click at [373, 247] on button "申請内容の確認へ" at bounding box center [550, 238] width 1075 height 40
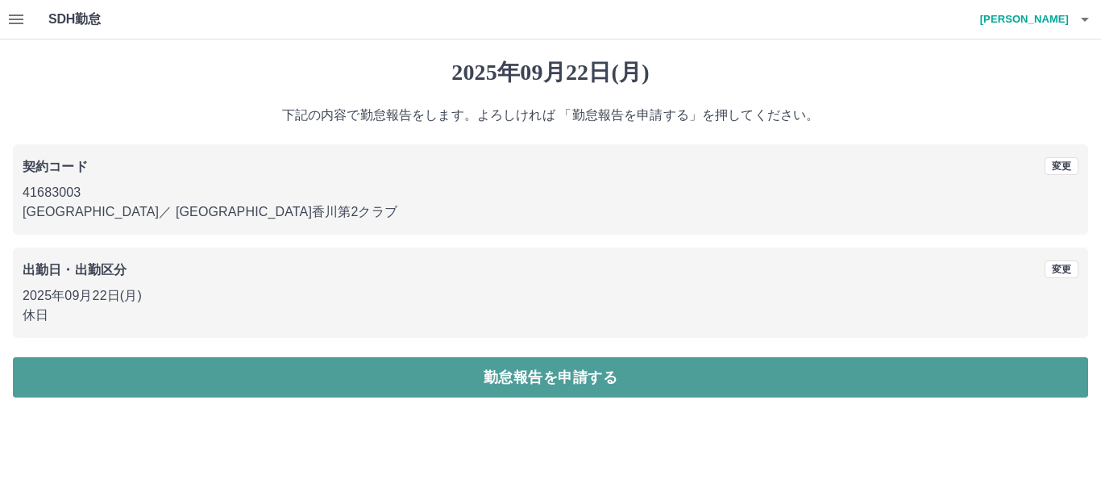
click at [451, 378] on button "勤怠報告を申請する" at bounding box center [550, 377] width 1075 height 40
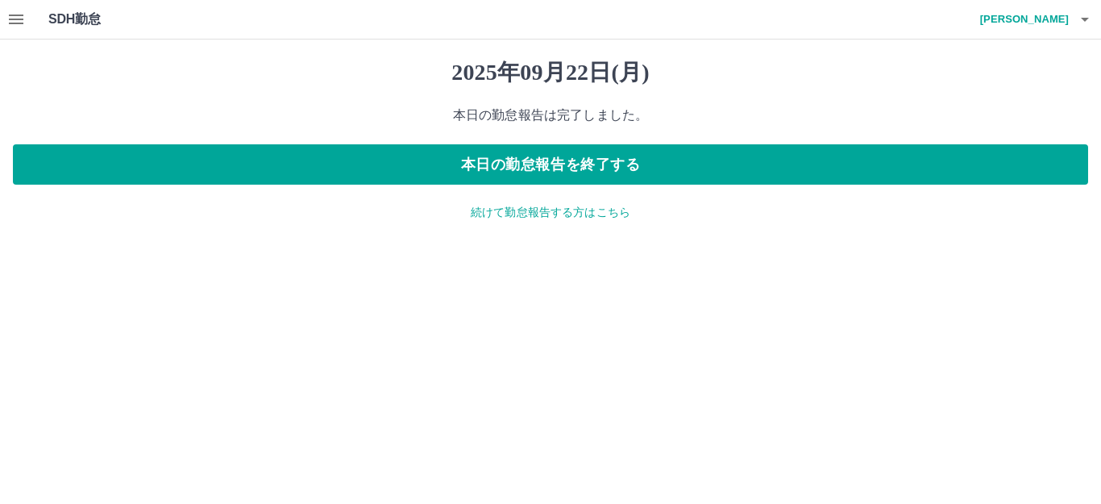
click at [593, 215] on p "続けて勤怠報告する方はこちら" at bounding box center [550, 212] width 1075 height 17
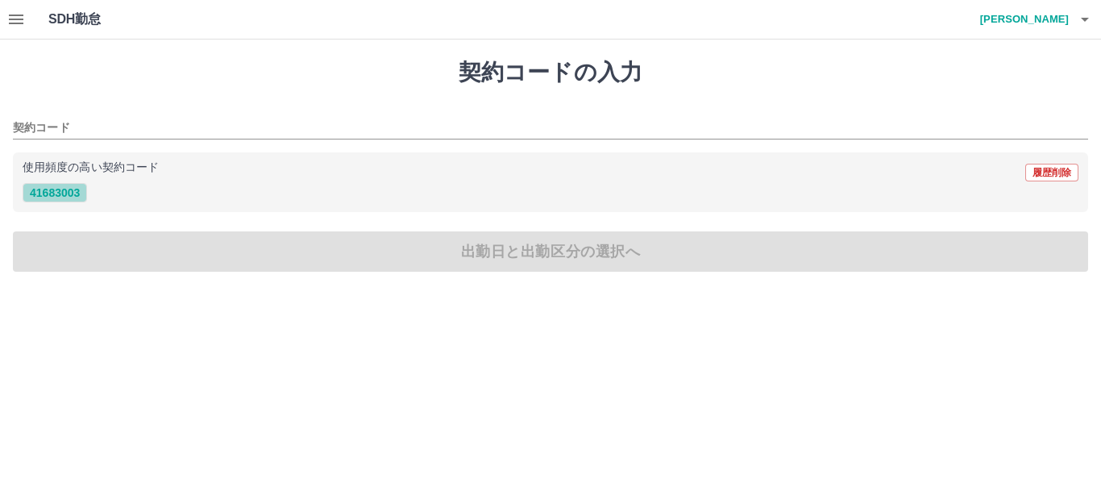
click at [79, 195] on button "41683003" at bounding box center [55, 192] width 64 height 19
type input "********"
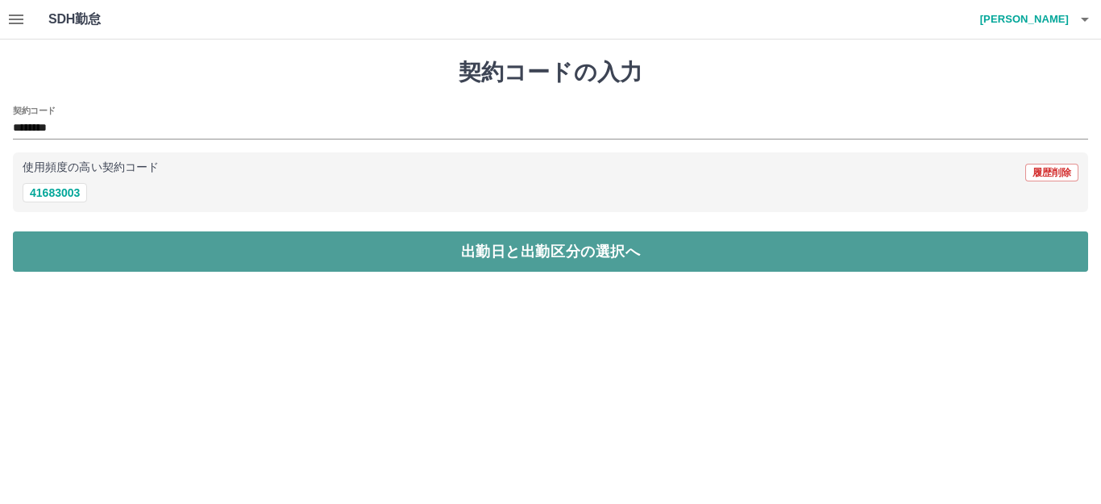
click at [81, 243] on button "出勤日と出勤区分の選択へ" at bounding box center [550, 251] width 1075 height 40
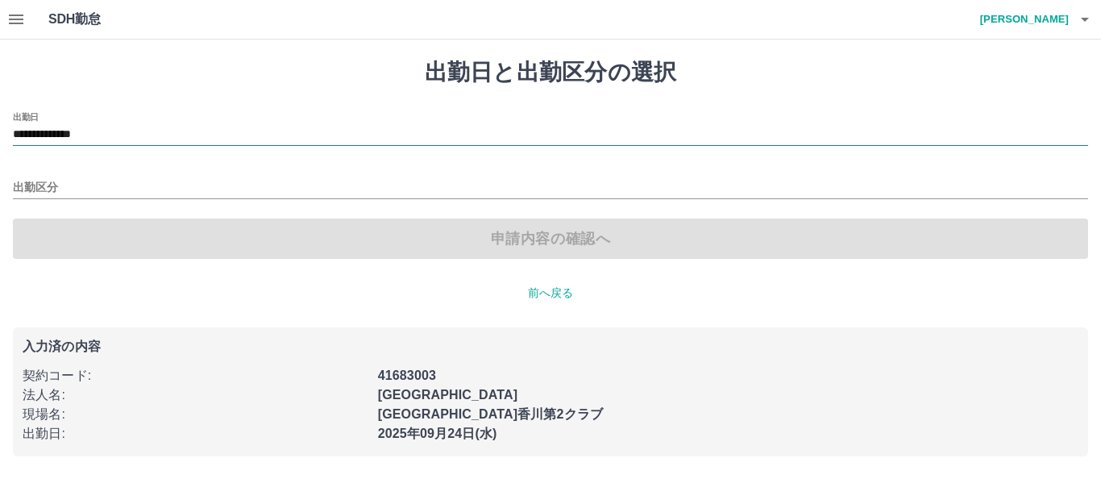
click at [121, 131] on input "**********" at bounding box center [550, 135] width 1075 height 20
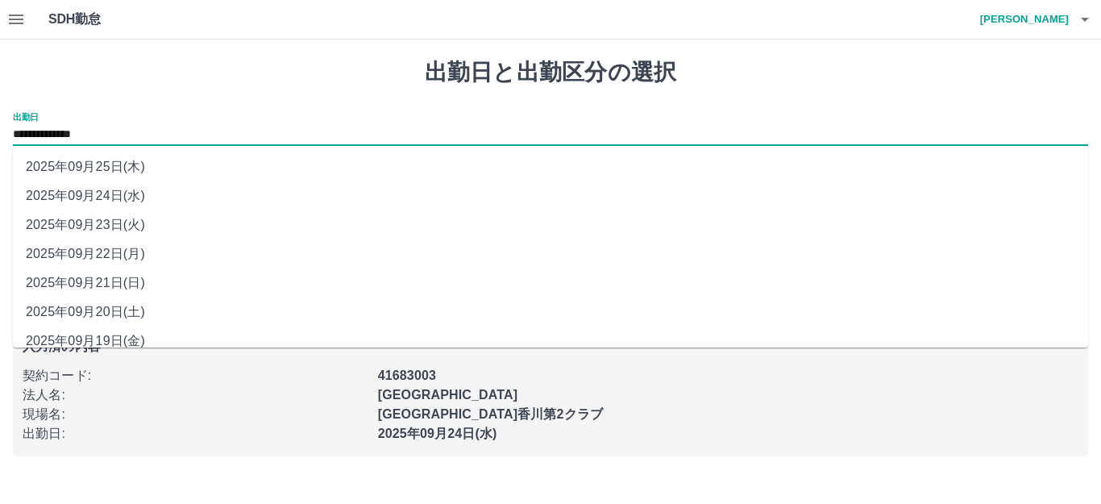
click at [129, 277] on li "2025年09月21日(日)" at bounding box center [550, 282] width 1075 height 29
type input "**********"
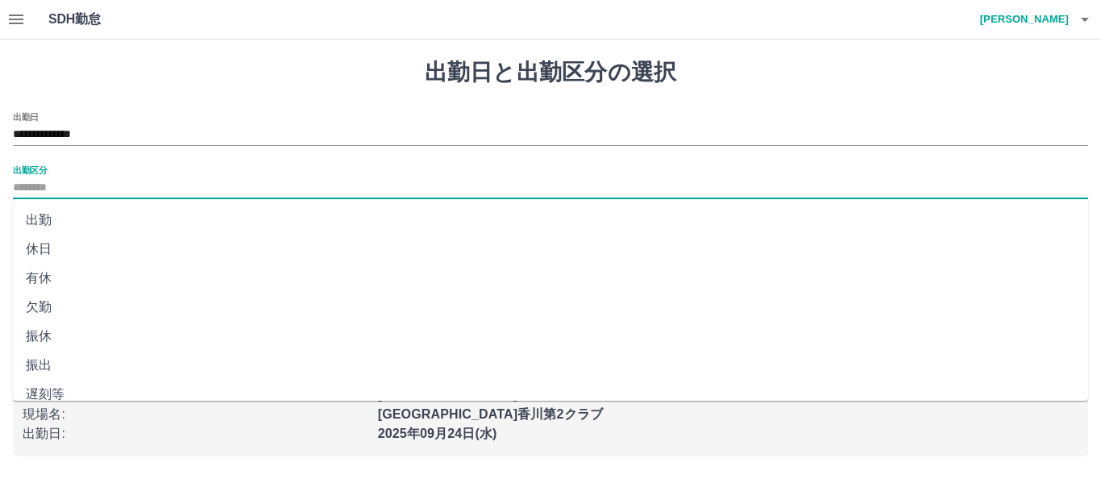
click at [58, 190] on input "出勤区分" at bounding box center [550, 188] width 1075 height 20
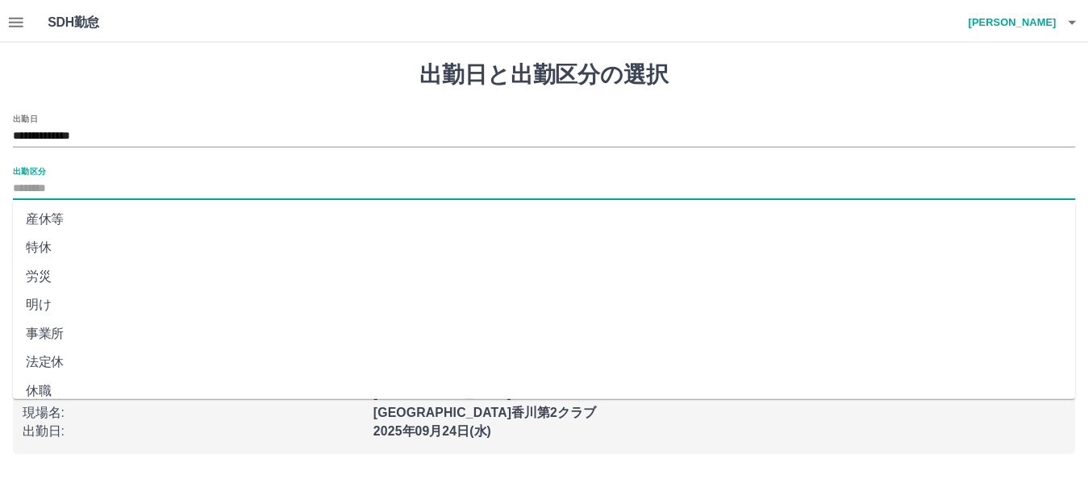
scroll to position [334, 0]
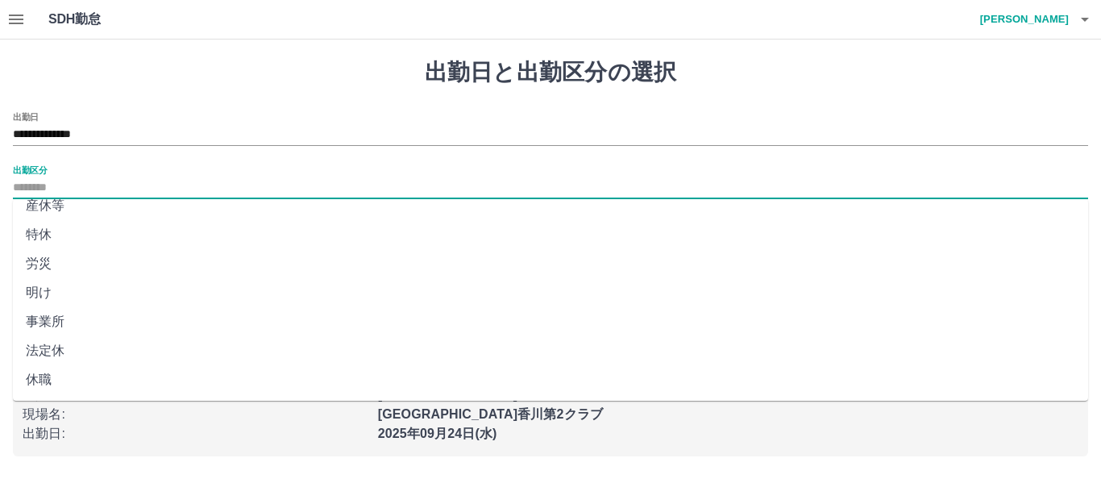
click at [60, 353] on li "法定休" at bounding box center [550, 350] width 1075 height 29
type input "***"
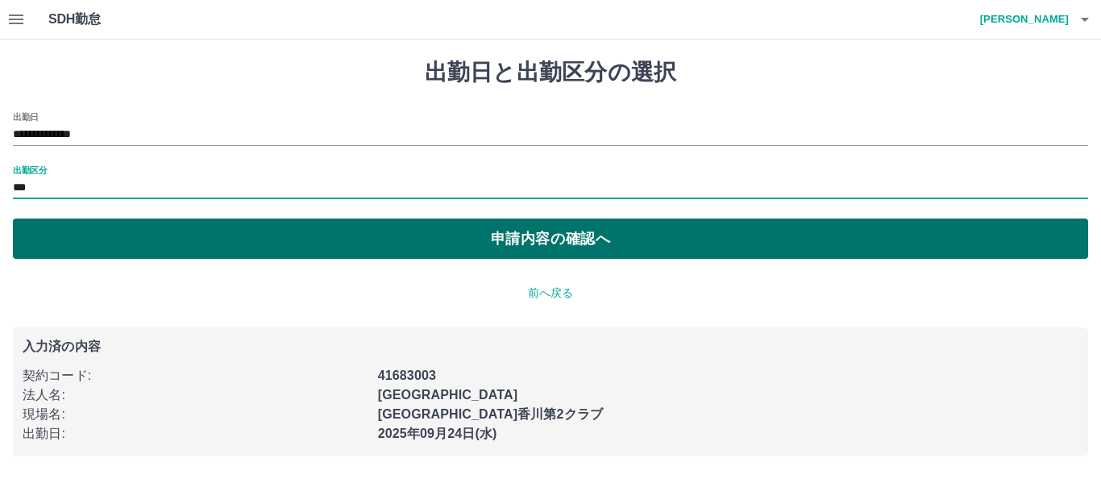
click at [426, 235] on button "申請内容の確認へ" at bounding box center [550, 238] width 1075 height 40
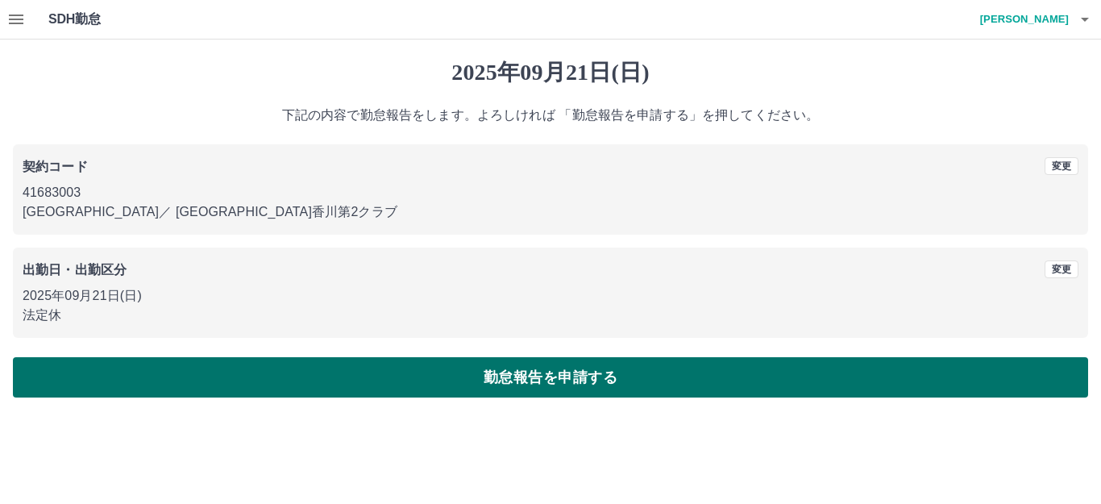
click at [506, 370] on button "勤怠報告を申請する" at bounding box center [550, 377] width 1075 height 40
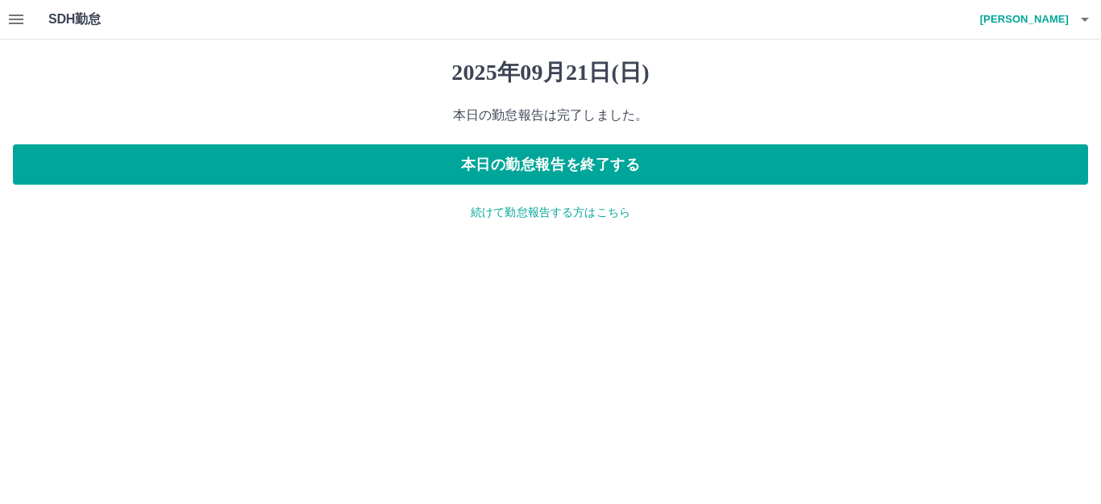
click at [564, 218] on p "続けて勤怠報告する方はこちら" at bounding box center [550, 212] width 1075 height 17
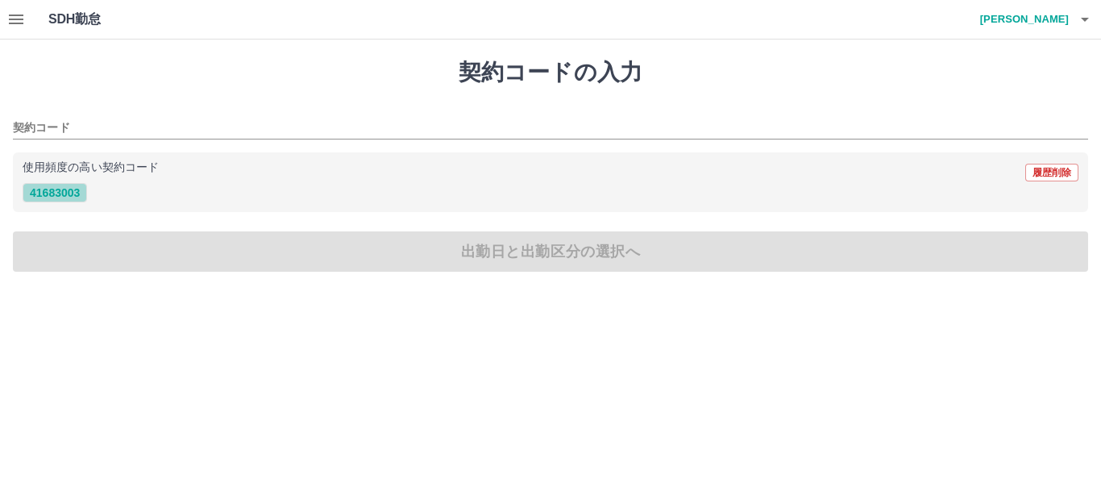
click at [74, 196] on button "41683003" at bounding box center [55, 192] width 64 height 19
type input "********"
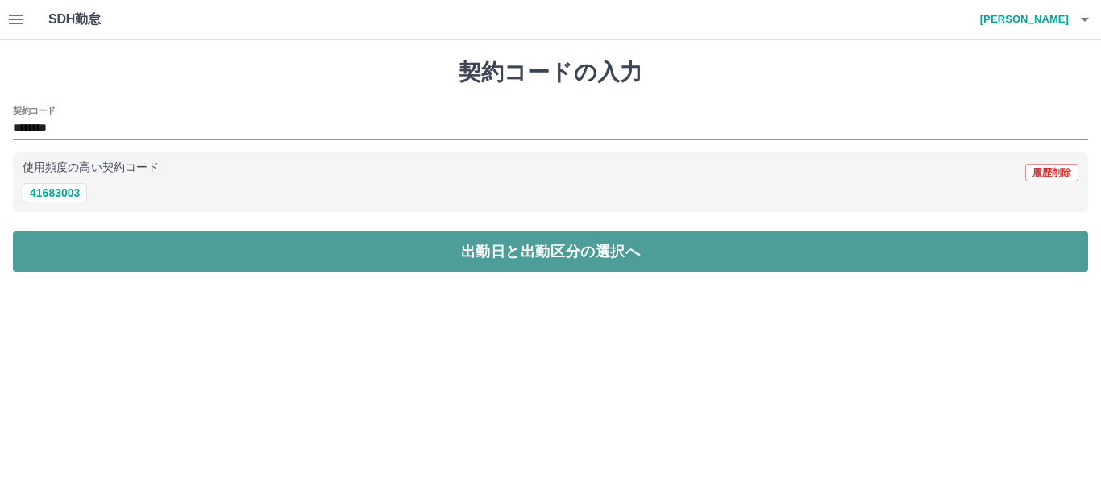
click at [97, 250] on button "出勤日と出勤区分の選択へ" at bounding box center [550, 251] width 1075 height 40
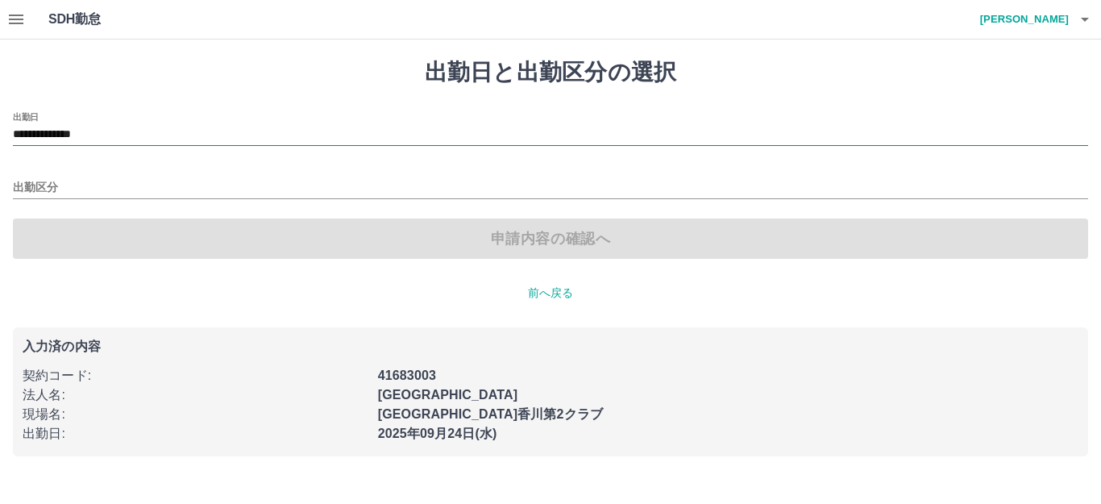
click at [134, 133] on input "**********" at bounding box center [550, 135] width 1075 height 20
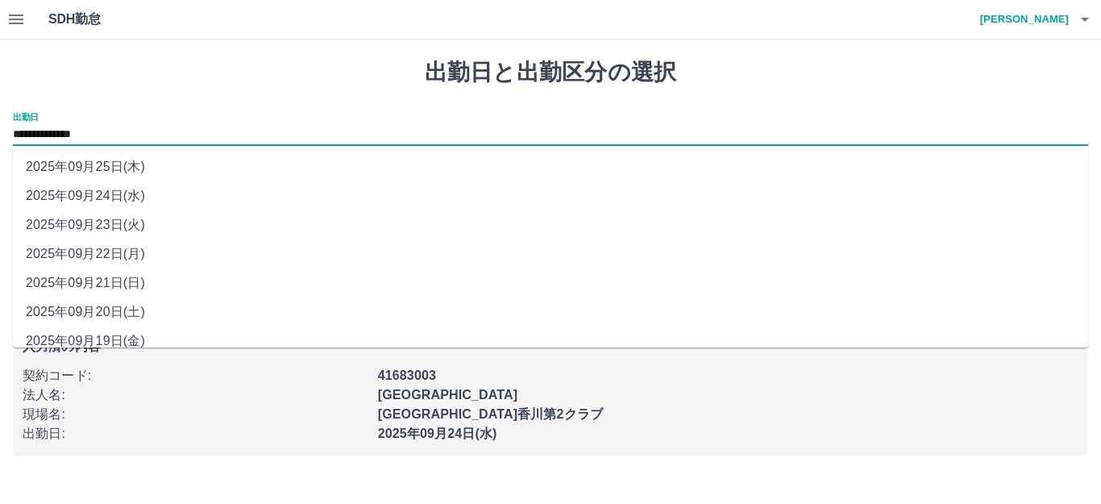
click at [134, 306] on li "2025年09月20日(土)" at bounding box center [550, 311] width 1075 height 29
type input "**********"
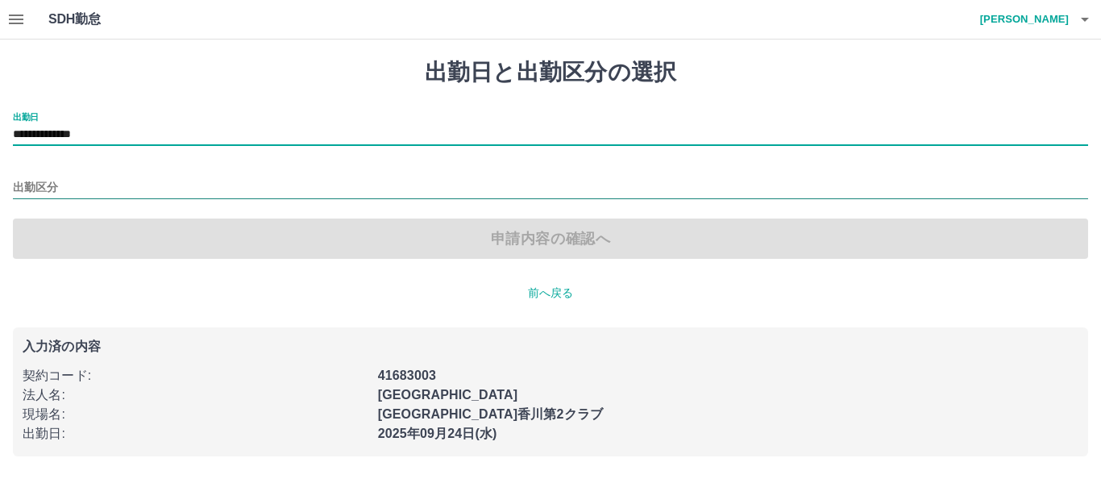
click at [46, 186] on input "出勤区分" at bounding box center [550, 188] width 1075 height 20
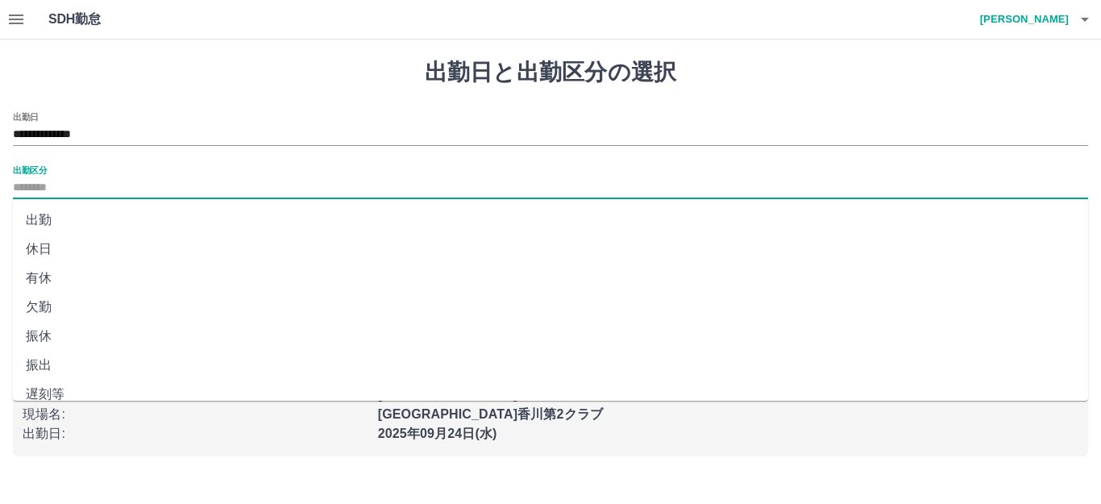
drag, startPoint x: 47, startPoint y: 247, endPoint x: 60, endPoint y: 247, distance: 12.9
click at [48, 247] on li "休日" at bounding box center [550, 249] width 1075 height 29
type input "**"
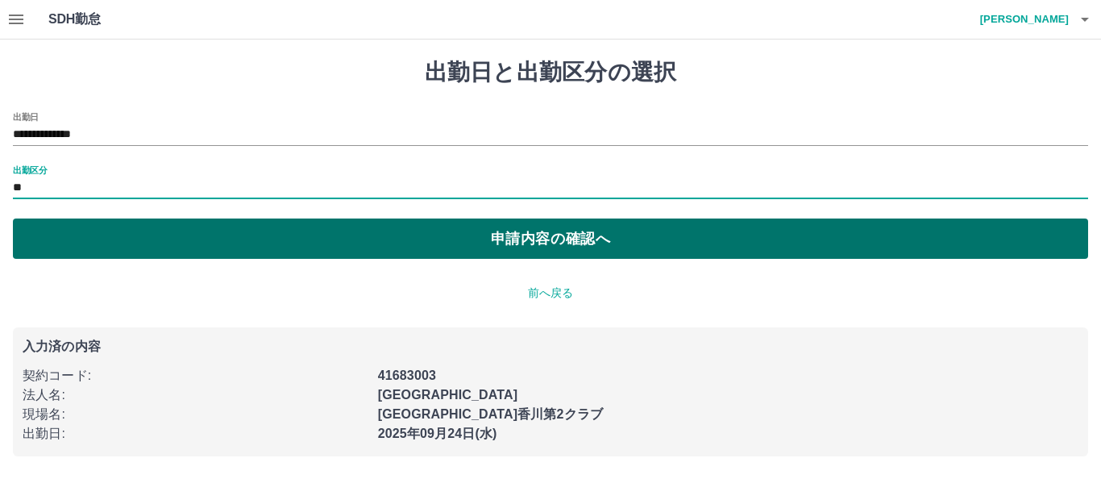
click at [318, 250] on button "申請内容の確認へ" at bounding box center [550, 238] width 1075 height 40
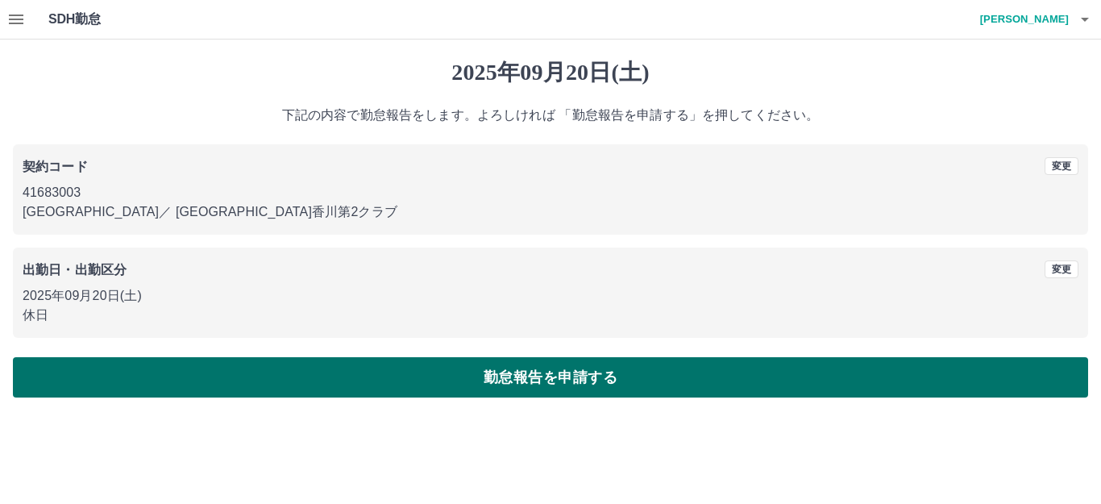
click at [510, 363] on button "勤怠報告を申請する" at bounding box center [550, 377] width 1075 height 40
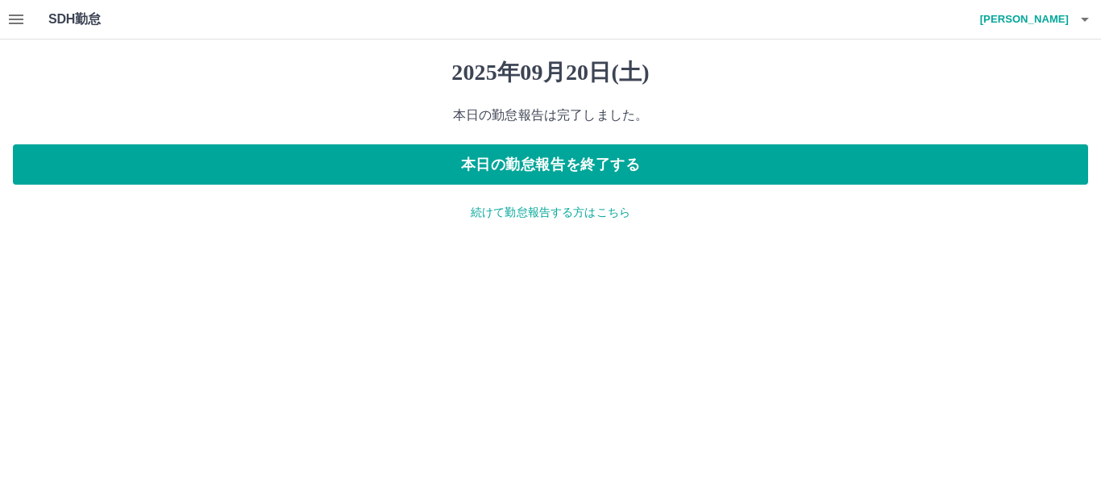
click at [497, 211] on p "続けて勤怠報告する方はこちら" at bounding box center [550, 212] width 1075 height 17
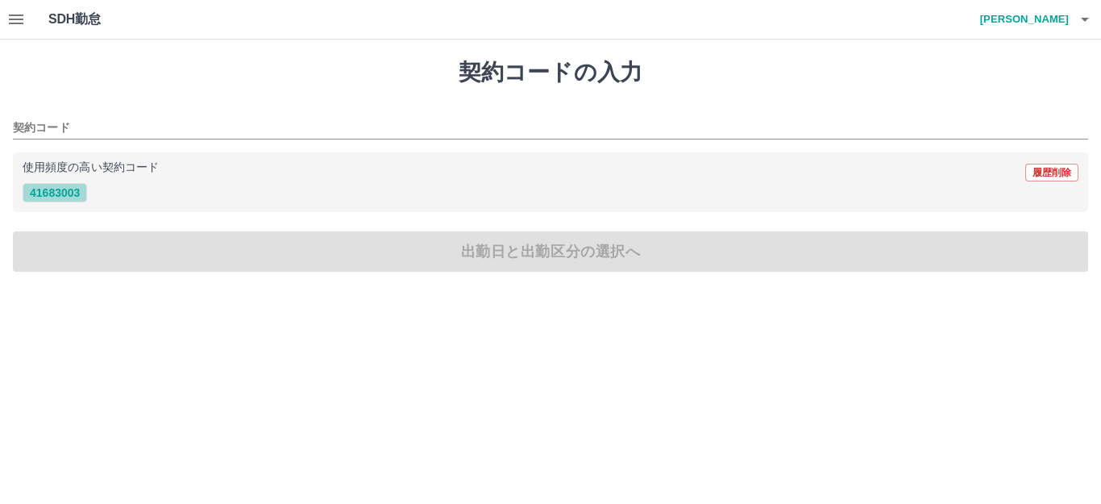
click at [36, 195] on button "41683003" at bounding box center [55, 192] width 64 height 19
type input "********"
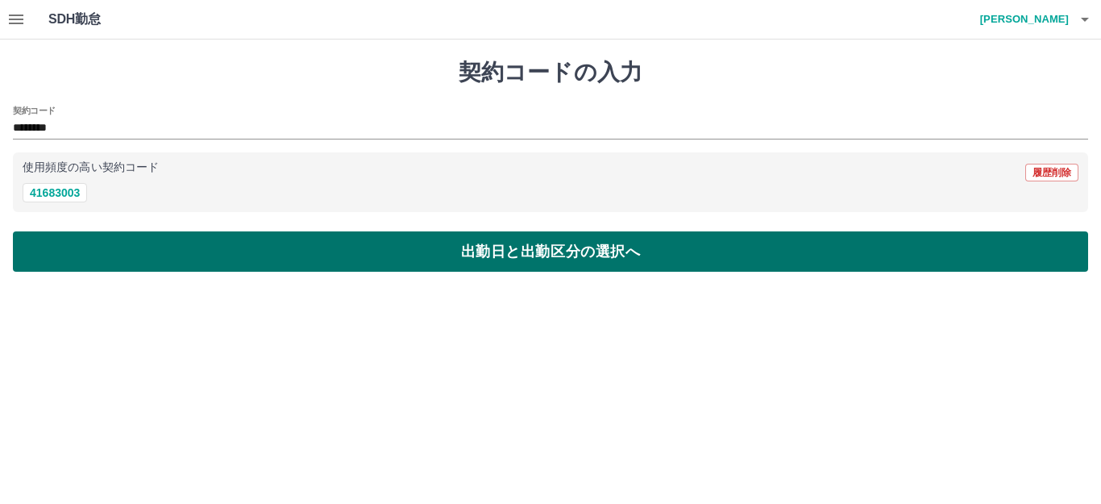
click at [69, 239] on button "出勤日と出勤区分の選択へ" at bounding box center [550, 251] width 1075 height 40
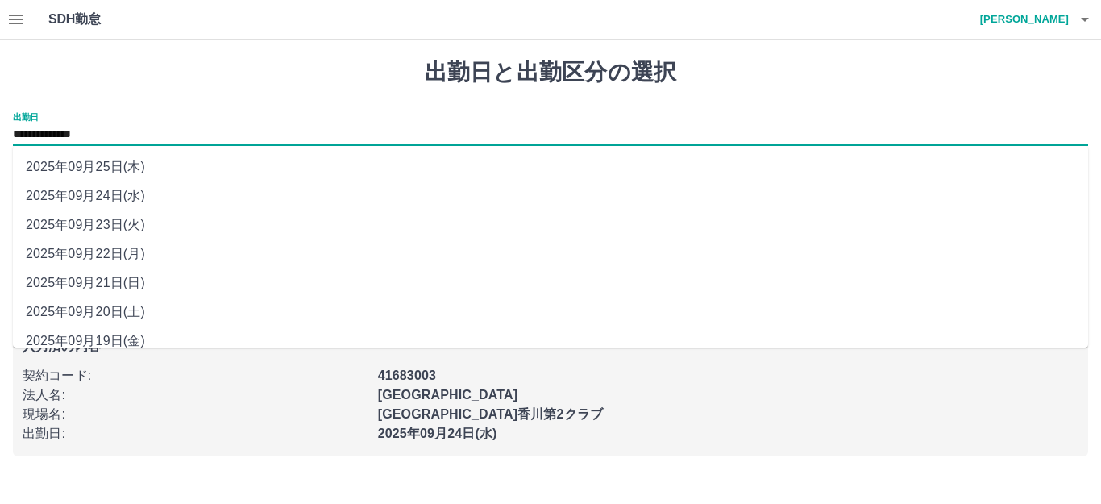
click at [124, 126] on input "**********" at bounding box center [550, 135] width 1075 height 20
click at [122, 333] on li "2025年09月19日(金)" at bounding box center [550, 341] width 1075 height 29
type input "**********"
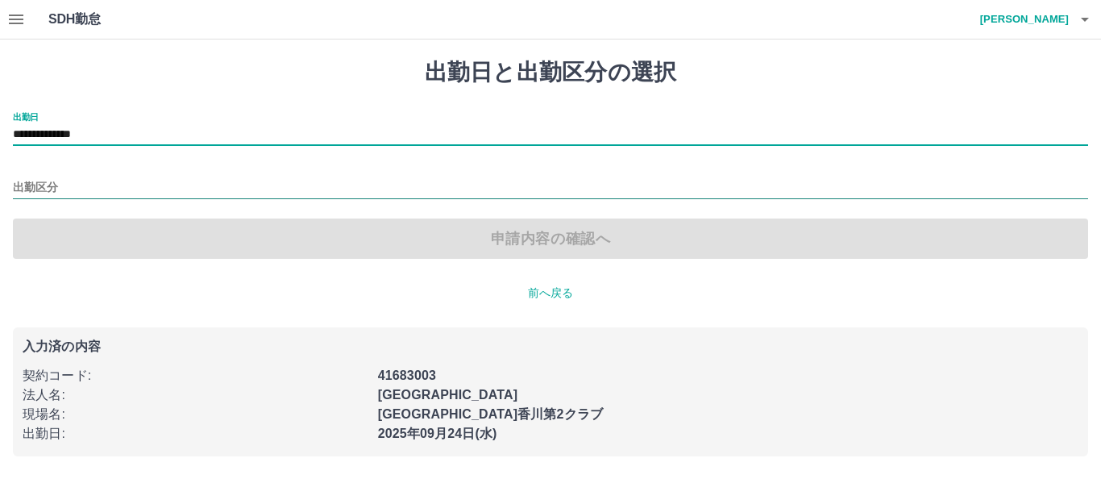
drag, startPoint x: 63, startPoint y: 176, endPoint x: 63, endPoint y: 188, distance: 12.1
click at [63, 177] on div "出勤区分" at bounding box center [550, 182] width 1075 height 34
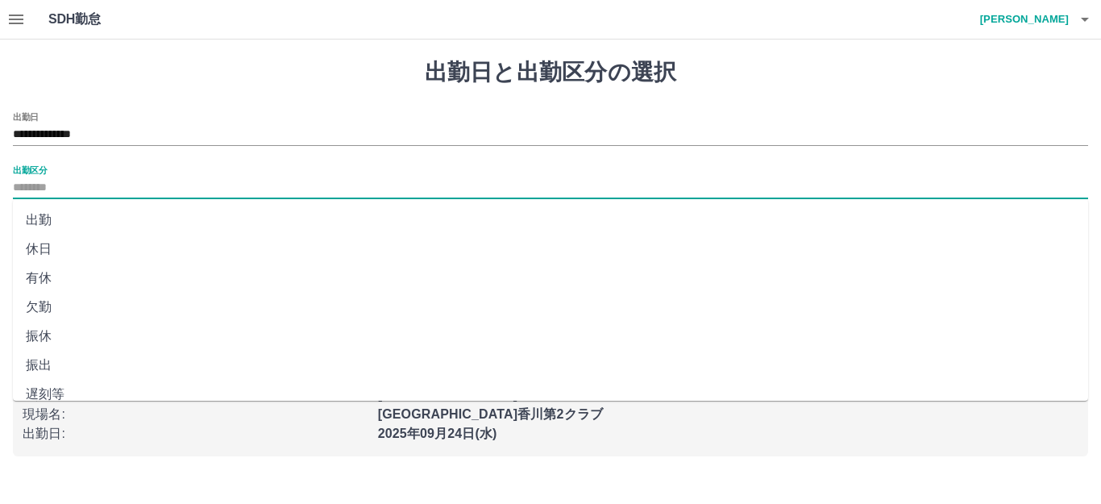
click at [77, 187] on input "出勤区分" at bounding box center [550, 188] width 1075 height 20
click at [45, 250] on li "休日" at bounding box center [550, 249] width 1075 height 29
type input "**"
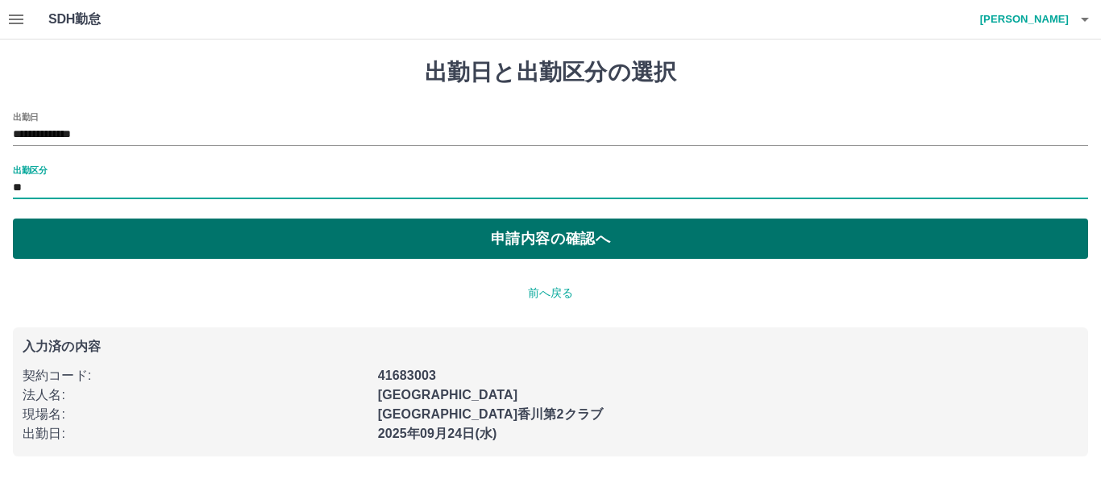
click at [288, 238] on button "申請内容の確認へ" at bounding box center [550, 238] width 1075 height 40
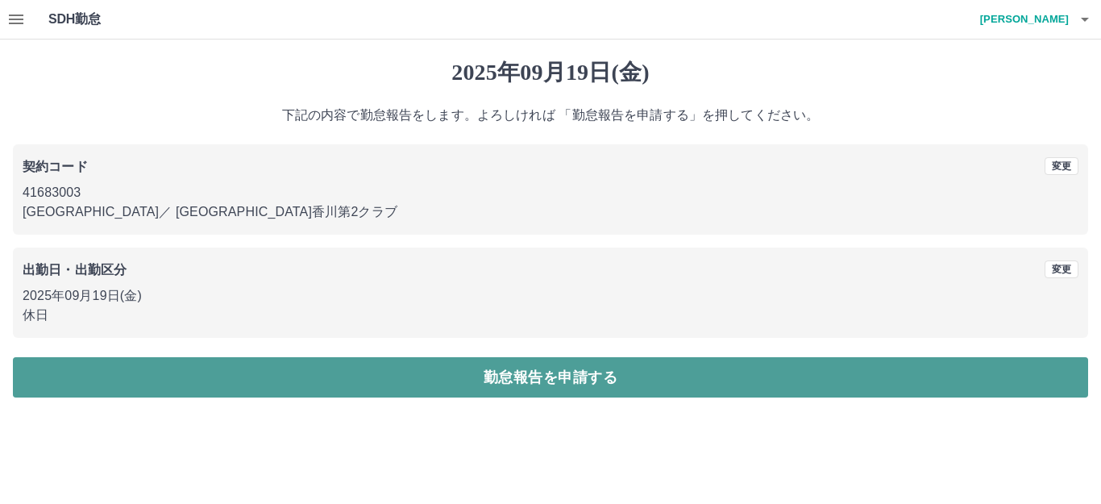
click at [543, 374] on button "勤怠報告を申請する" at bounding box center [550, 377] width 1075 height 40
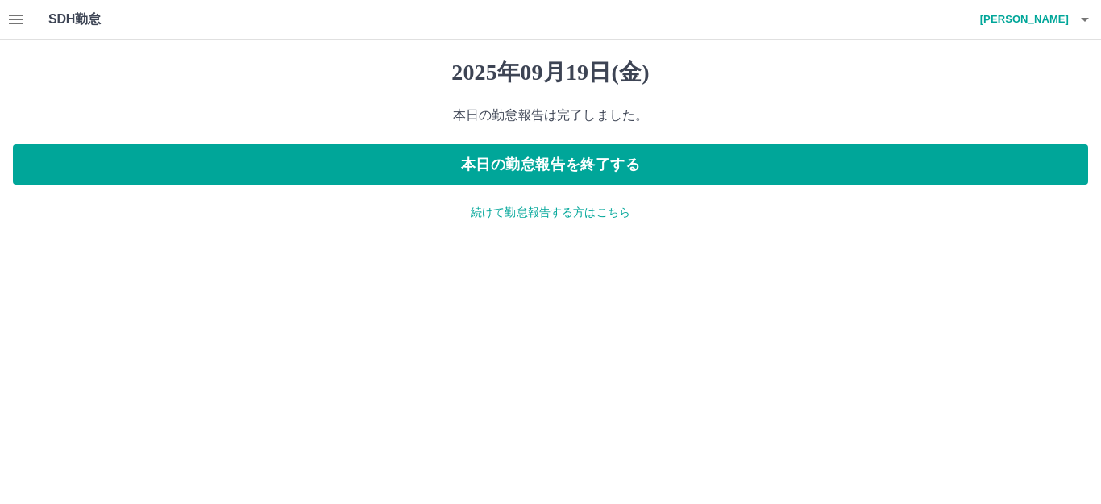
click at [604, 216] on p "続けて勤怠報告する方はこちら" at bounding box center [550, 212] width 1075 height 17
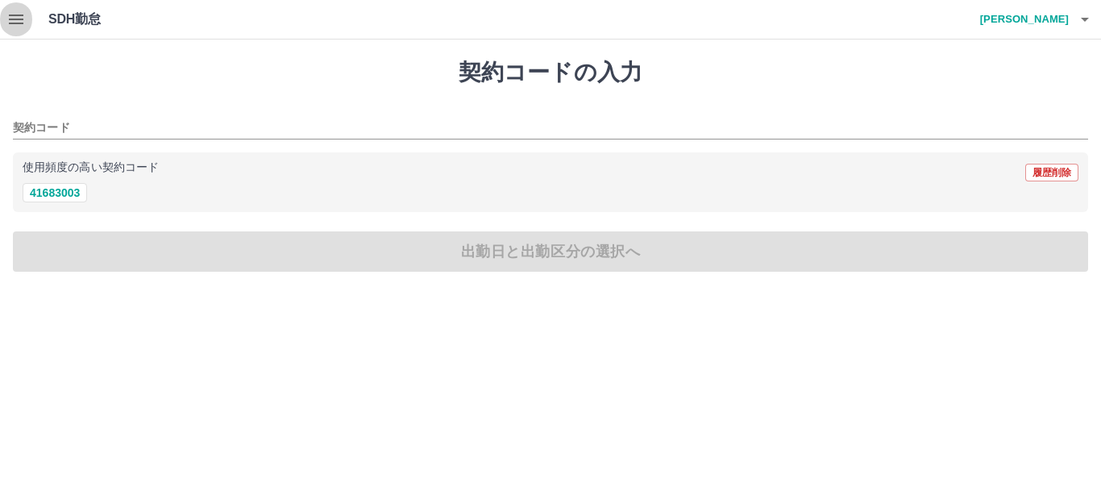
click at [8, 19] on icon "button" at bounding box center [15, 19] width 19 height 19
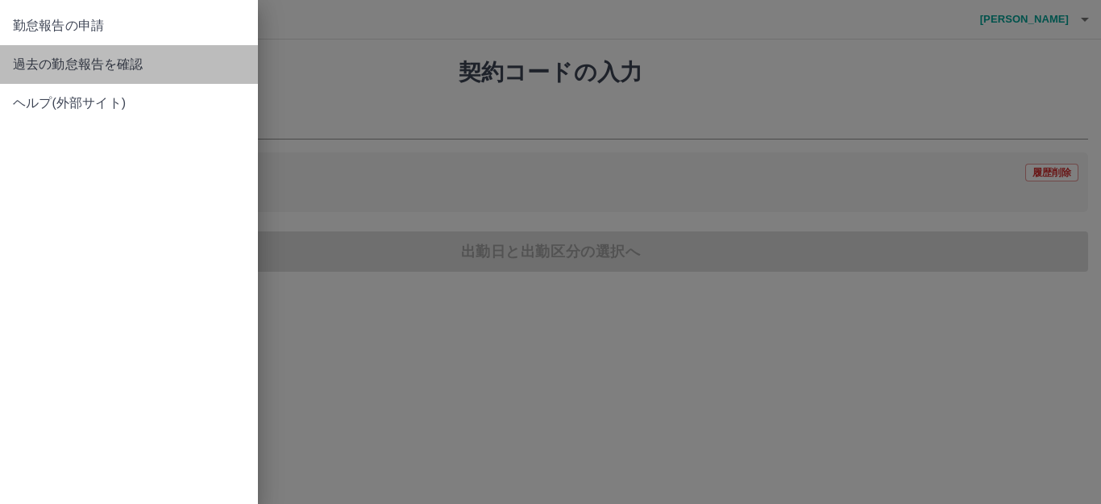
click at [103, 58] on span "過去の勤怠報告を確認" at bounding box center [129, 64] width 232 height 19
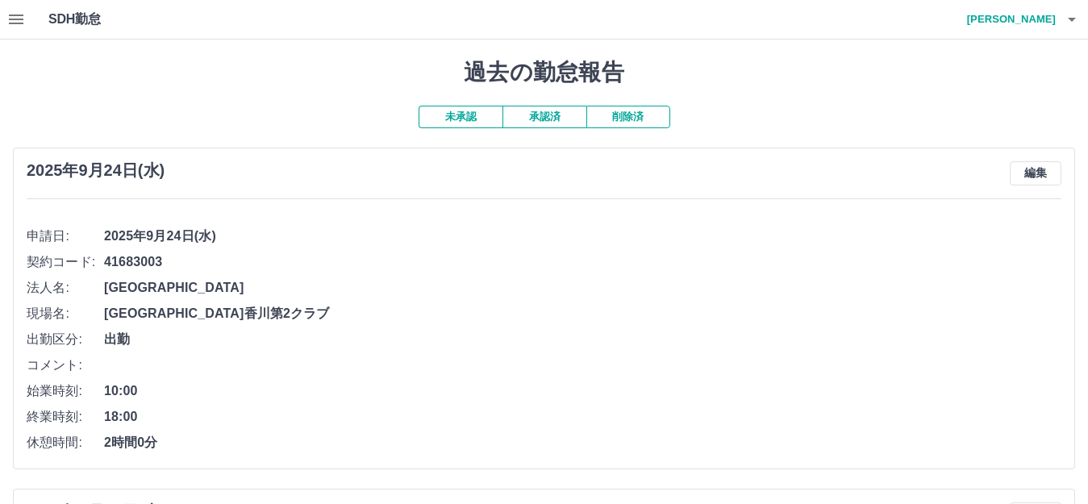
click at [534, 114] on button "承認済" at bounding box center [544, 117] width 84 height 23
click at [1064, 20] on icon "button" at bounding box center [1071, 19] width 19 height 19
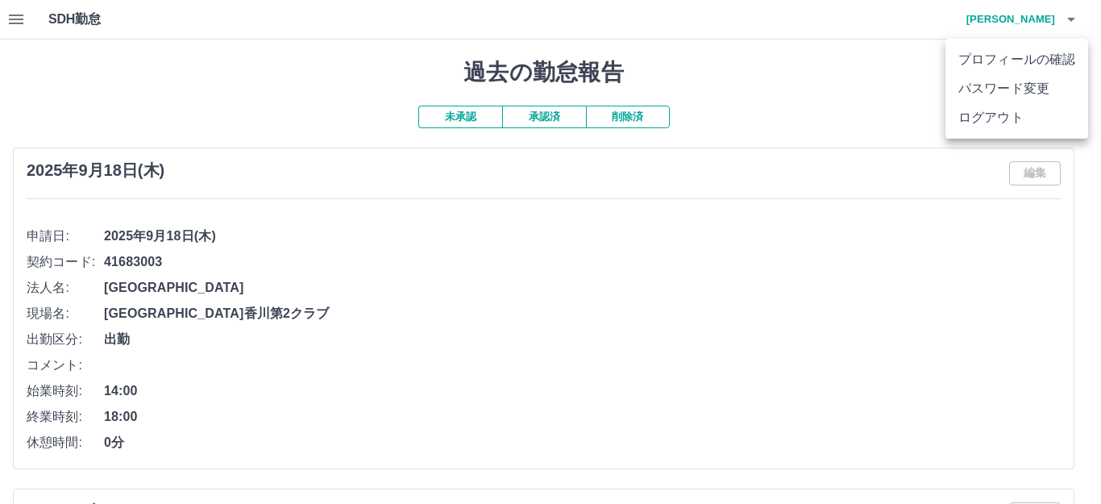
click at [1007, 115] on li "ログアウト" at bounding box center [1017, 117] width 143 height 29
